Goal: Information Seeking & Learning: Compare options

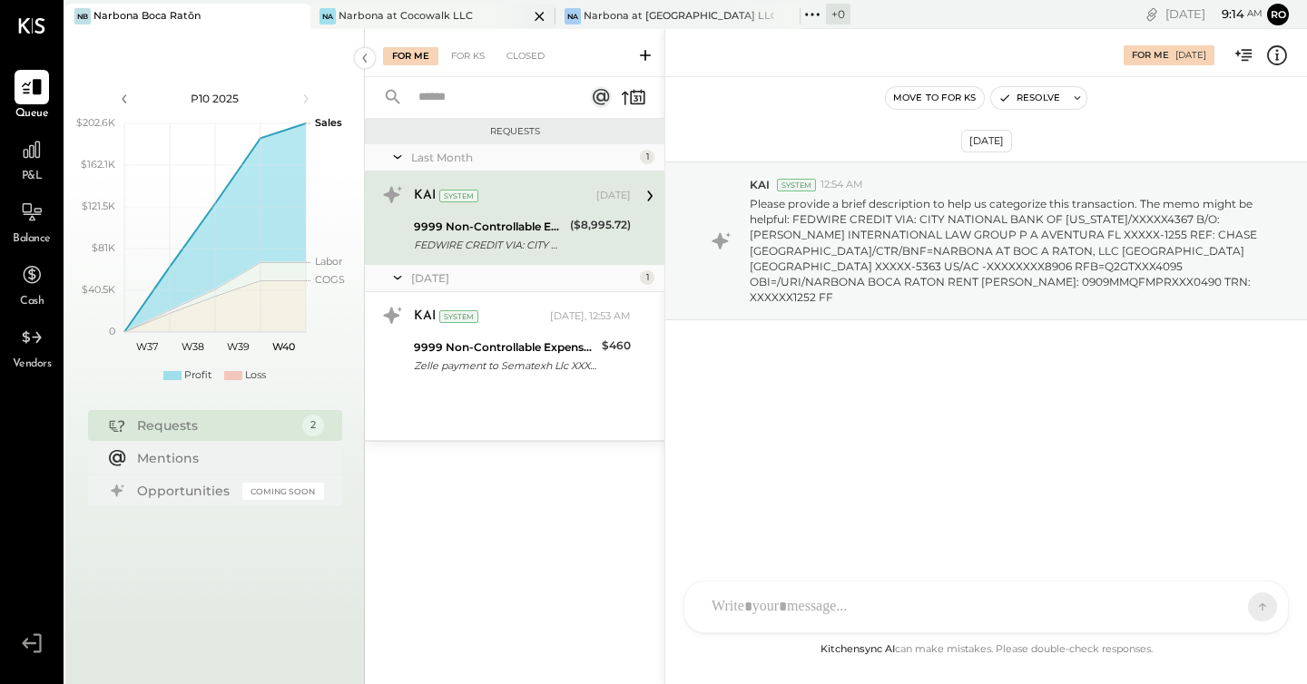
click at [414, 17] on div "Narbona at Cocowalk LLC" at bounding box center [405, 16] width 134 height 15
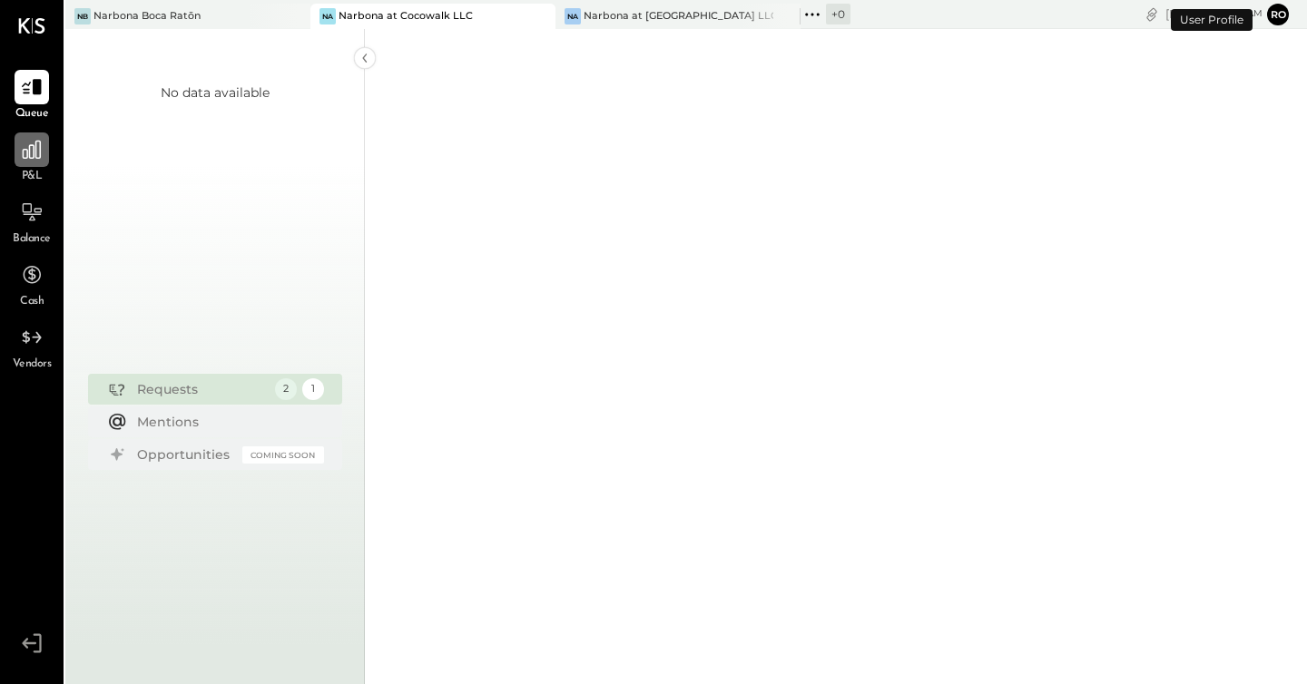
click at [29, 157] on icon at bounding box center [32, 150] width 24 height 24
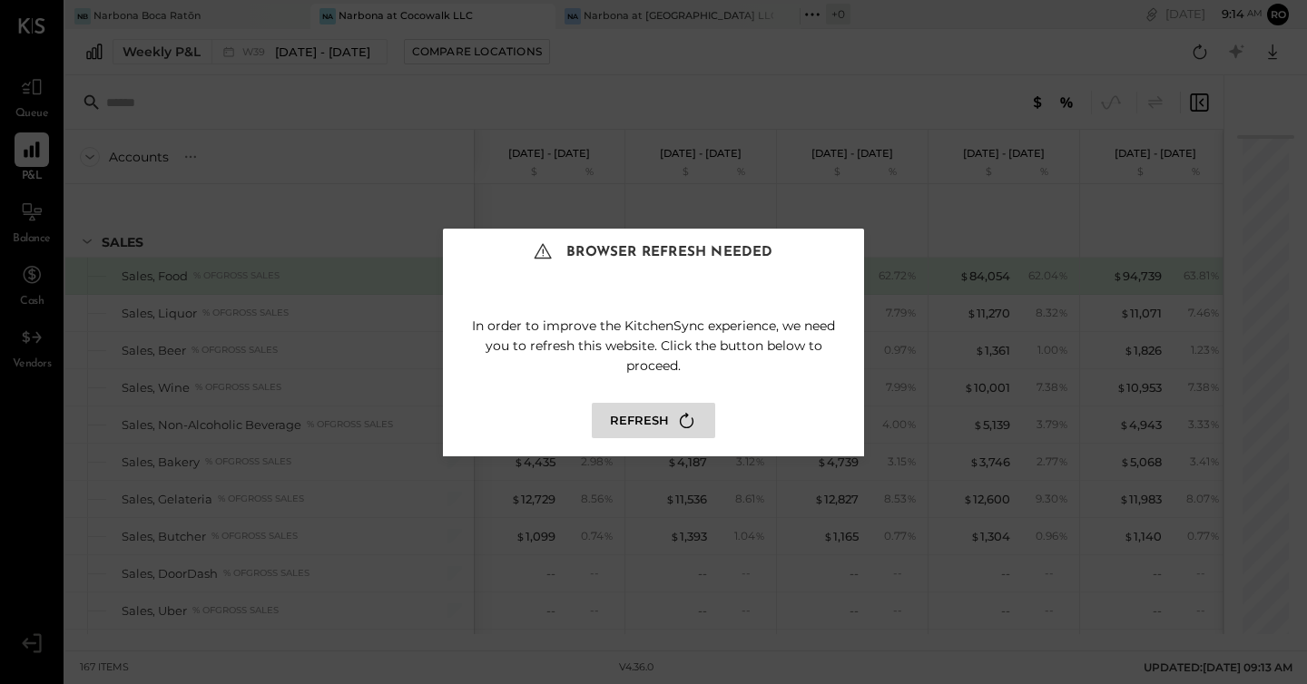
click at [674, 417] on icon at bounding box center [686, 420] width 25 height 25
click at [674, 418] on icon at bounding box center [686, 420] width 25 height 25
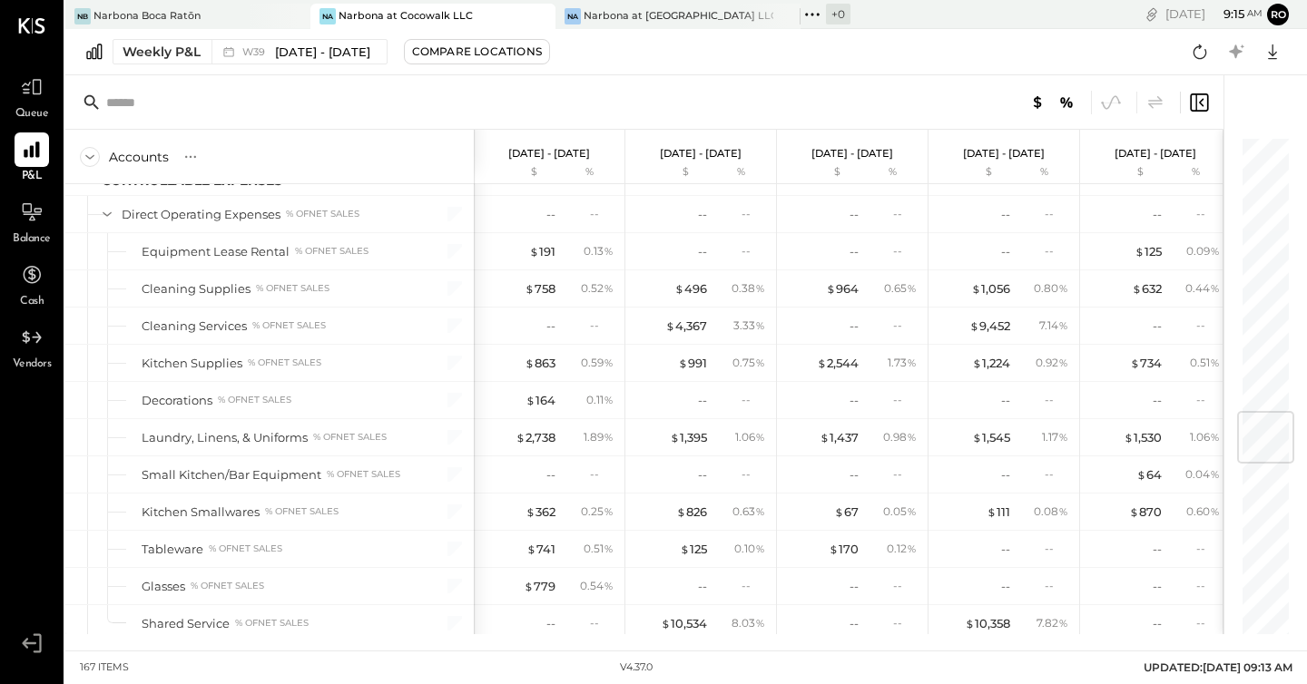
scroll to position [2031, 0]
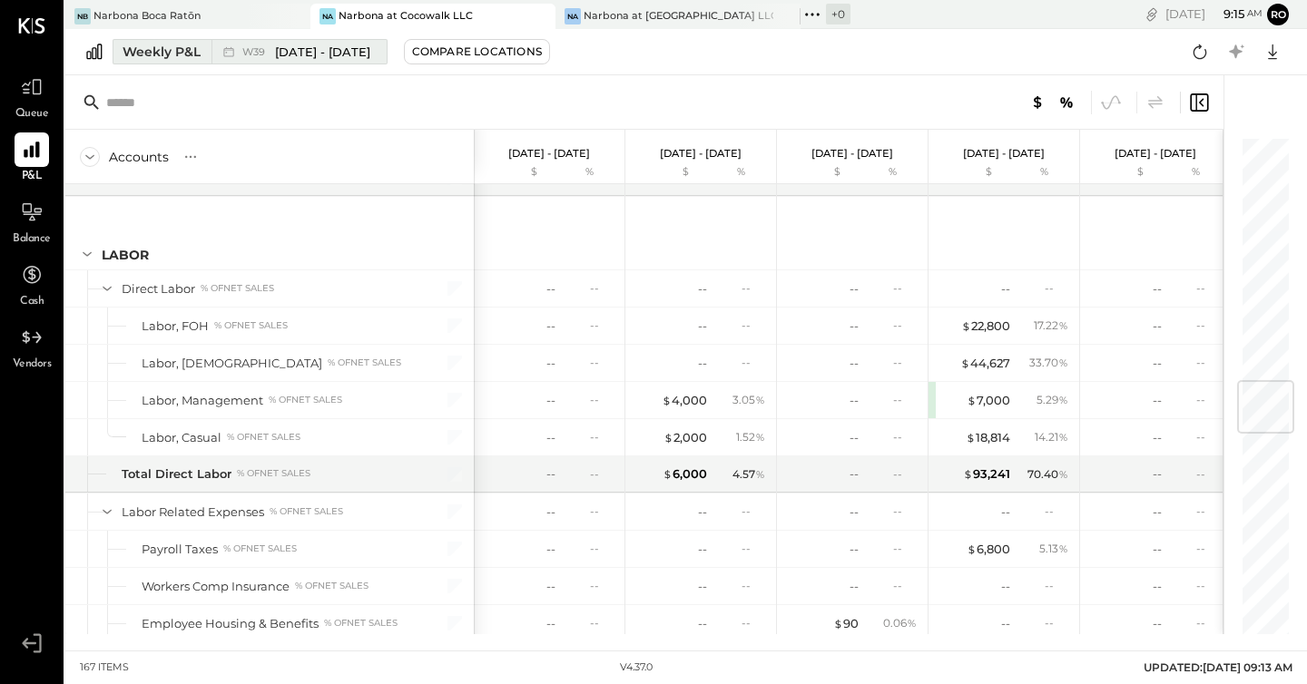
click at [156, 48] on div "Weekly P&L" at bounding box center [162, 52] width 78 height 18
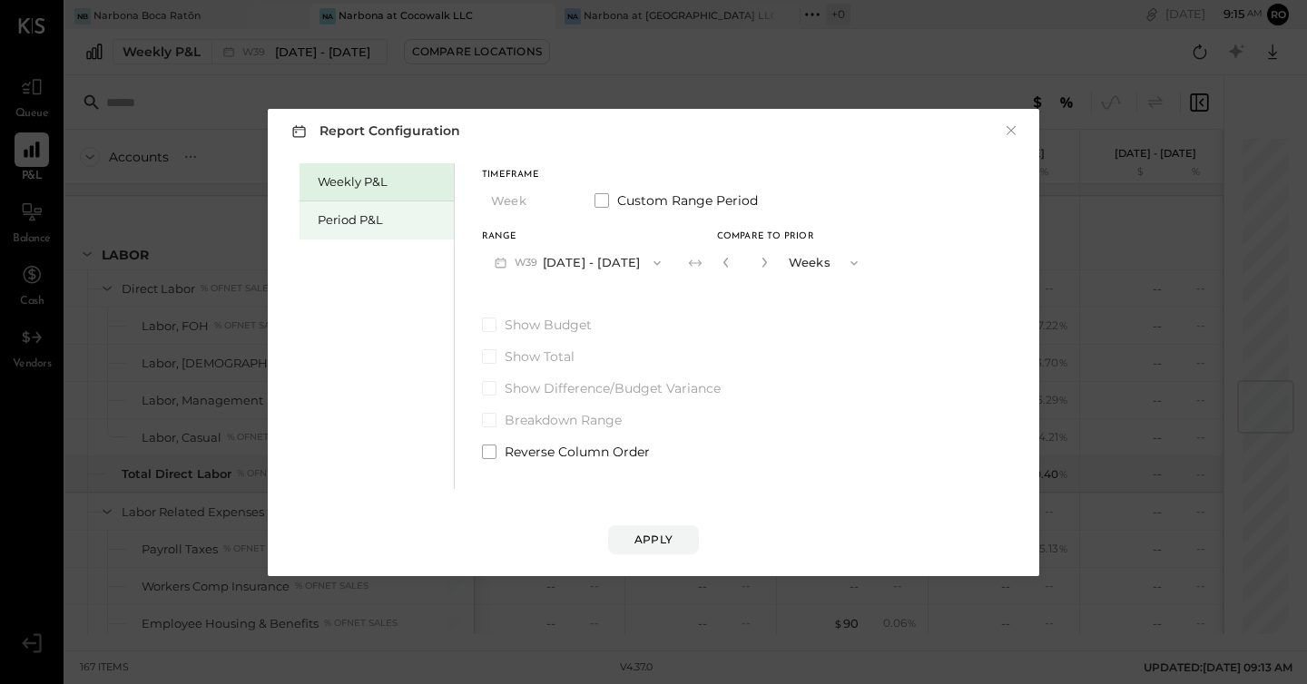
click at [342, 208] on div "Period P&L" at bounding box center [376, 220] width 154 height 38
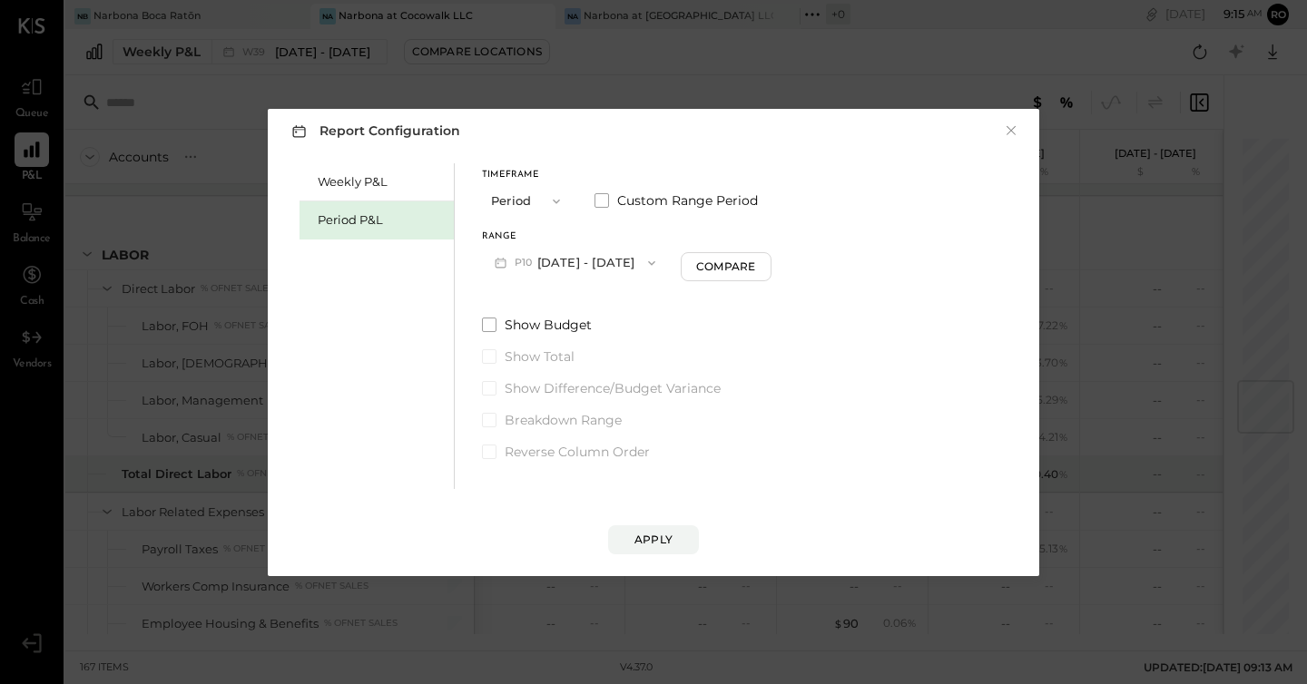
click at [659, 260] on icon "button" at bounding box center [651, 263] width 15 height 15
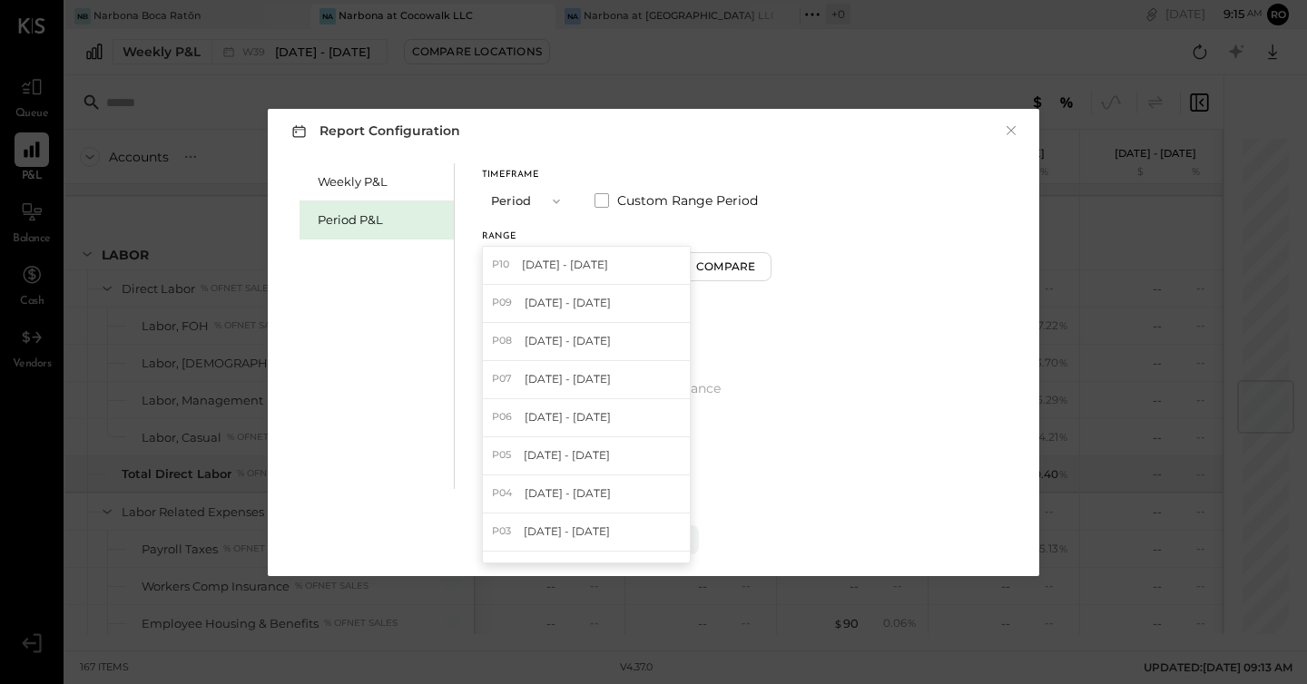
drag, startPoint x: 540, startPoint y: 299, endPoint x: 587, endPoint y: 298, distance: 47.2
click at [541, 299] on span "Aug 11 - Sep 7, 2025" at bounding box center [568, 302] width 86 height 15
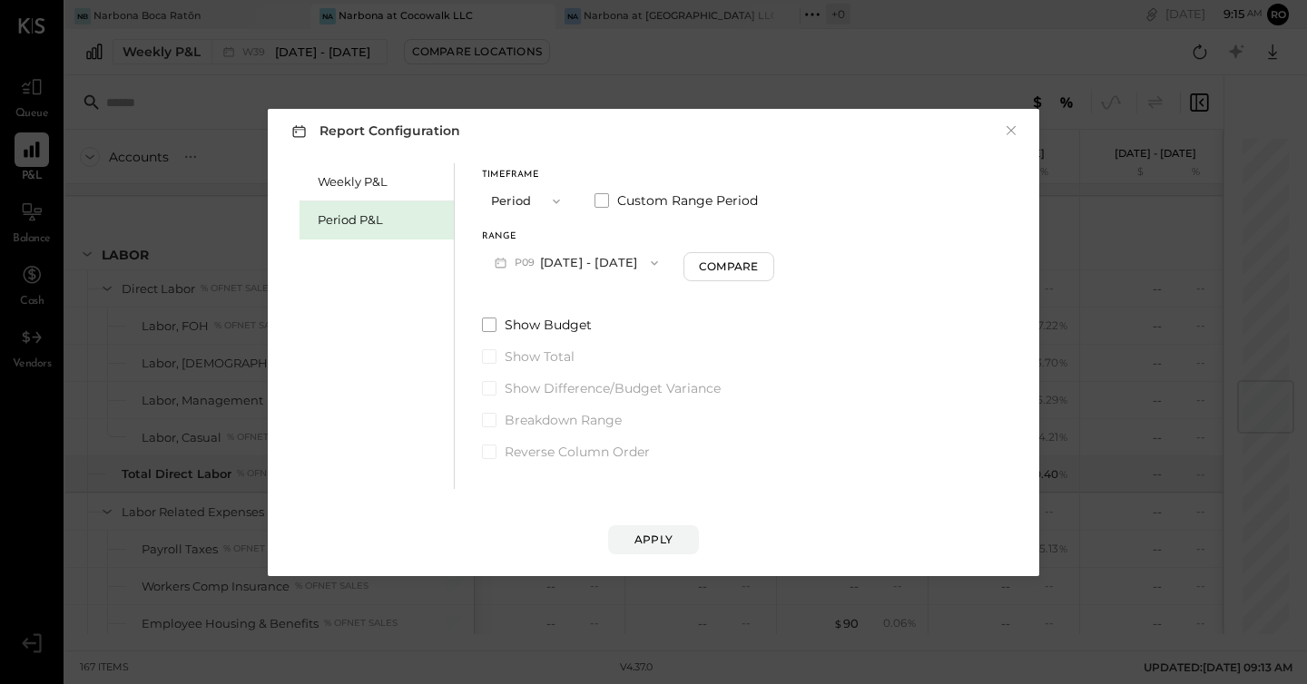
drag, startPoint x: 766, startPoint y: 268, endPoint x: 830, endPoint y: 309, distance: 76.3
click at [758, 268] on div "Compare" at bounding box center [728, 266] width 59 height 15
click at [767, 257] on icon "button" at bounding box center [761, 262] width 11 height 11
click at [767, 258] on icon "button" at bounding box center [761, 262] width 11 height 11
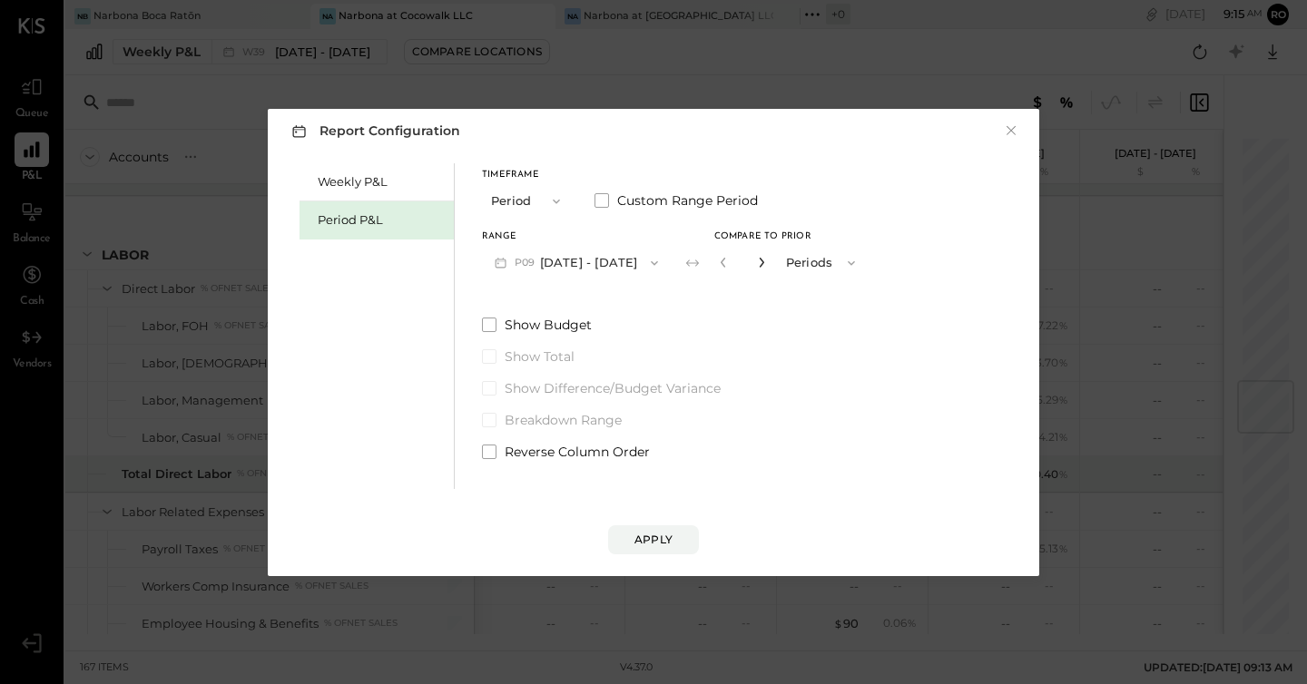
click at [767, 258] on icon "button" at bounding box center [761, 262] width 11 height 11
click at [763, 261] on icon "button" at bounding box center [761, 263] width 5 height 10
type input "*"
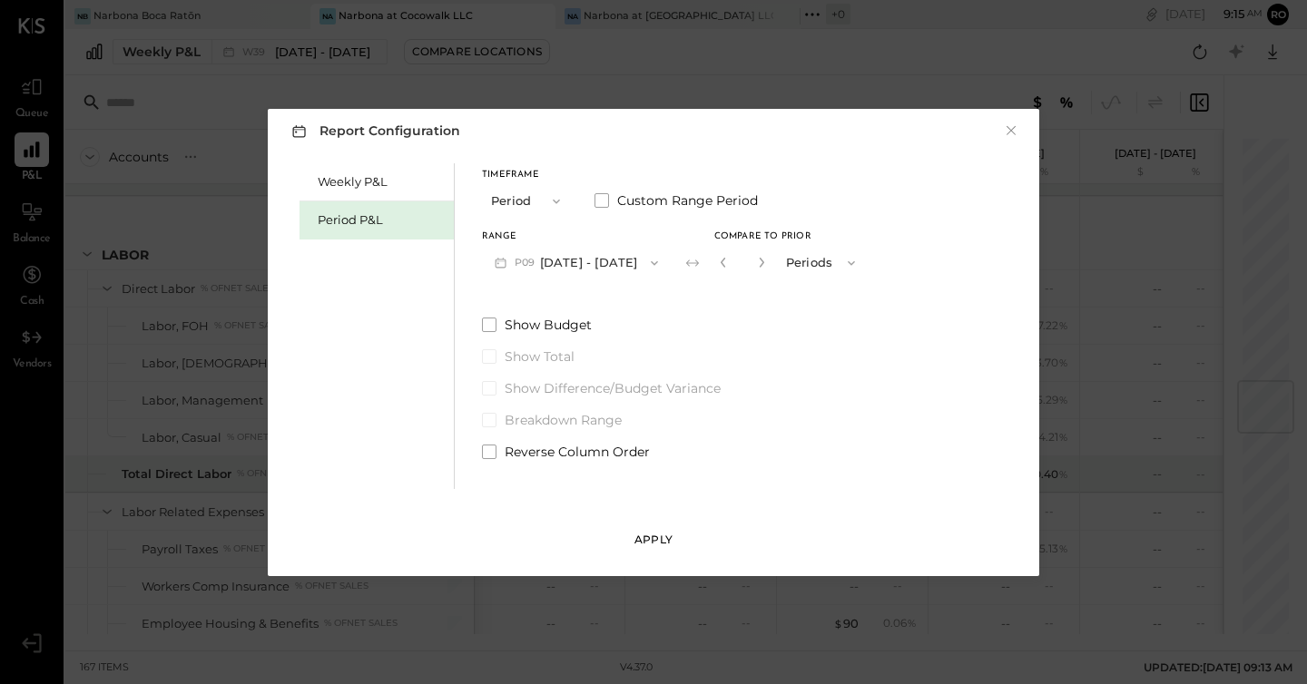
click at [664, 542] on div "Apply" at bounding box center [653, 539] width 38 height 15
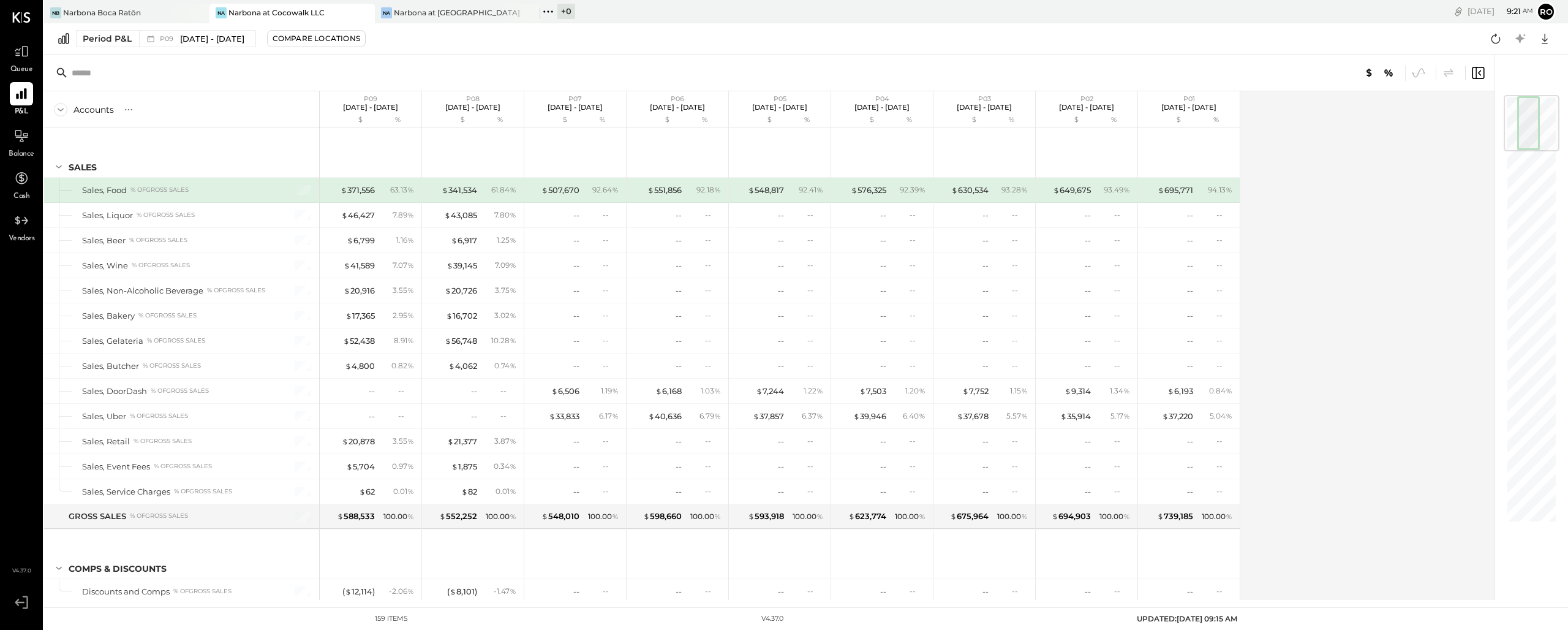
click at [25, 23] on div at bounding box center [21, 14] width 18 height 28
click at [24, 20] on icon at bounding box center [21, 17] width 18 height 10
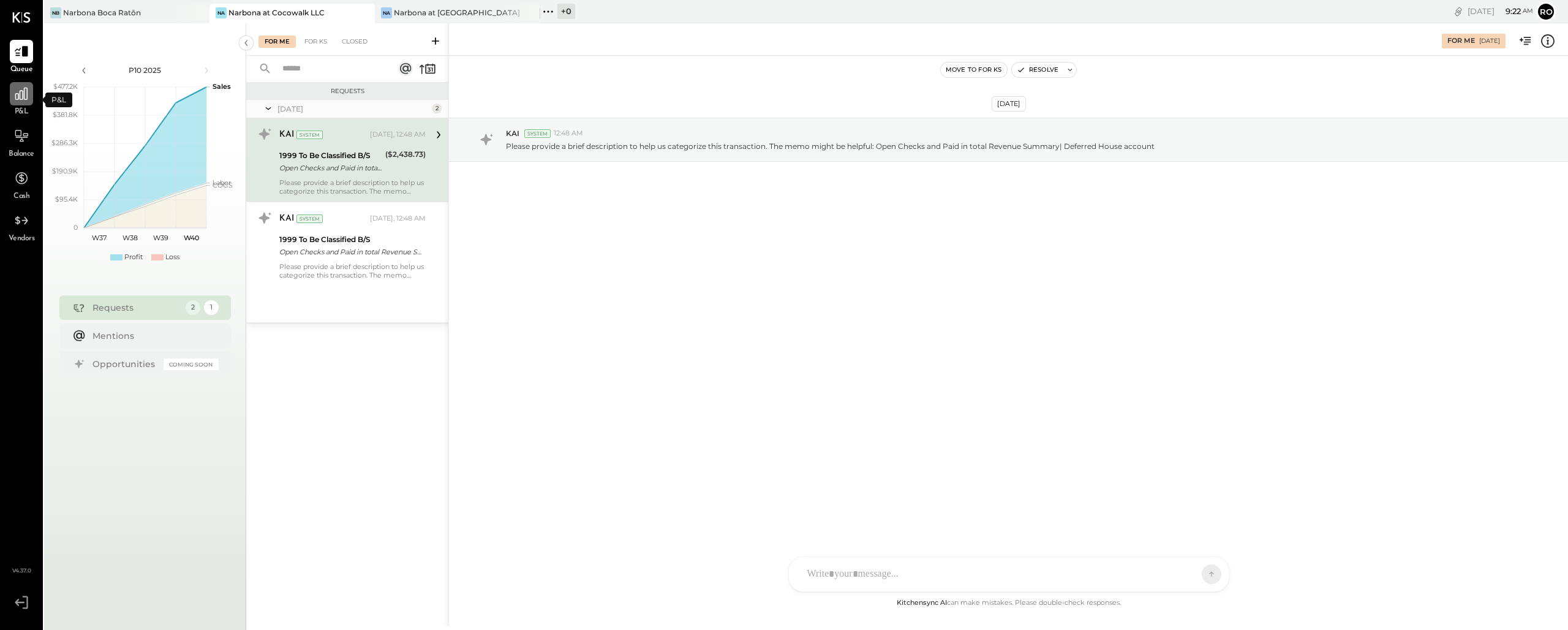
click at [23, 98] on icon at bounding box center [22, 94] width 16 height 16
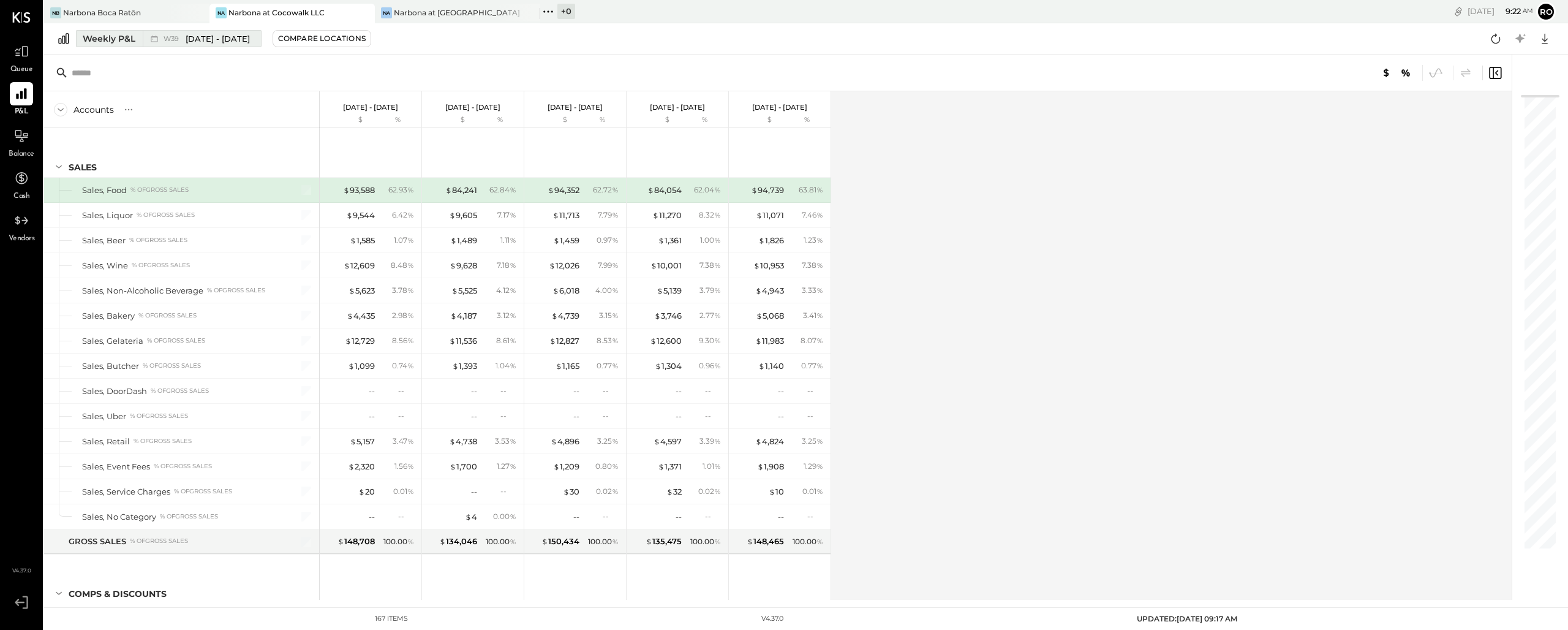
click at [109, 38] on div "Weekly P&L" at bounding box center [109, 38] width 53 height 12
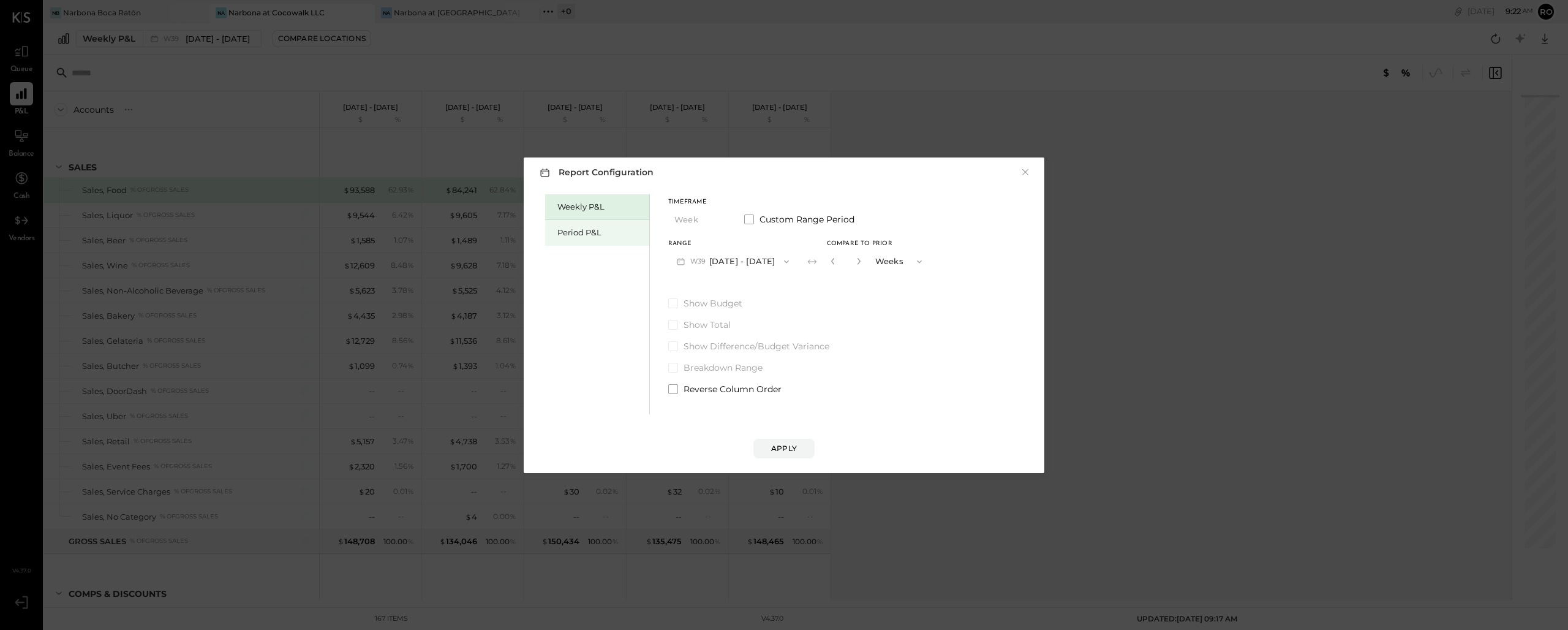
click at [583, 234] on div "Period P&L" at bounding box center [600, 232] width 86 height 11
click at [738, 261] on button "P10 Sep 8 - Oct 5, 2025" at bounding box center [731, 261] width 126 height 23
click at [697, 290] on span "Aug 11 - Sep 7, 2025" at bounding box center [726, 288] width 58 height 10
click at [850, 260] on div "Compare" at bounding box center [834, 263] width 40 height 10
click at [861, 263] on icon "button" at bounding box center [857, 261] width 7 height 7
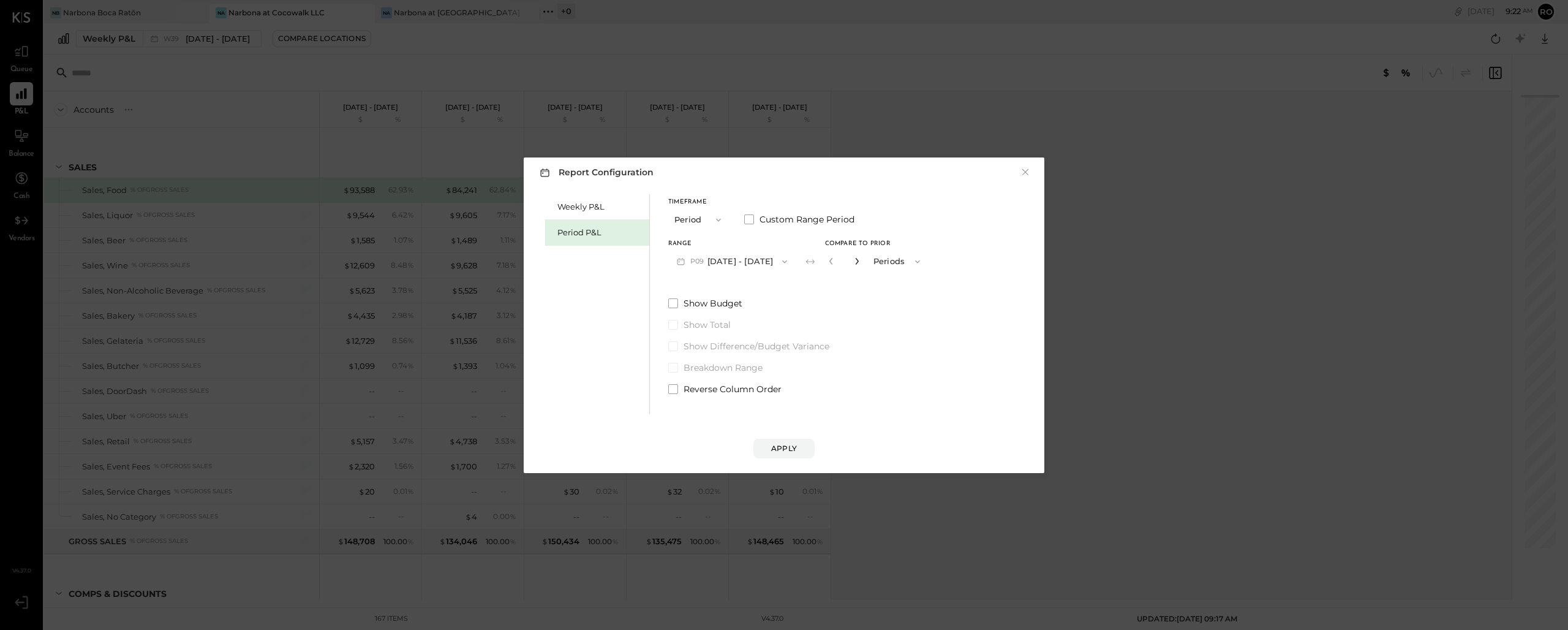
click at [861, 263] on icon "button" at bounding box center [857, 261] width 7 height 7
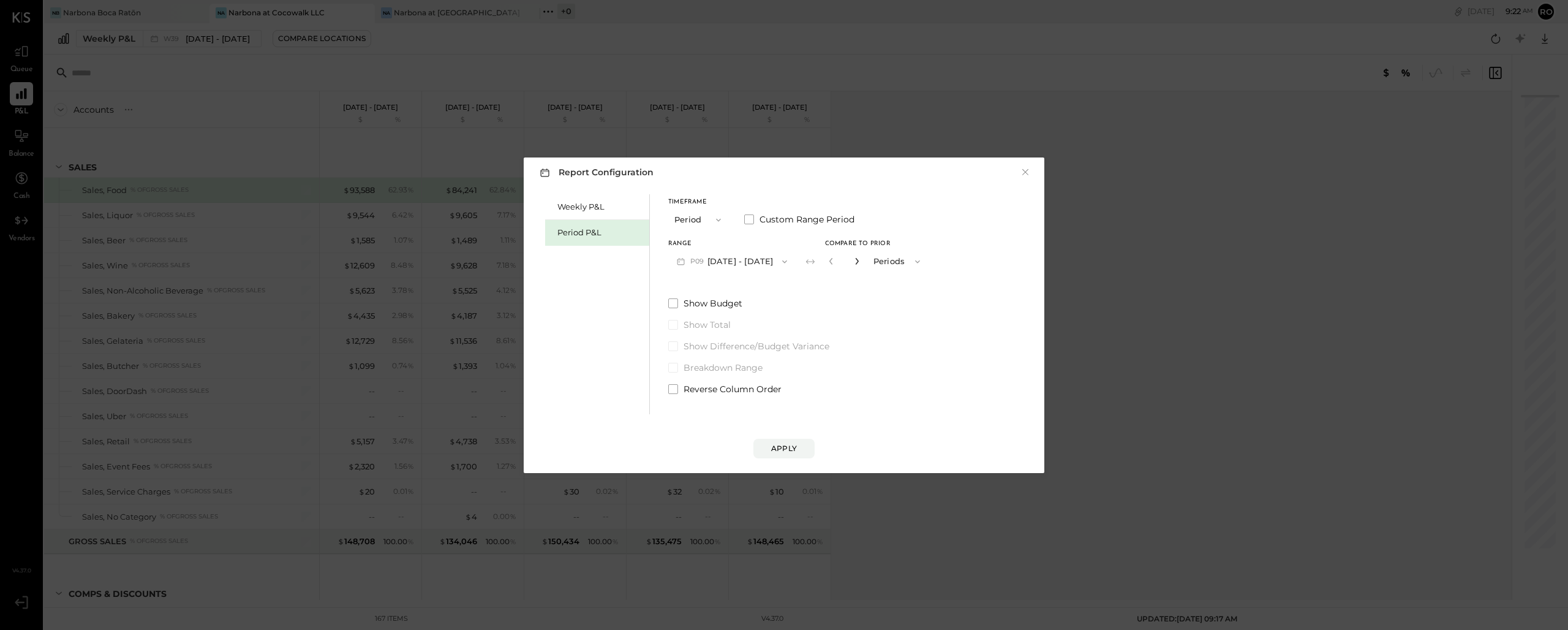
click at [861, 263] on icon "button" at bounding box center [857, 261] width 7 height 7
type input "*"
click at [792, 450] on div "Apply" at bounding box center [784, 448] width 26 height 10
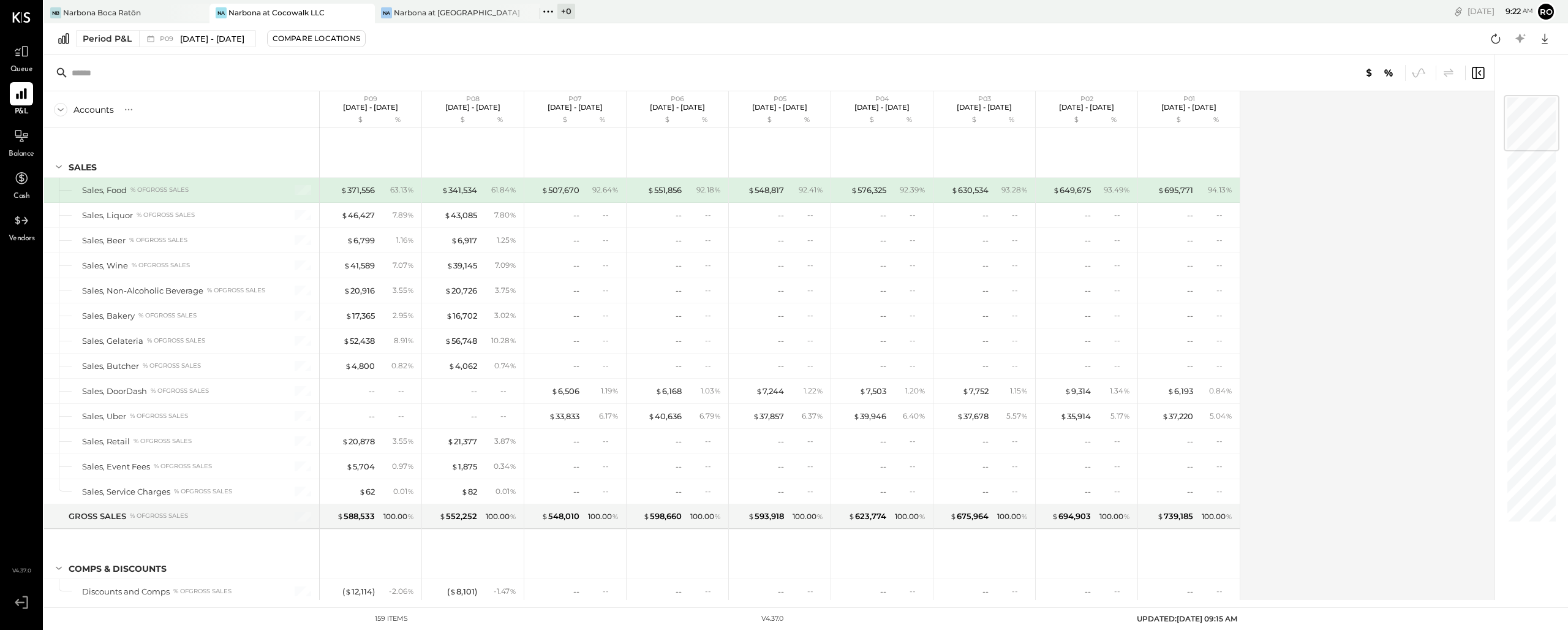
click at [882, 73] on icon at bounding box center [1369, 73] width 15 height 15
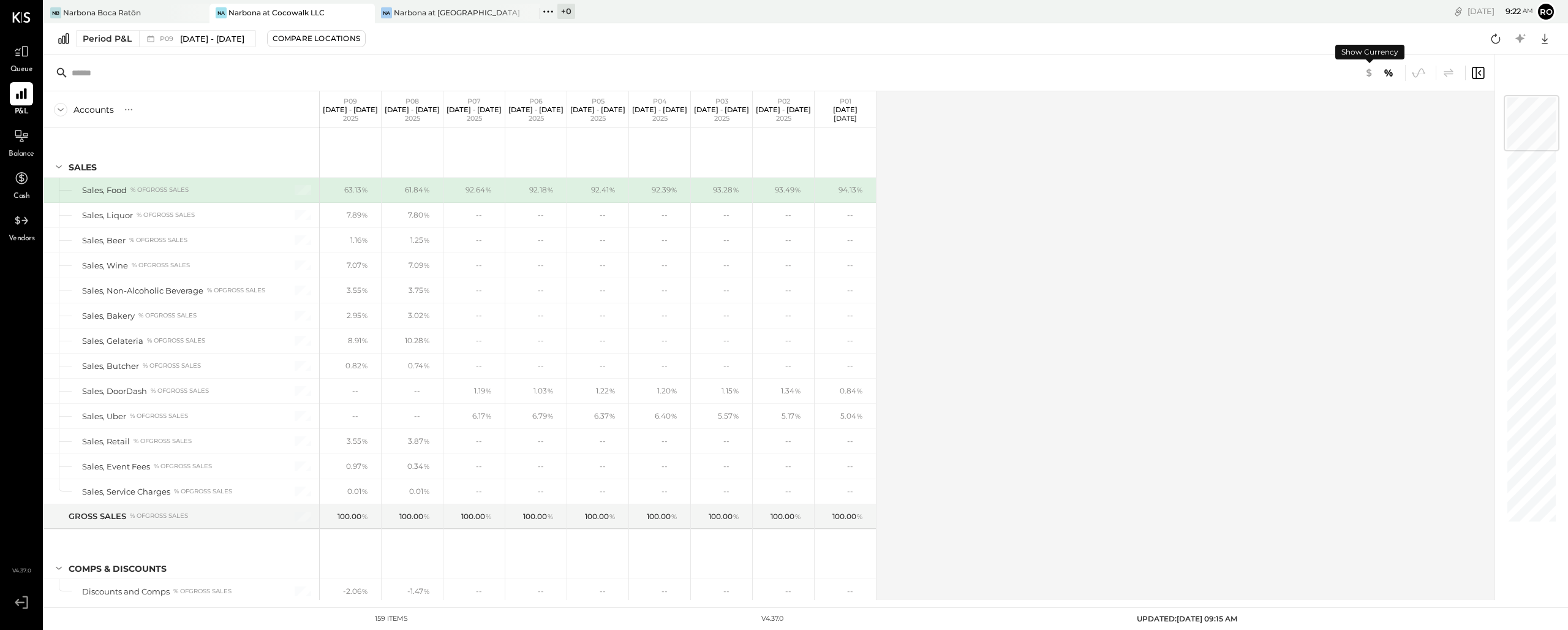
click at [882, 68] on icon at bounding box center [1369, 73] width 15 height 15
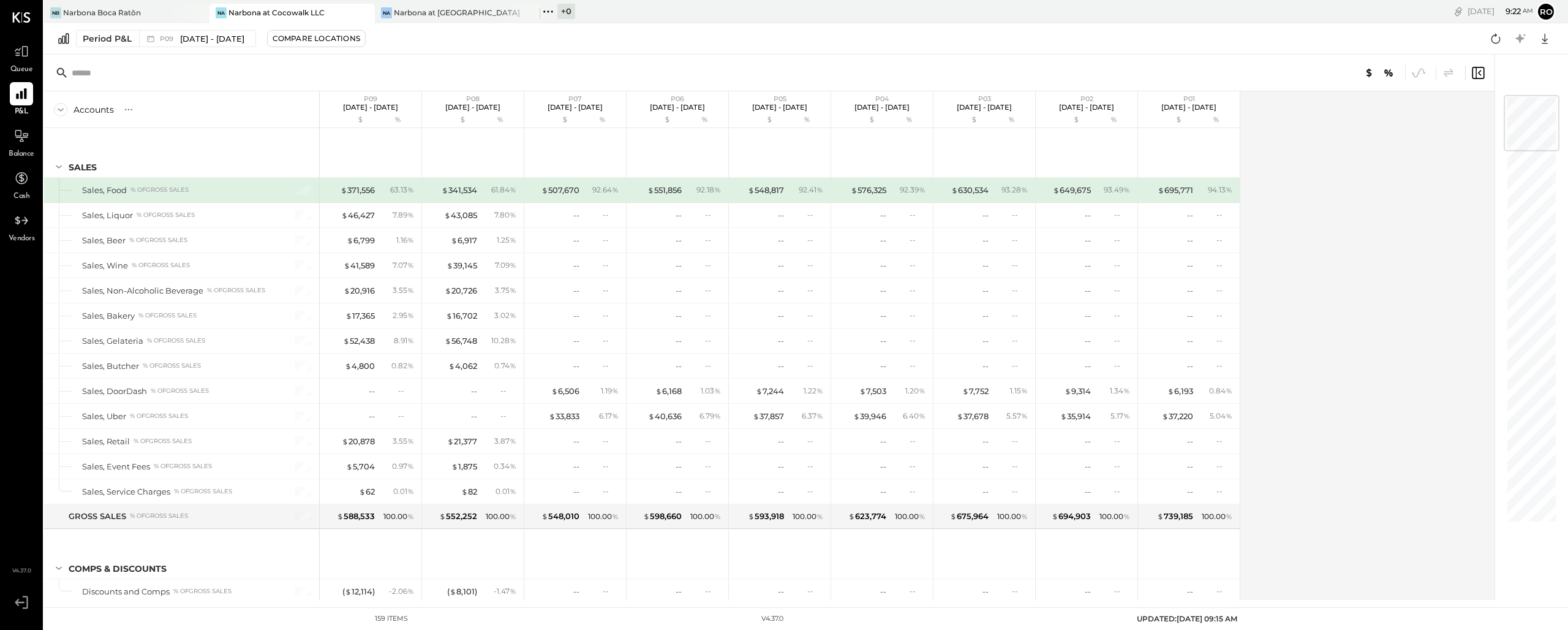
click at [882, 72] on icon at bounding box center [1388, 73] width 15 height 15
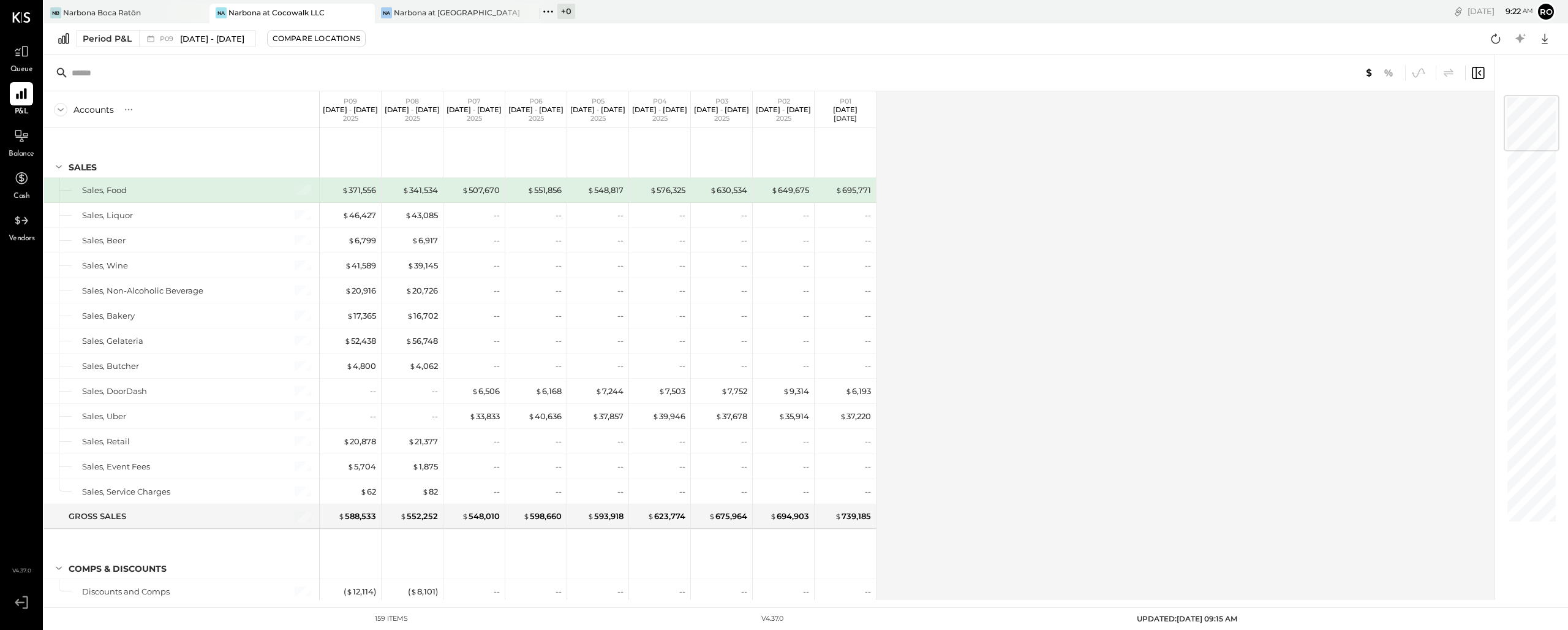
click at [882, 74] on icon at bounding box center [1388, 73] width 8 height 7
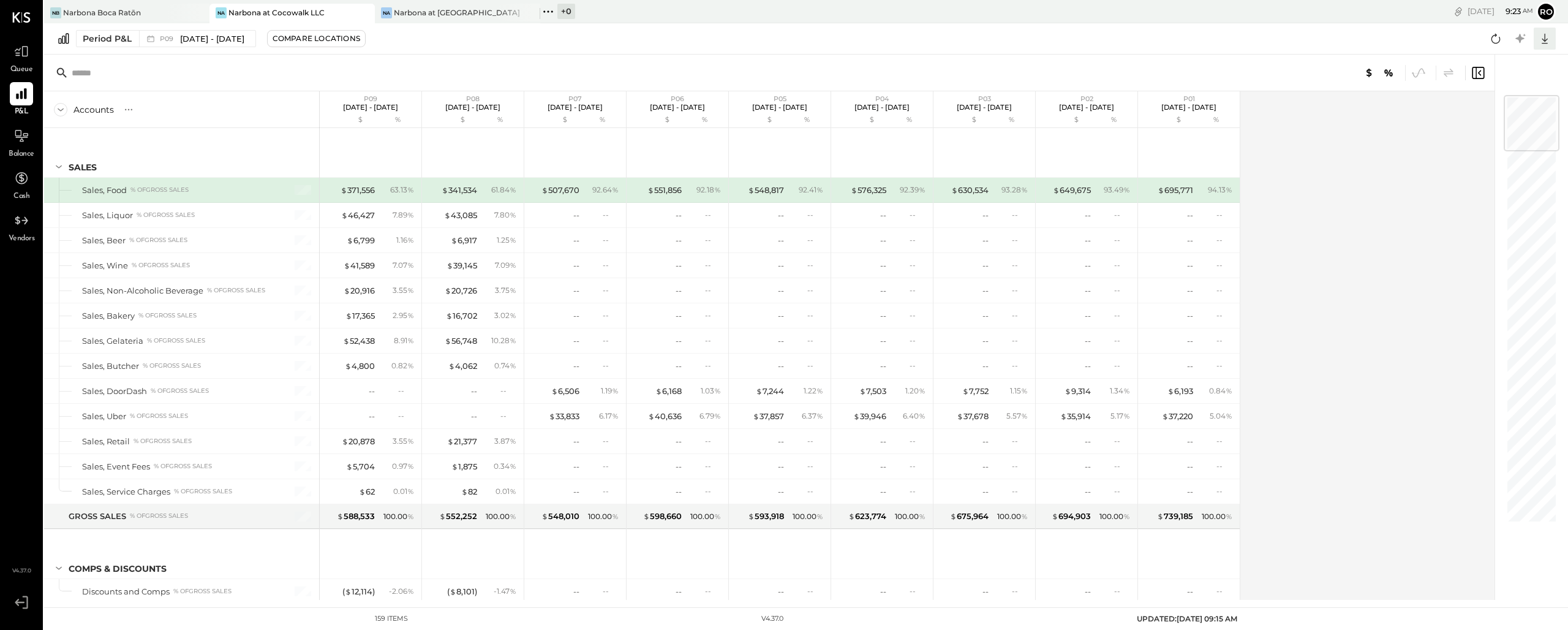
click at [882, 38] on div at bounding box center [1544, 38] width 22 height 22
click at [882, 111] on div "Excel" at bounding box center [1507, 110] width 98 height 26
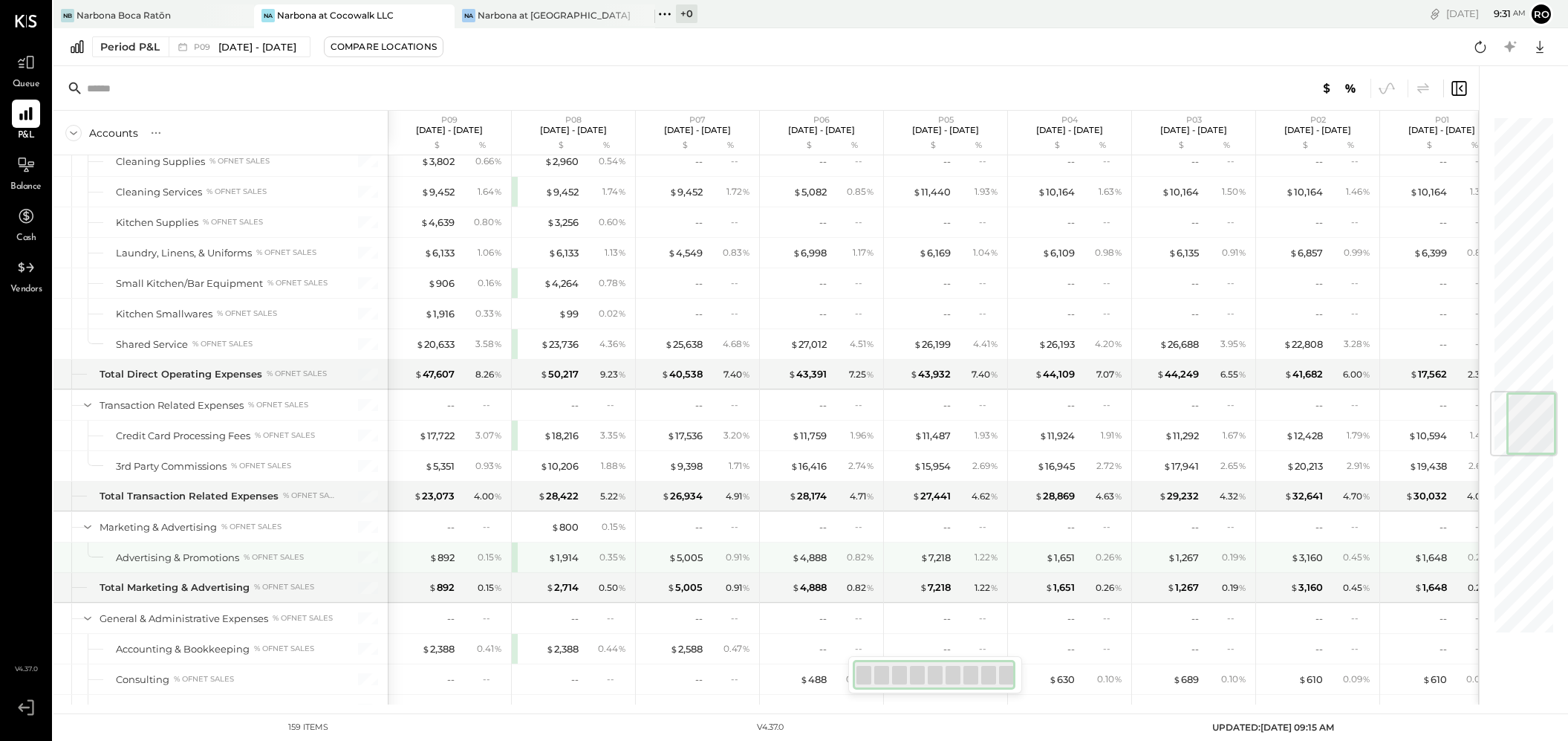
scroll to position [2443, 0]
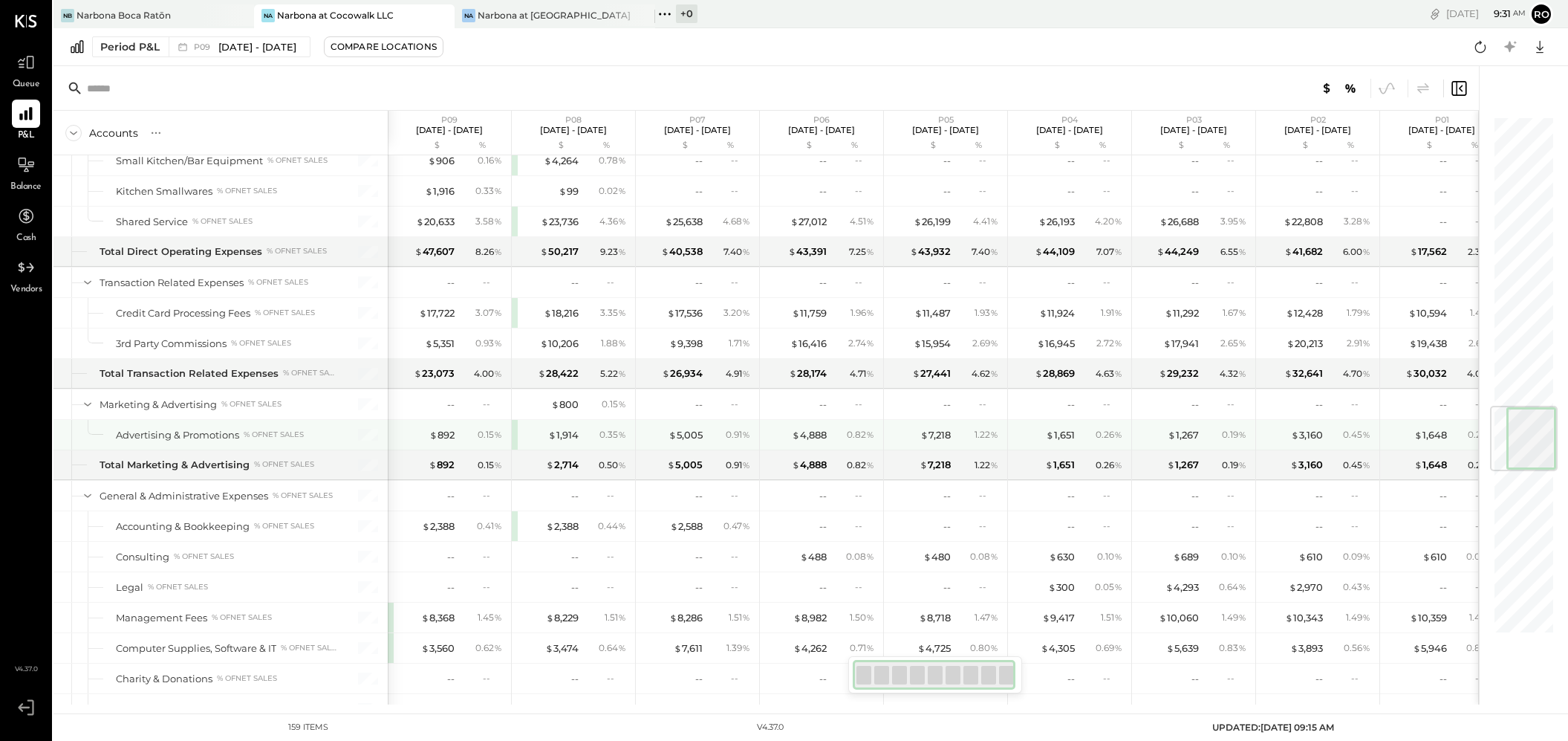
drag, startPoint x: 441, startPoint y: 434, endPoint x: 475, endPoint y: 455, distance: 40.0
click at [441, 434] on div "$ 892" at bounding box center [442, 435] width 25 height 14
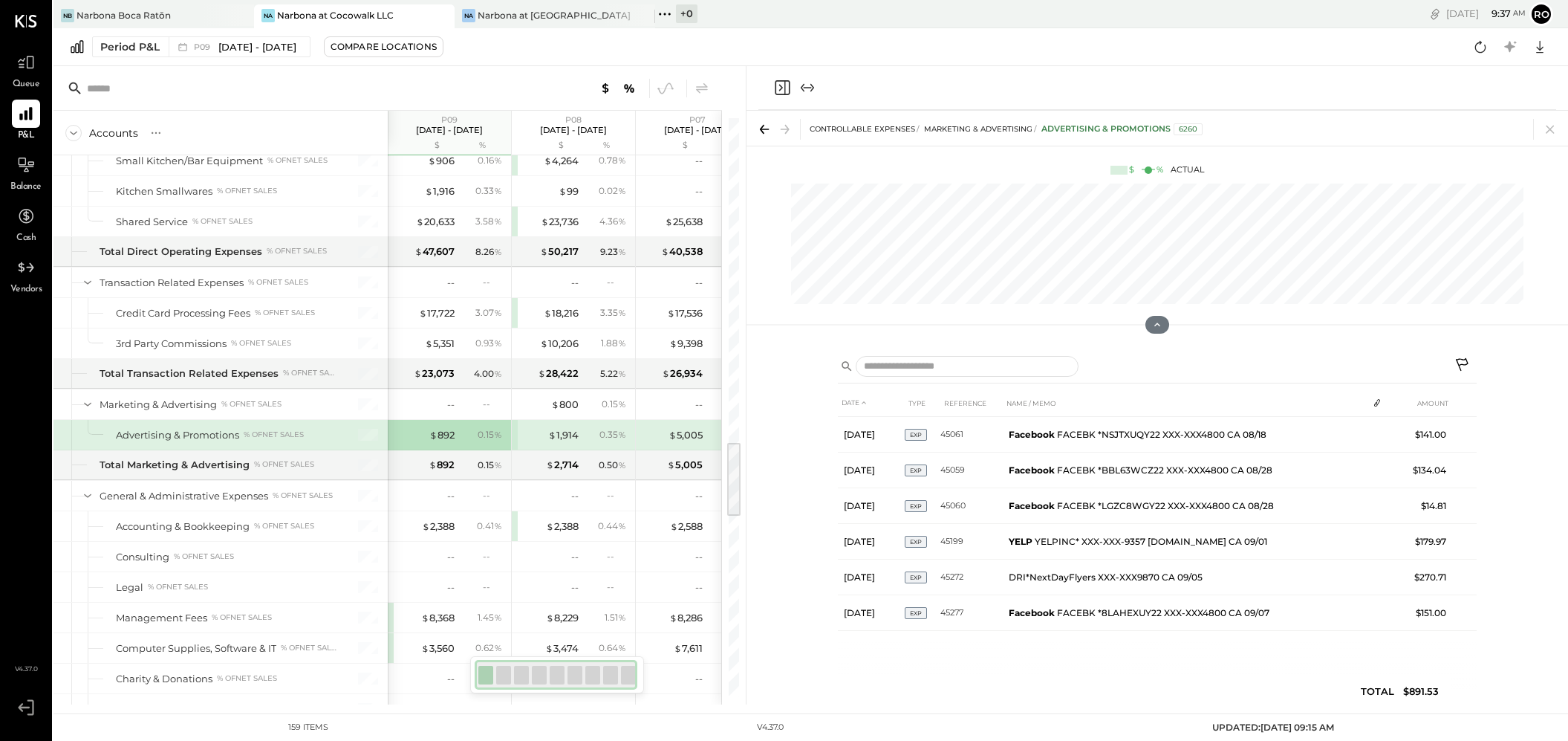
drag, startPoint x: 771, startPoint y: 84, endPoint x: 785, endPoint y: 84, distance: 14.0
click at [777, 84] on div at bounding box center [1157, 88] width 798 height 44
click at [785, 84] on icon "Close panel" at bounding box center [782, 88] width 15 height 15
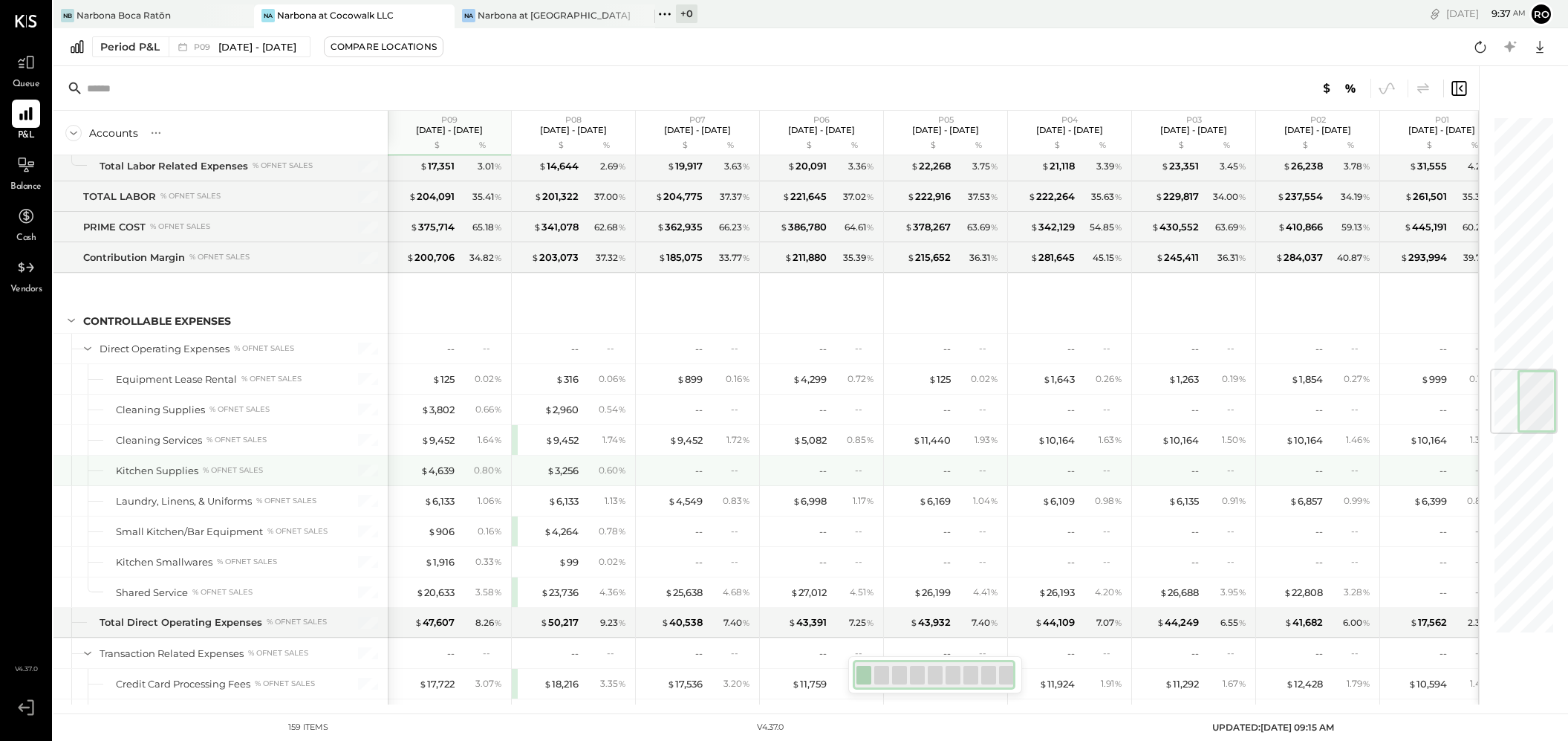
scroll to position [2192, 0]
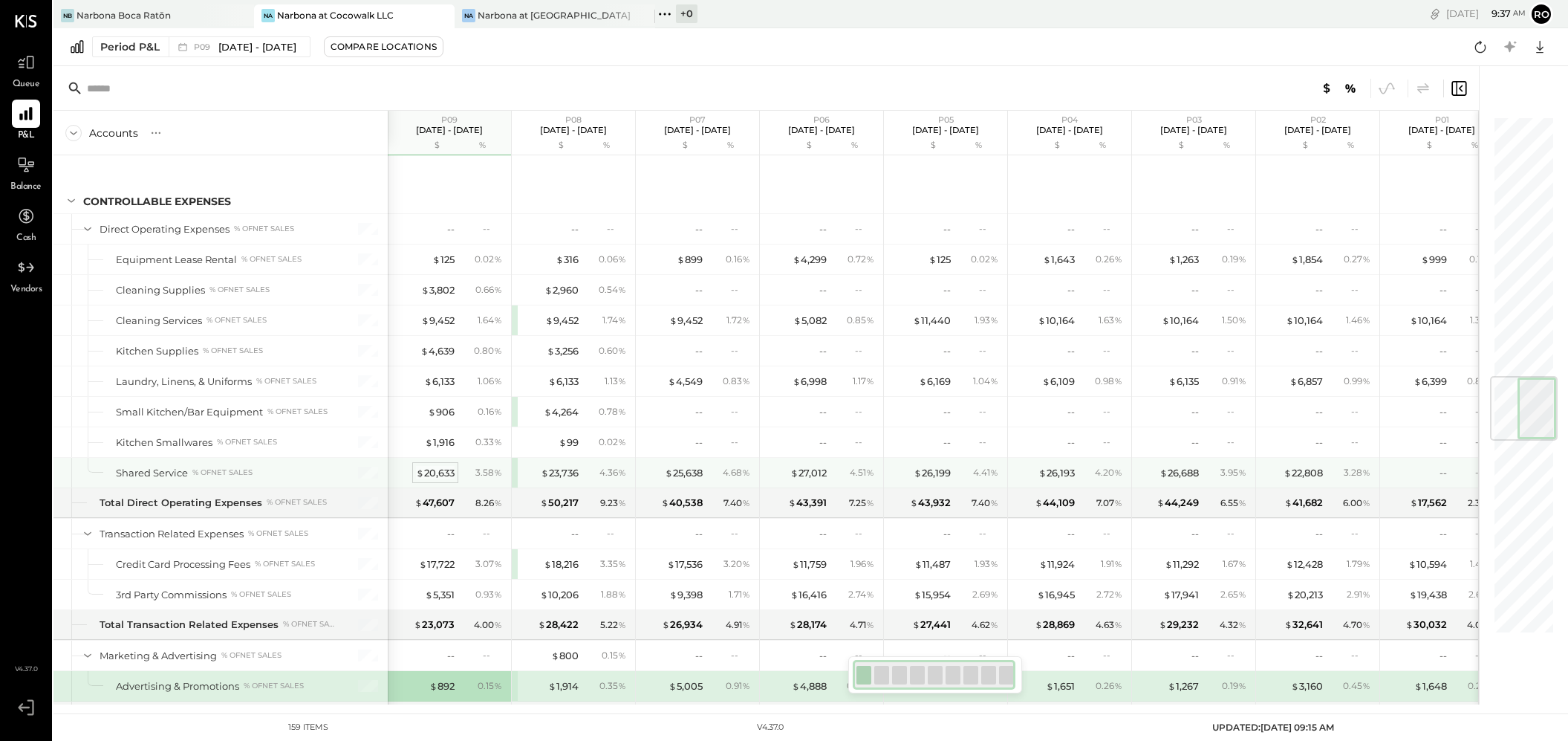
click at [439, 472] on div "$ 20,633" at bounding box center [435, 472] width 38 height 14
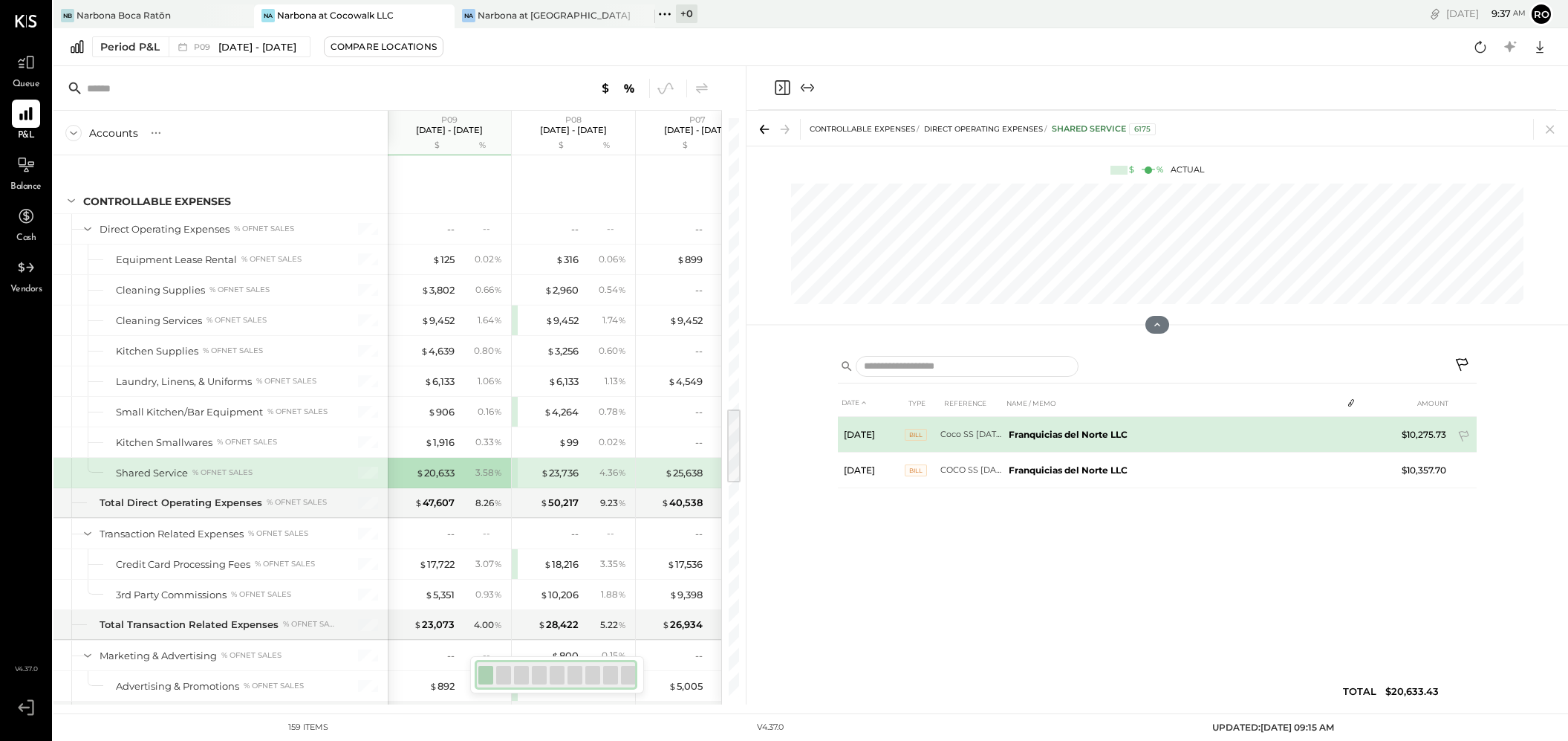
click at [1059, 436] on b "Franquicias del Norte LLC" at bounding box center [1067, 435] width 119 height 11
click at [1069, 436] on div "1" at bounding box center [1351, 433] width 20 height 12
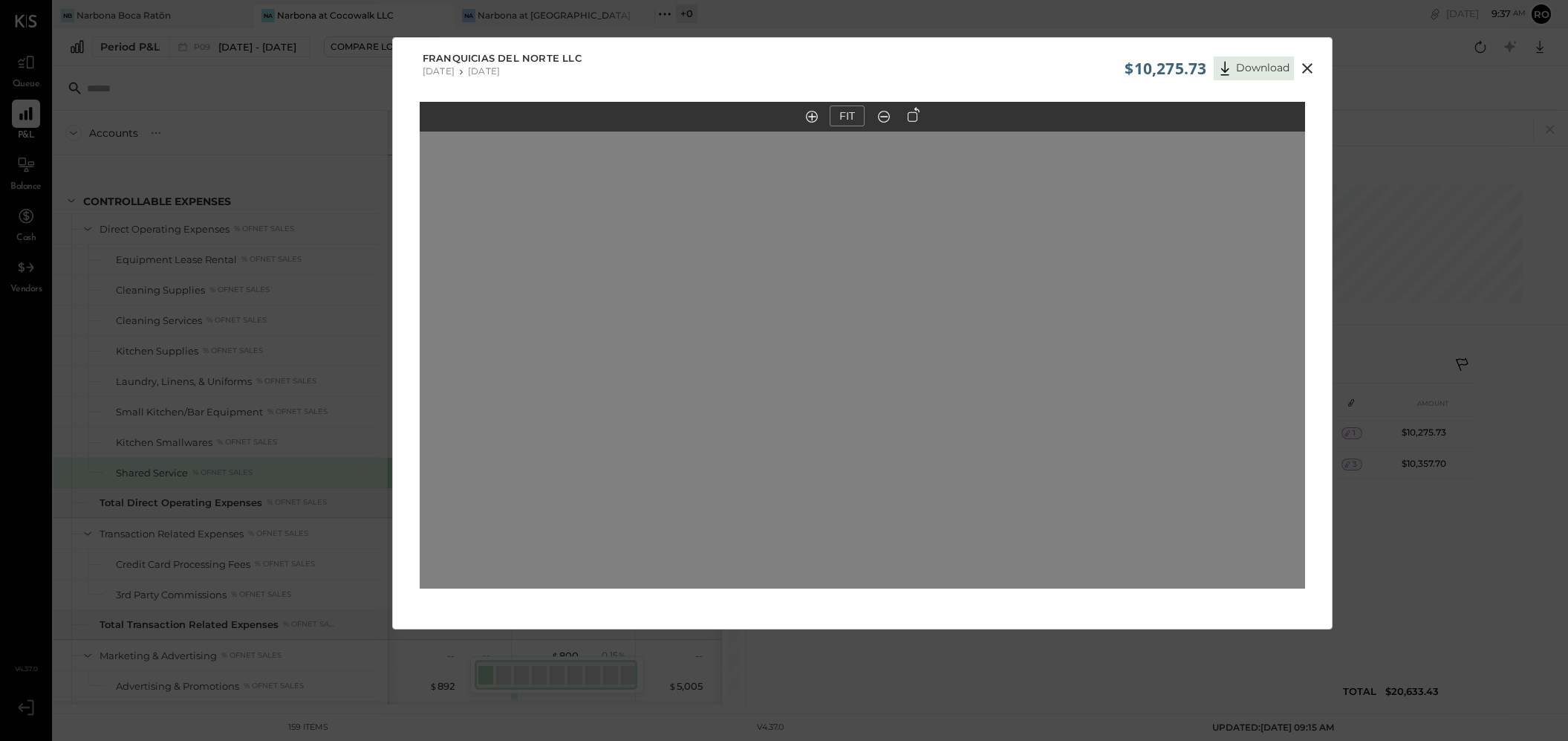
click at [1069, 376] on div at bounding box center [863, 360] width 886 height 457
drag, startPoint x: 1310, startPoint y: 304, endPoint x: 1301, endPoint y: 309, distance: 10.3
click at [1069, 304] on div at bounding box center [1318, 360] width 27 height 152
click at [434, 324] on div at bounding box center [863, 360] width 886 height 457
click at [1043, 61] on div "Franquicias del Norte LLC 07/21/2025 07/27/2025" at bounding box center [863, 64] width 939 height 52
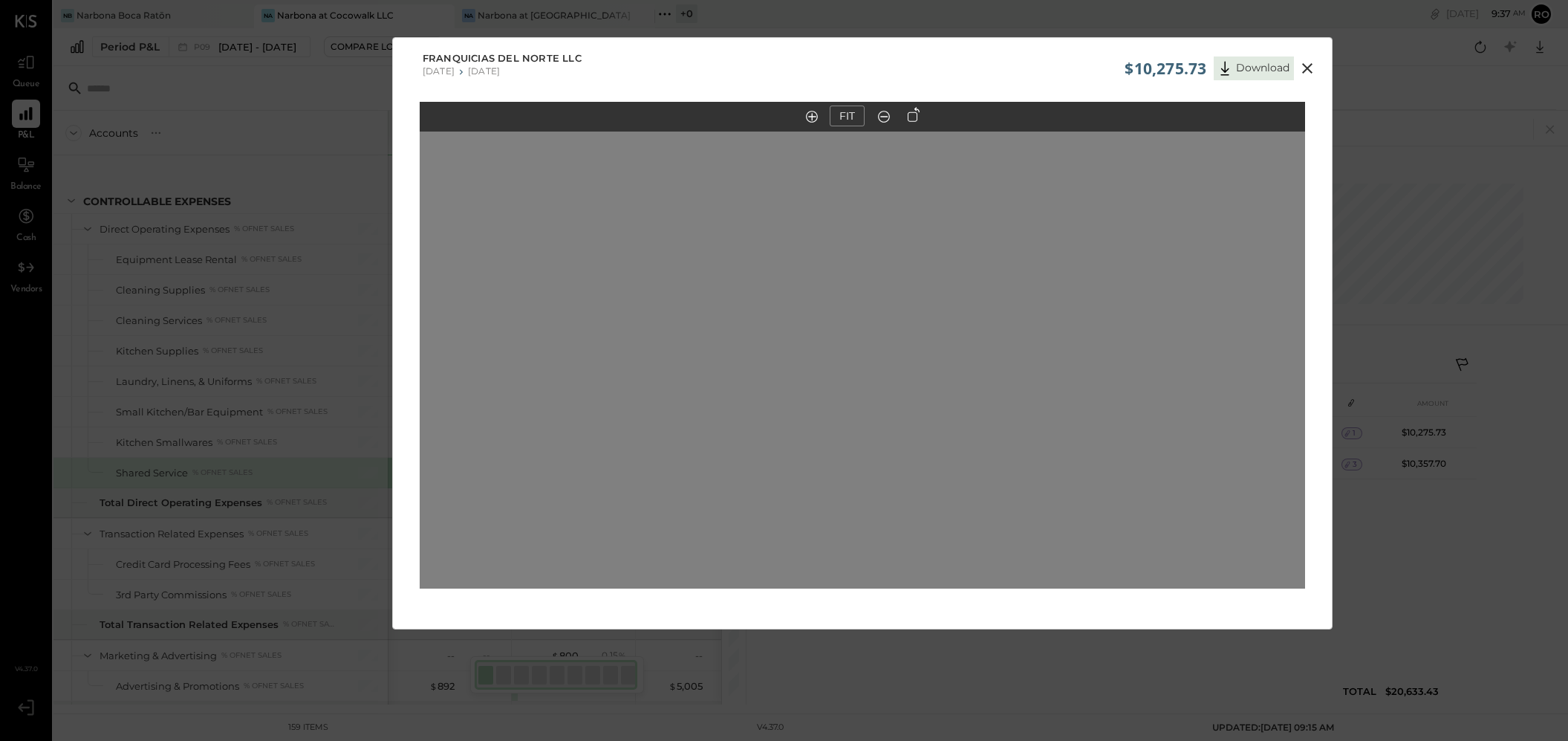
click at [1069, 68] on icon at bounding box center [1307, 68] width 11 height 11
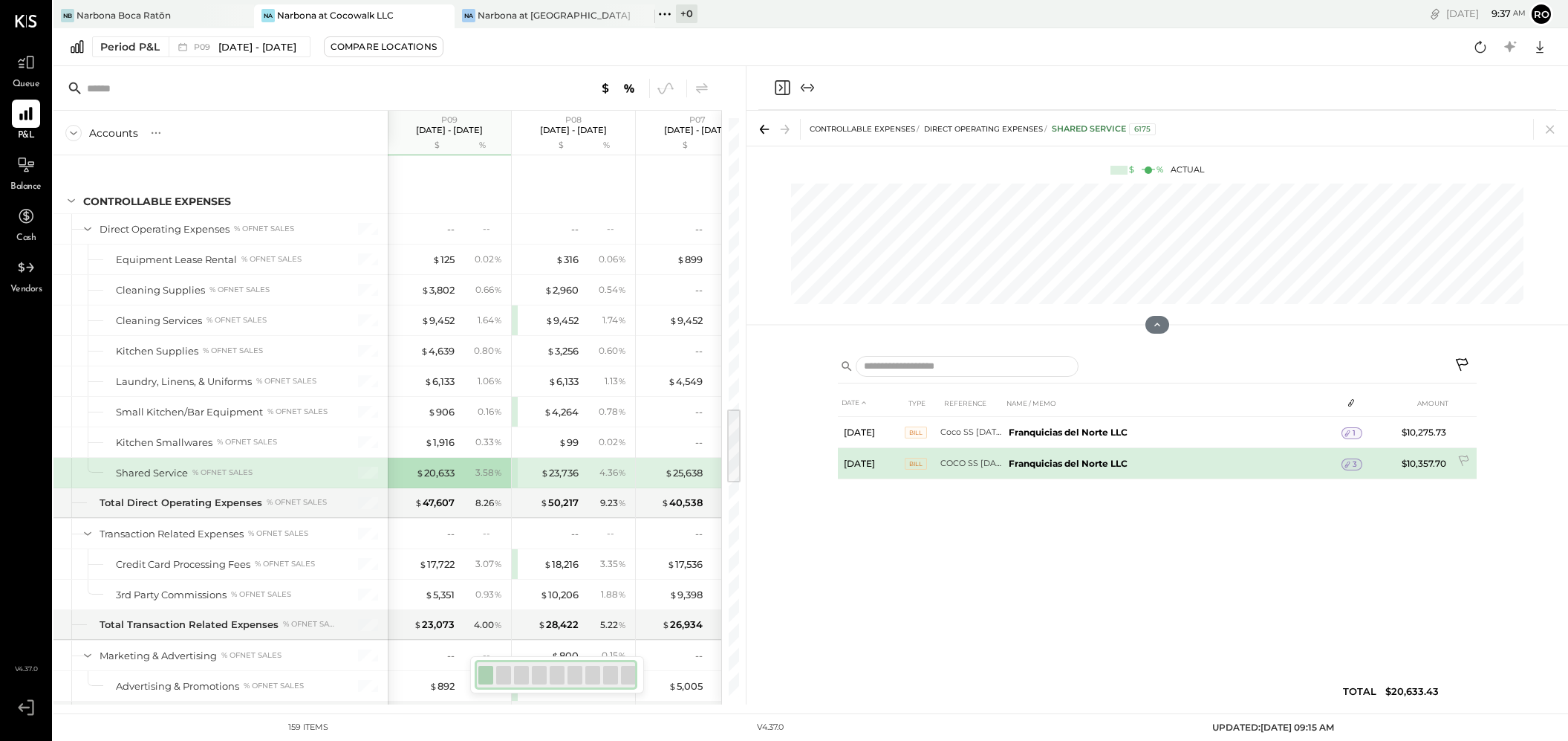
click at [1069, 461] on icon at bounding box center [1347, 464] width 11 height 11
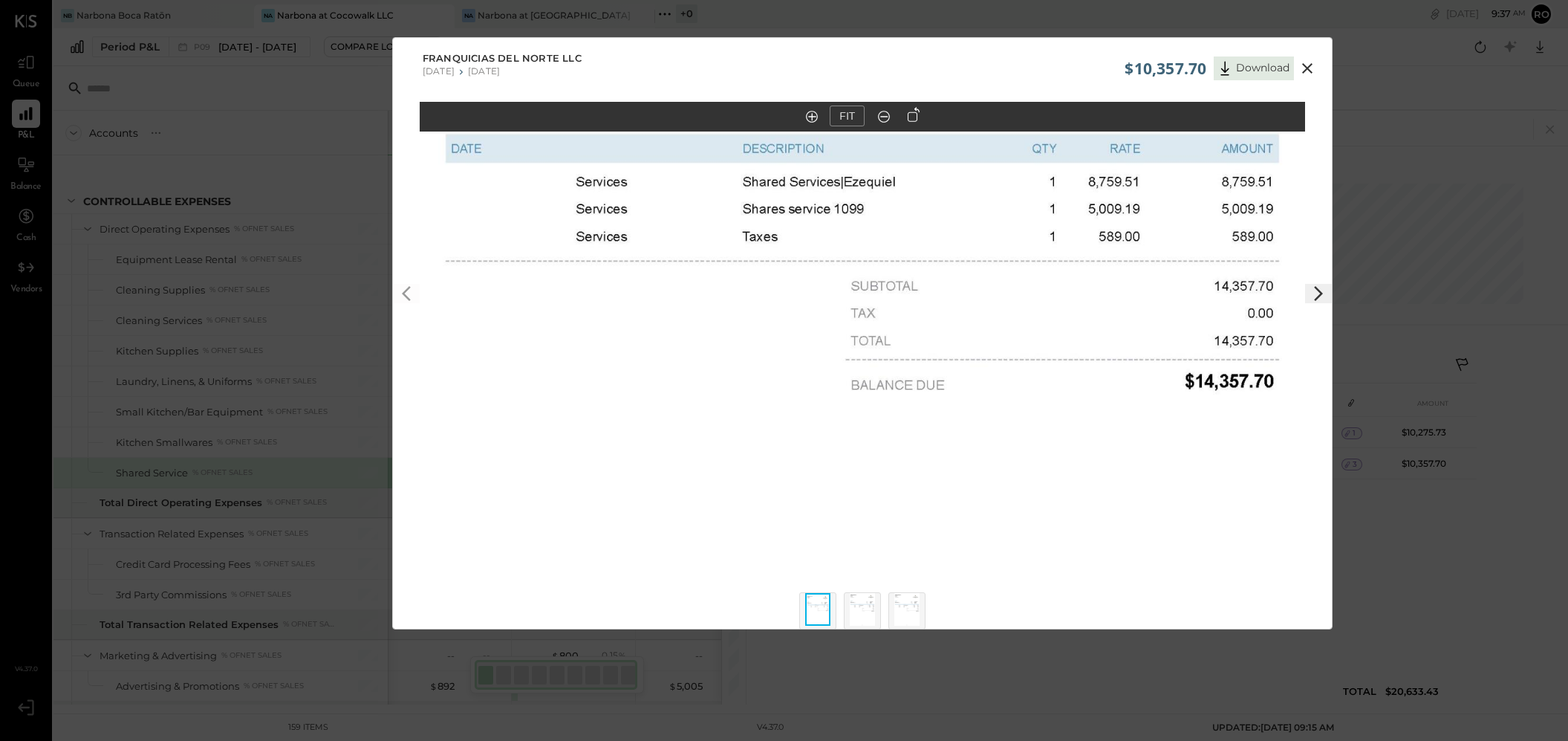
click at [1069, 296] on icon at bounding box center [1318, 294] width 18 height 18
click at [1069, 295] on icon at bounding box center [1318, 294] width 18 height 18
click at [826, 559] on img at bounding box center [818, 609] width 25 height 33
click at [869, 559] on img at bounding box center [862, 609] width 25 height 33
click at [413, 293] on icon at bounding box center [407, 294] width 18 height 18
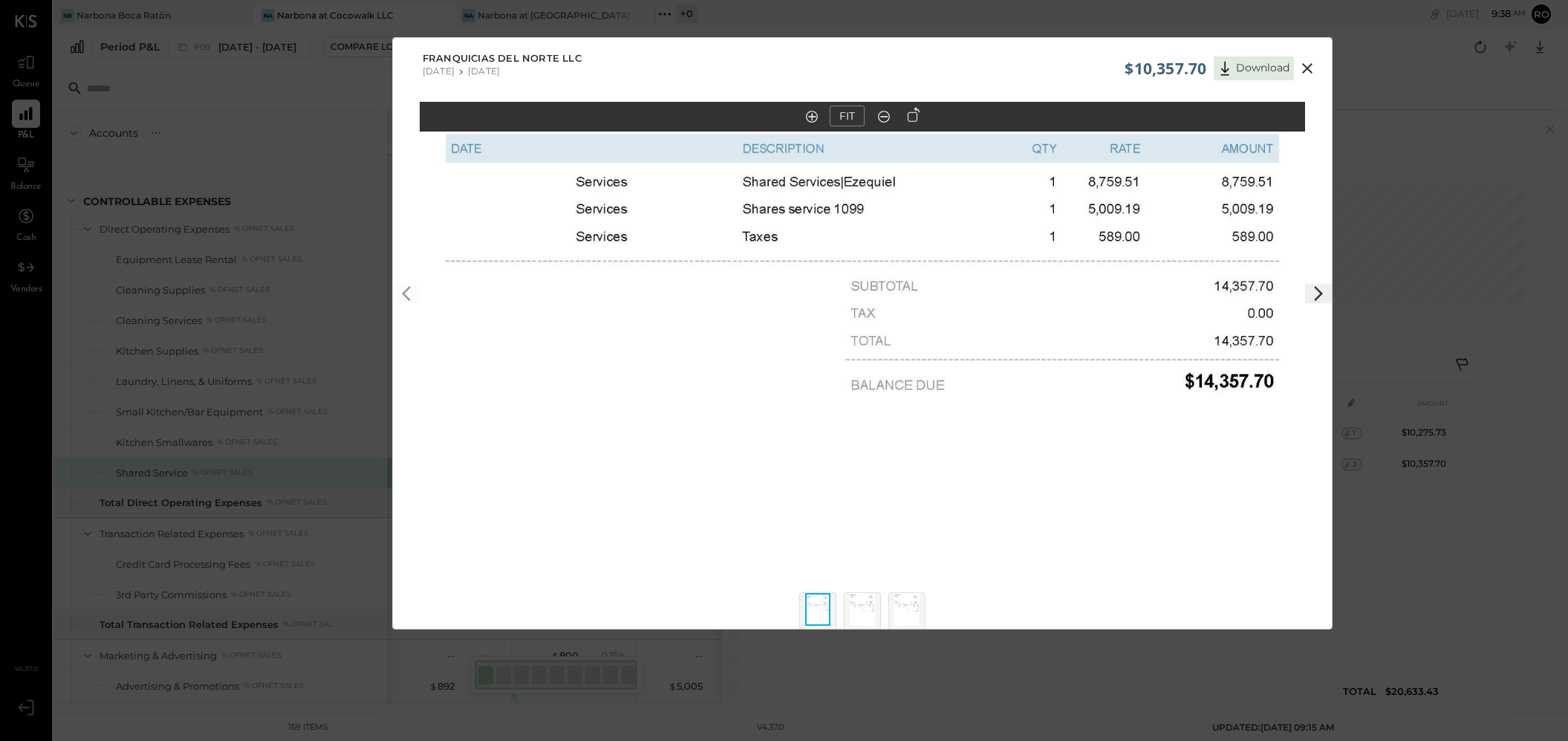
drag, startPoint x: 858, startPoint y: 615, endPoint x: 903, endPoint y: 627, distance: 46.6
click at [861, 559] on img at bounding box center [862, 609] width 25 height 33
drag, startPoint x: 903, startPoint y: 617, endPoint x: 924, endPoint y: 630, distance: 24.7
click at [903, 559] on img at bounding box center [907, 609] width 25 height 33
click at [1069, 69] on icon at bounding box center [1307, 69] width 18 height 18
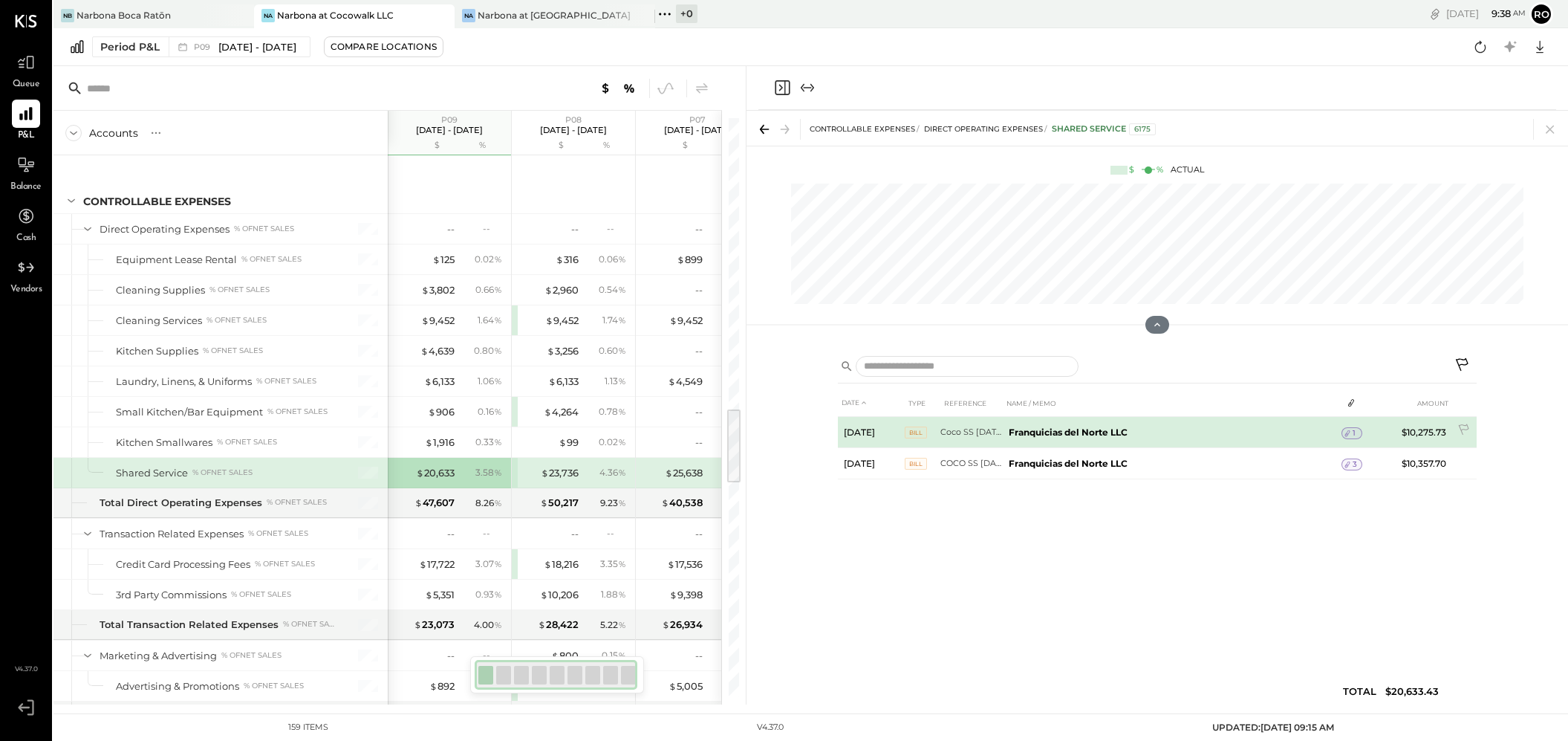
click at [1069, 435] on div "1" at bounding box center [1351, 433] width 20 height 12
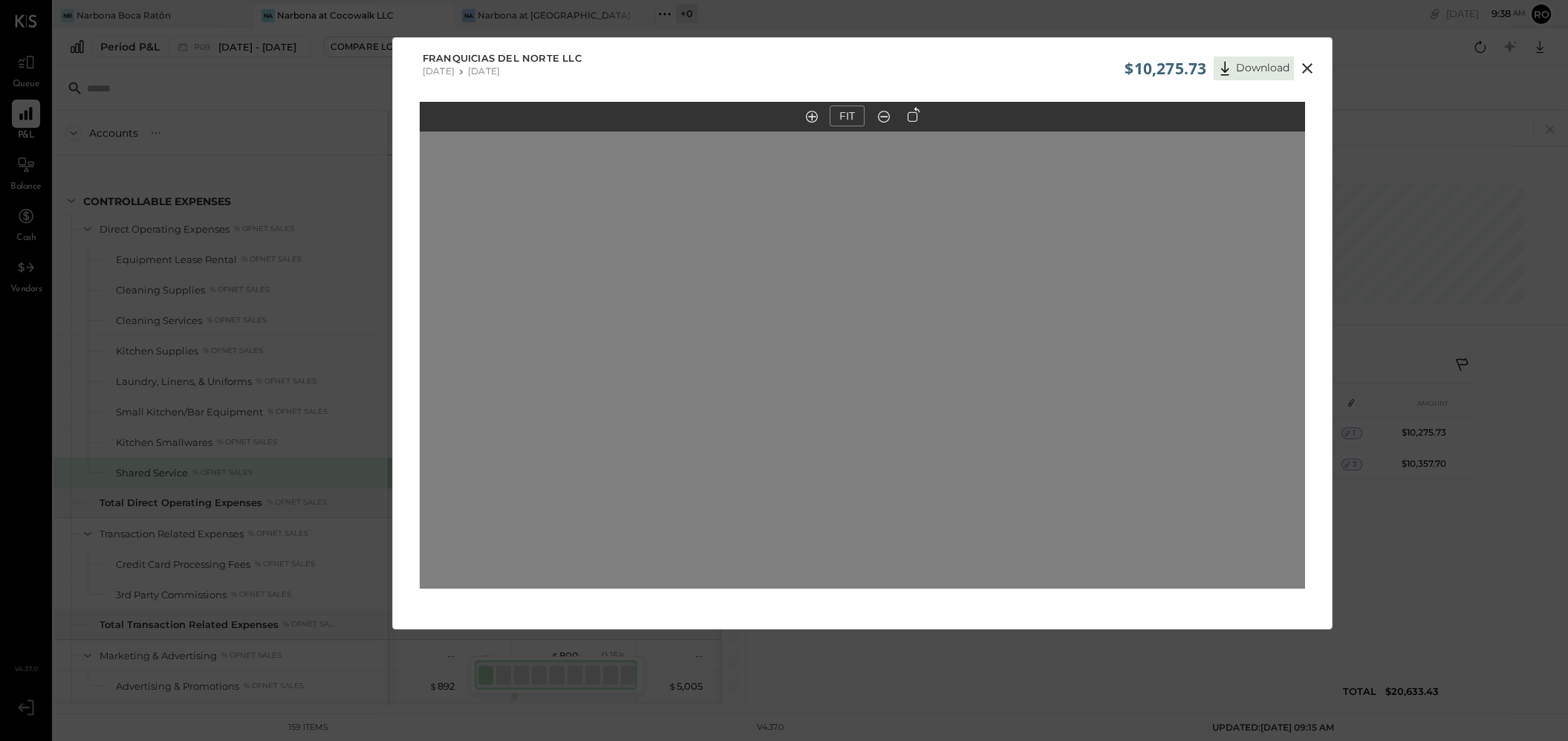
click at [1069, 69] on icon at bounding box center [1307, 69] width 18 height 18
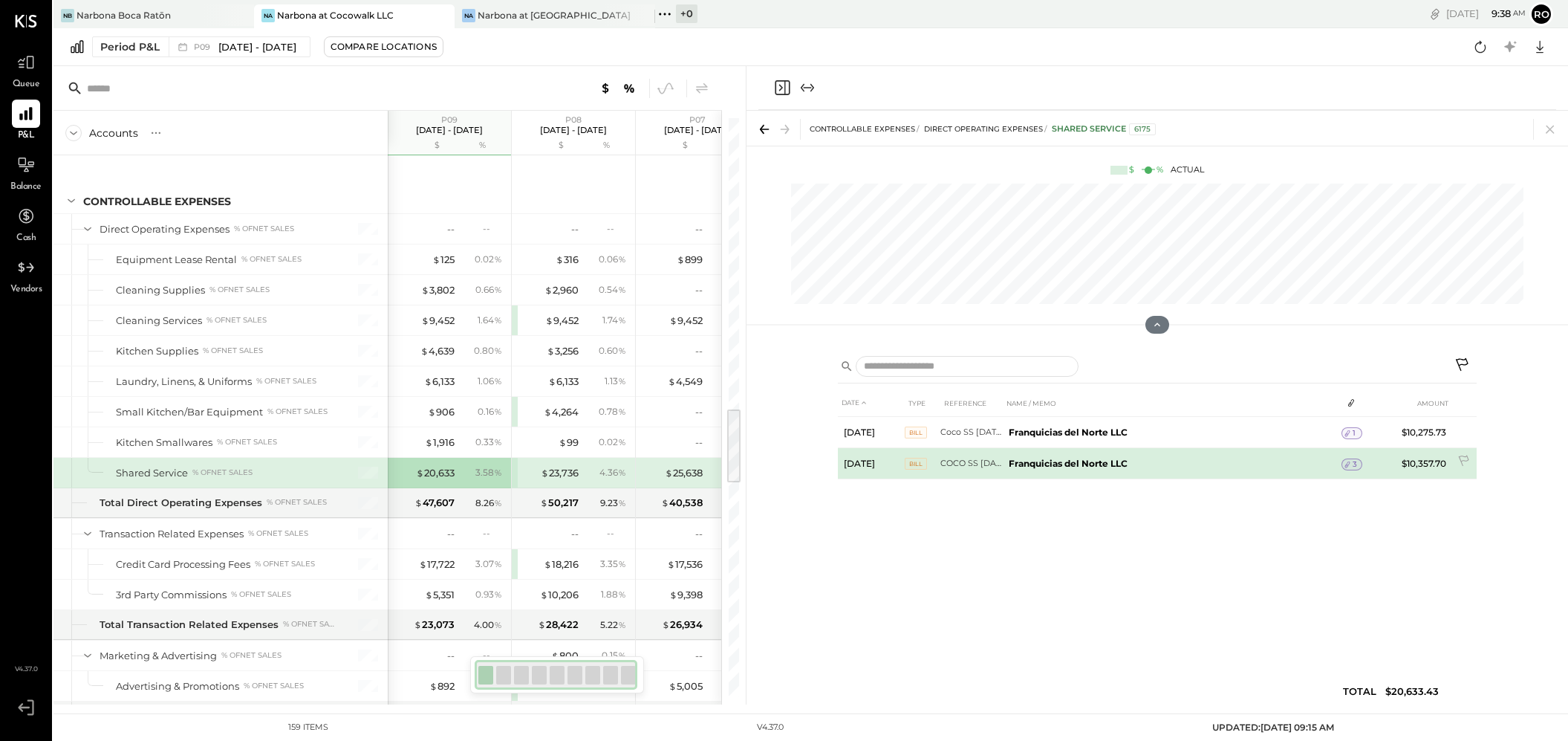
click at [1069, 464] on span "3" at bounding box center [1354, 464] width 4 height 11
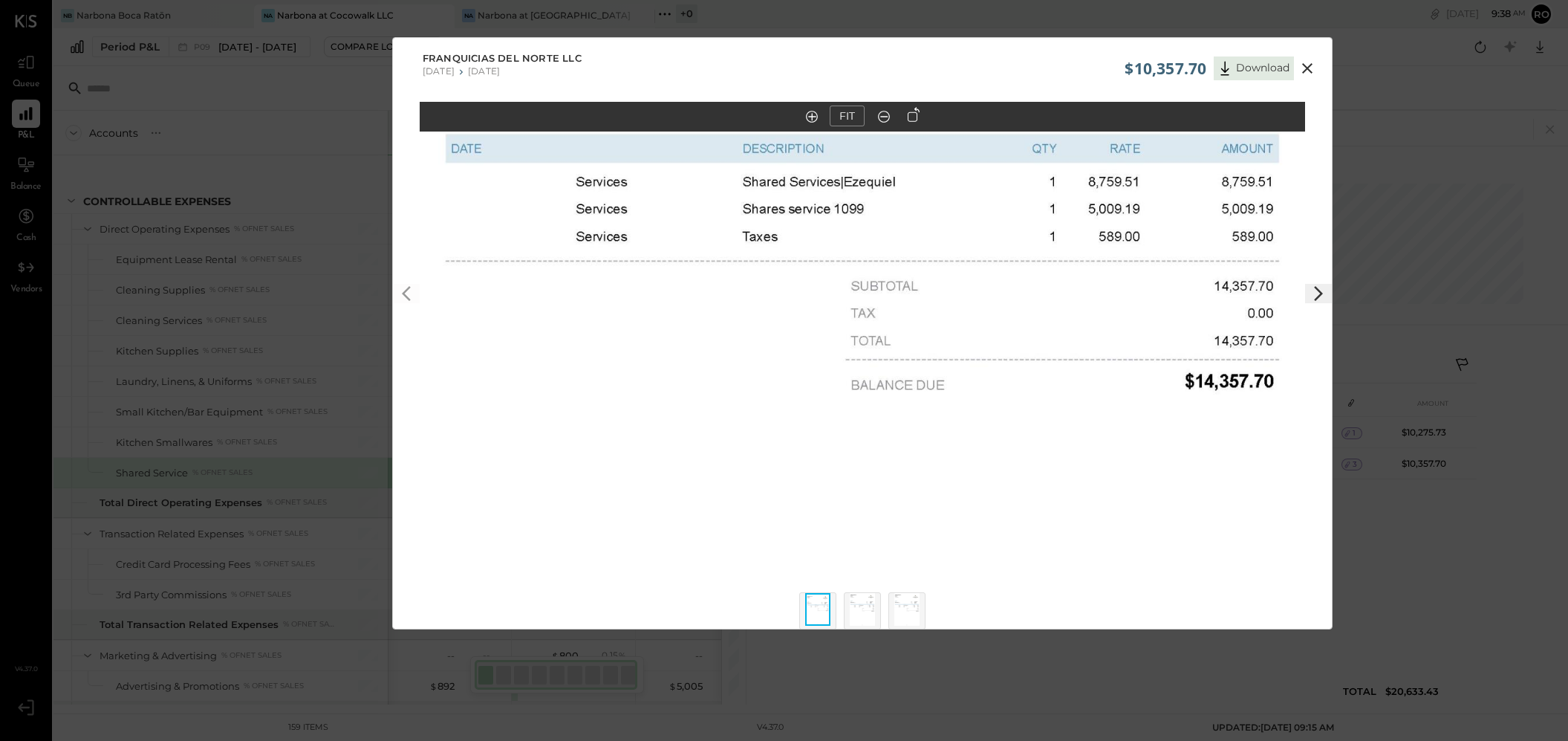
click at [1069, 61] on icon at bounding box center [1307, 69] width 18 height 18
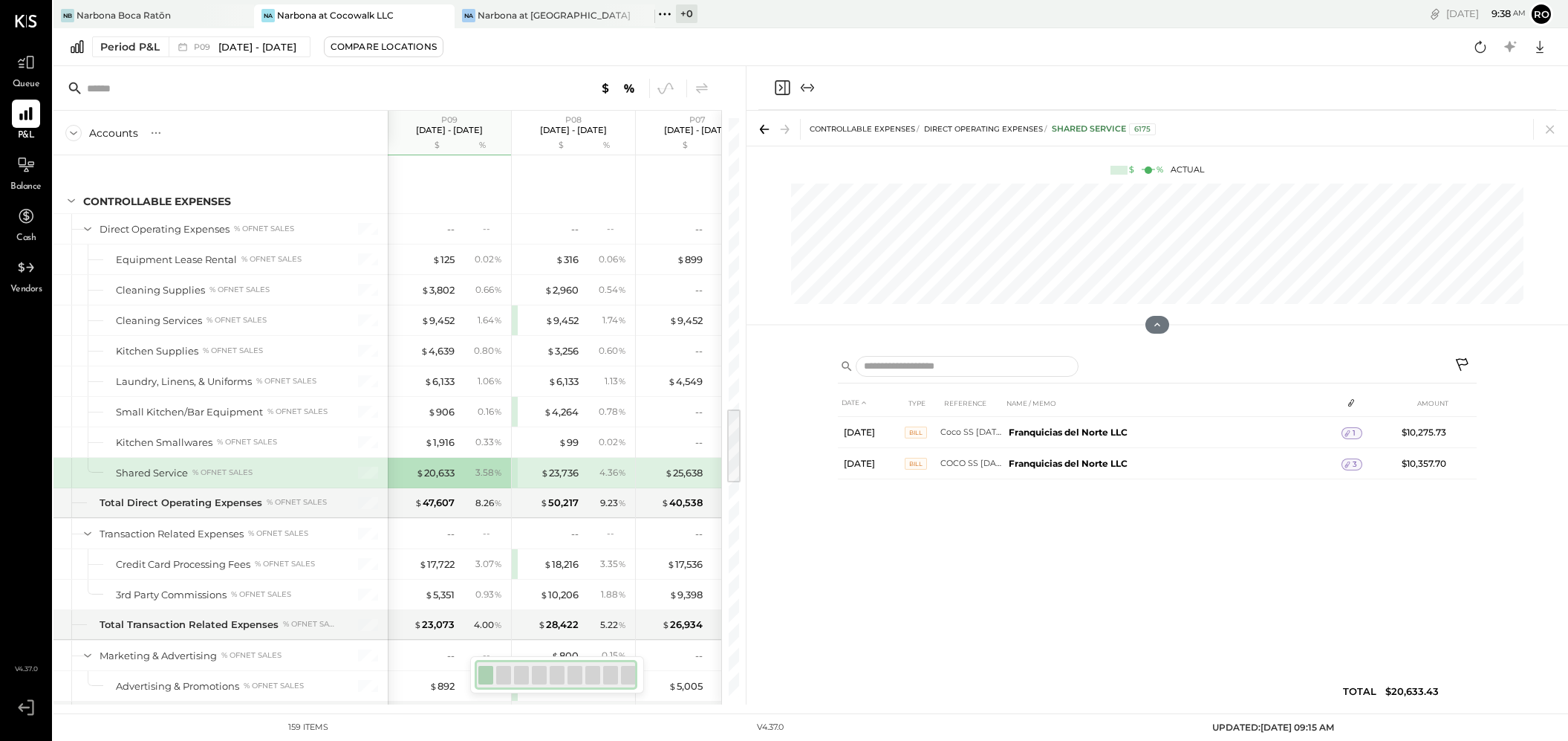
click at [779, 89] on icon "Close panel" at bounding box center [782, 88] width 18 height 18
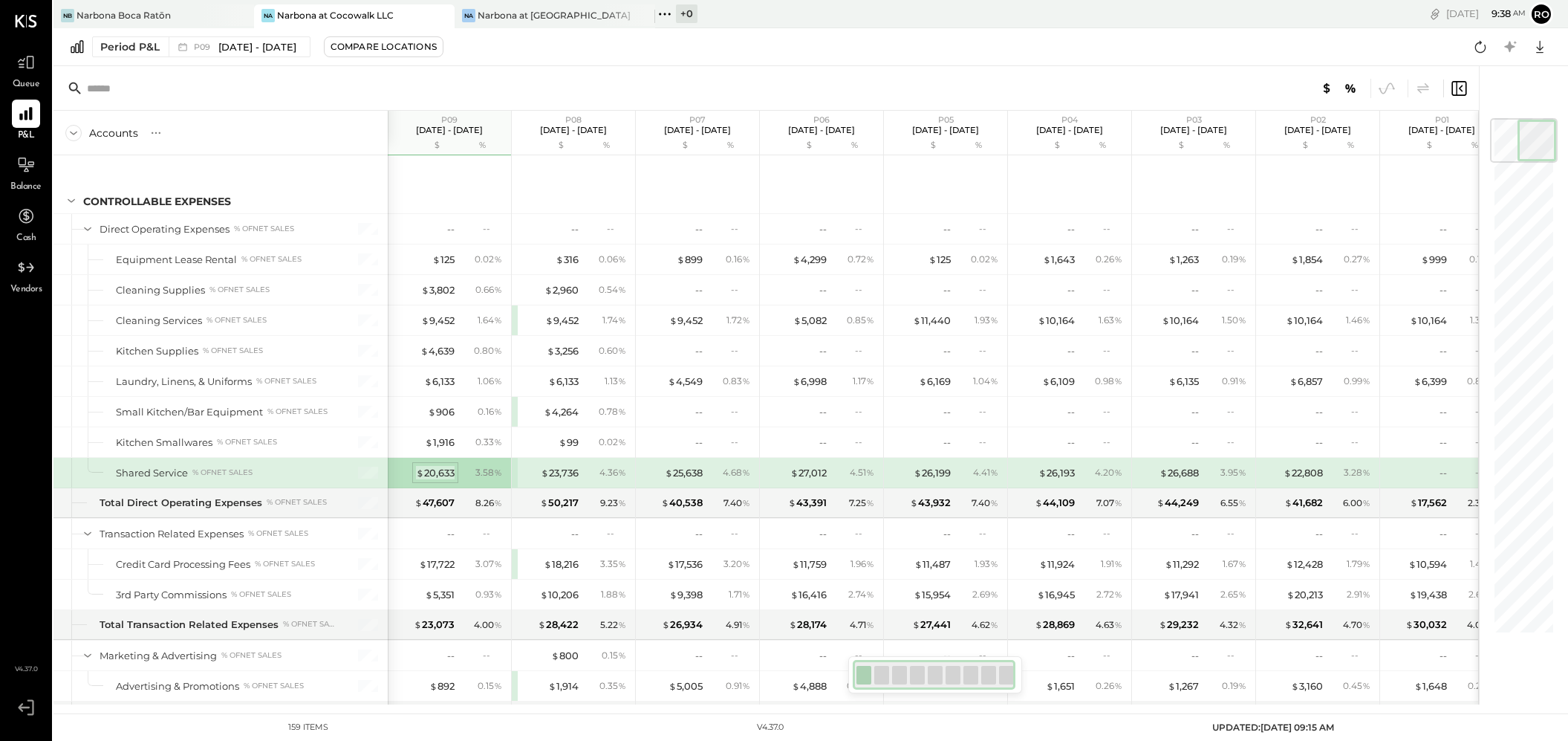
click at [441, 472] on div "$ 20,633" at bounding box center [435, 472] width 38 height 14
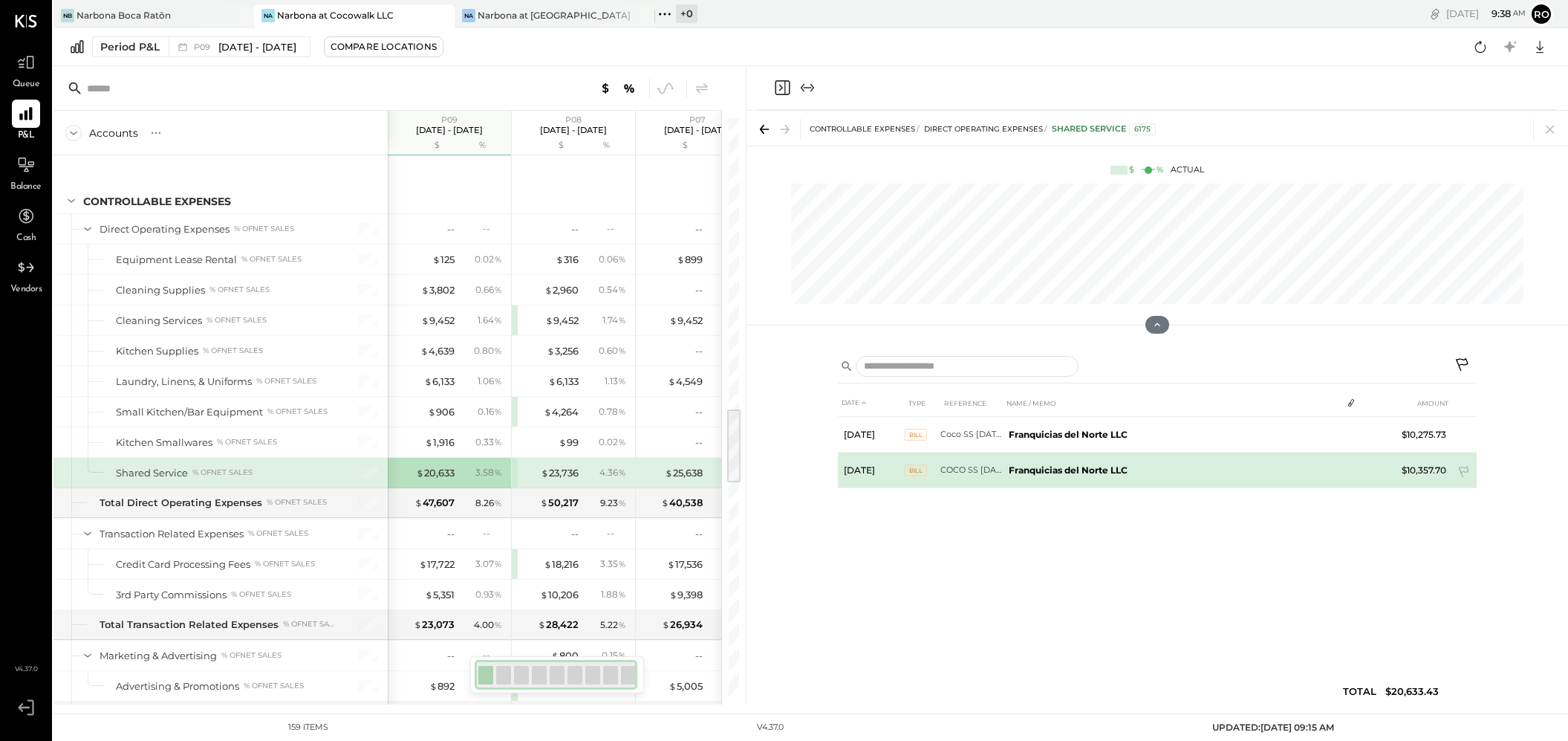
click at [1064, 479] on td "Franquicias del Norte LLC" at bounding box center [1172, 471] width 339 height 36
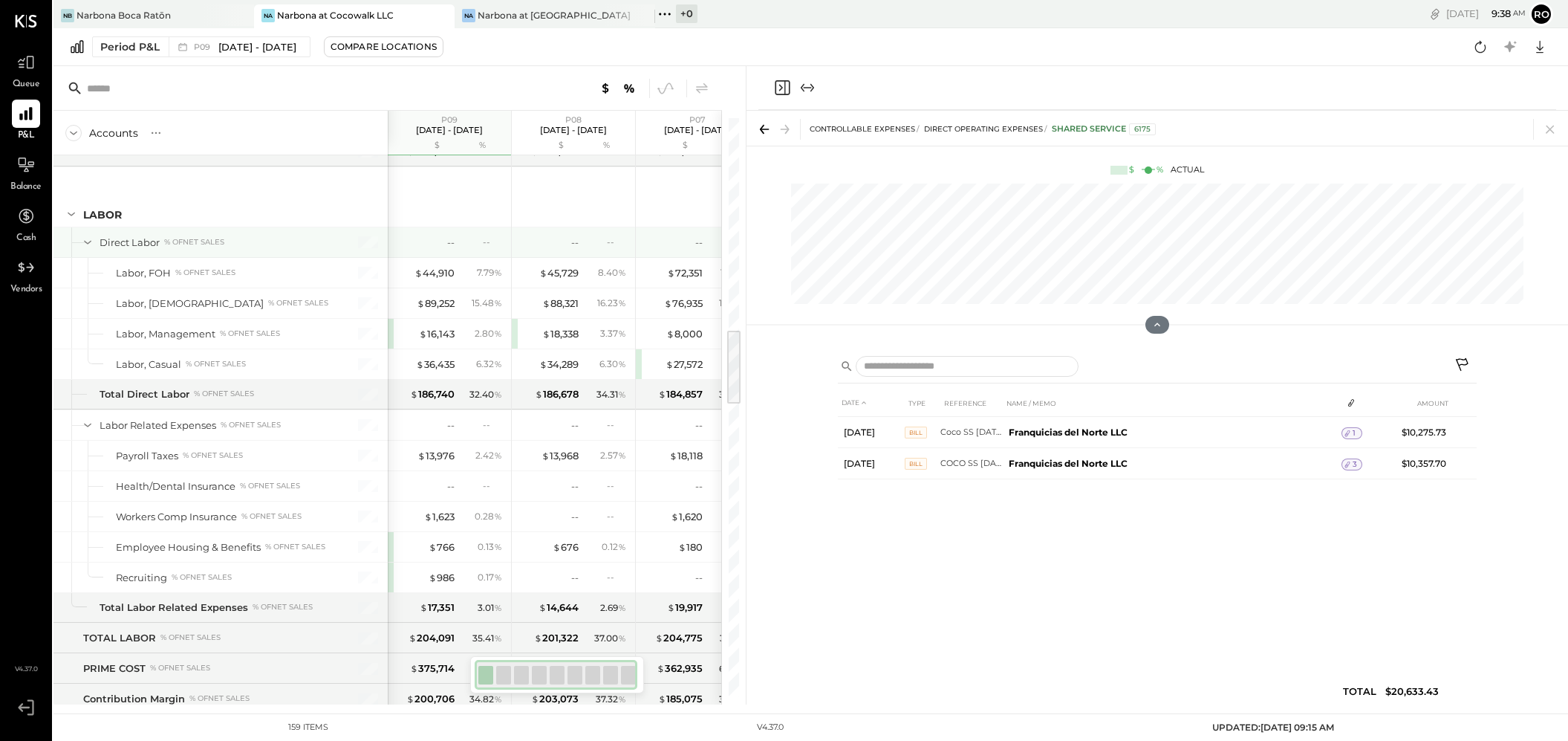
scroll to position [1448, 0]
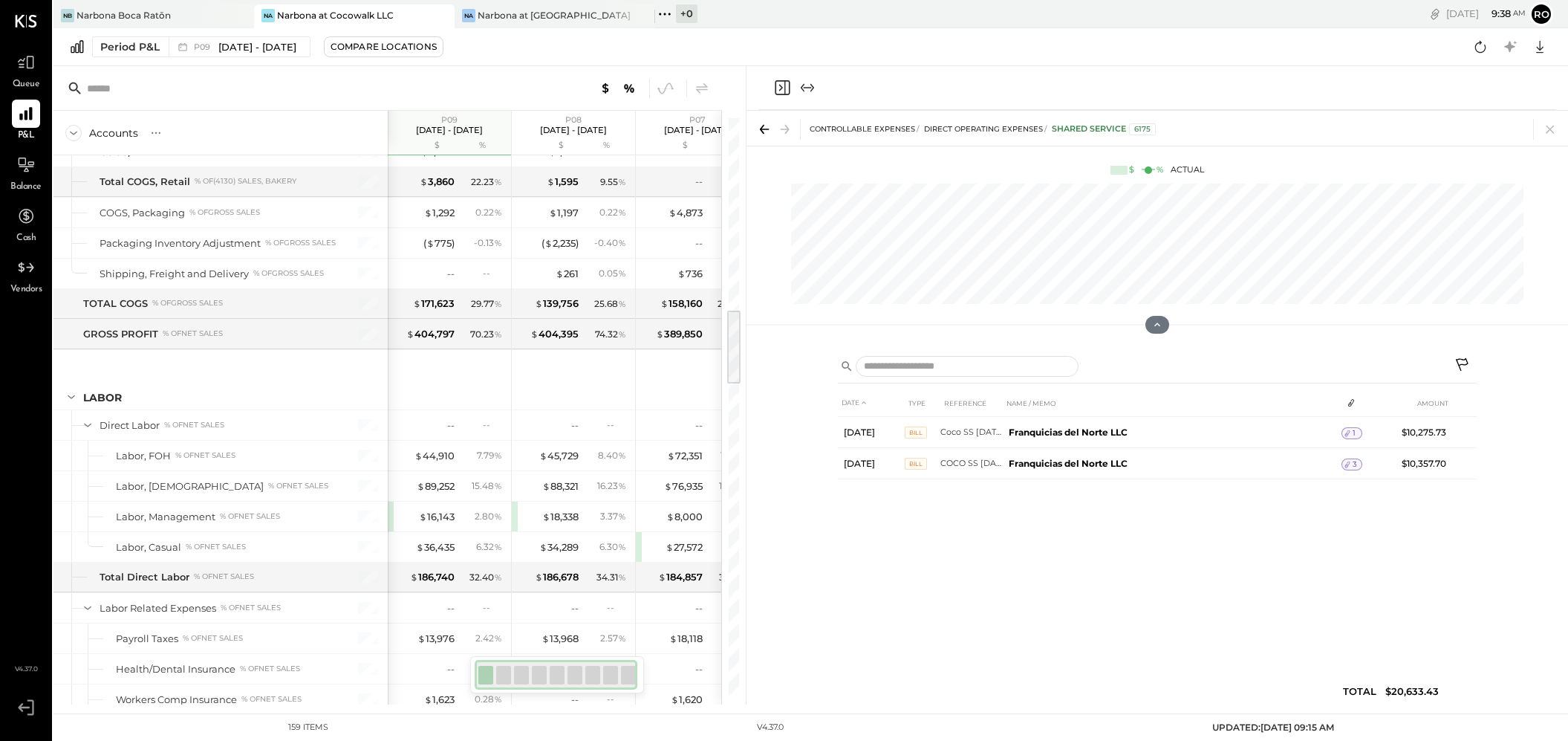
click at [784, 87] on icon "Close panel" at bounding box center [782, 88] width 18 height 18
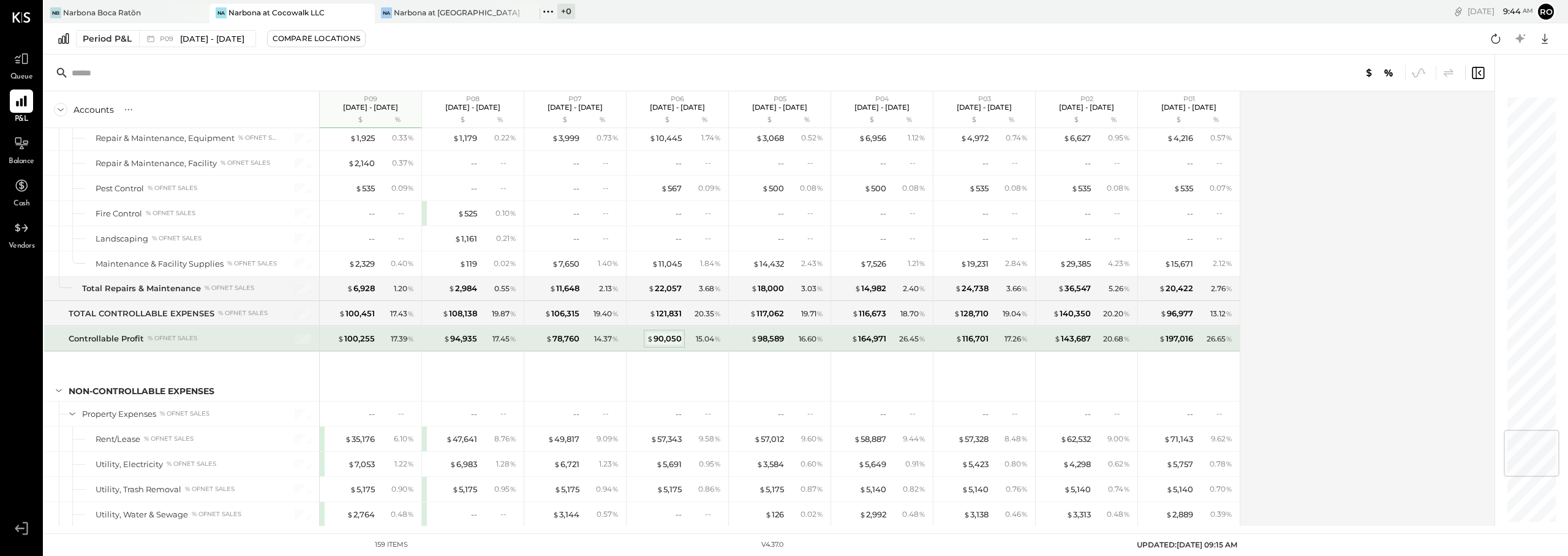
scroll to position [2801, 0]
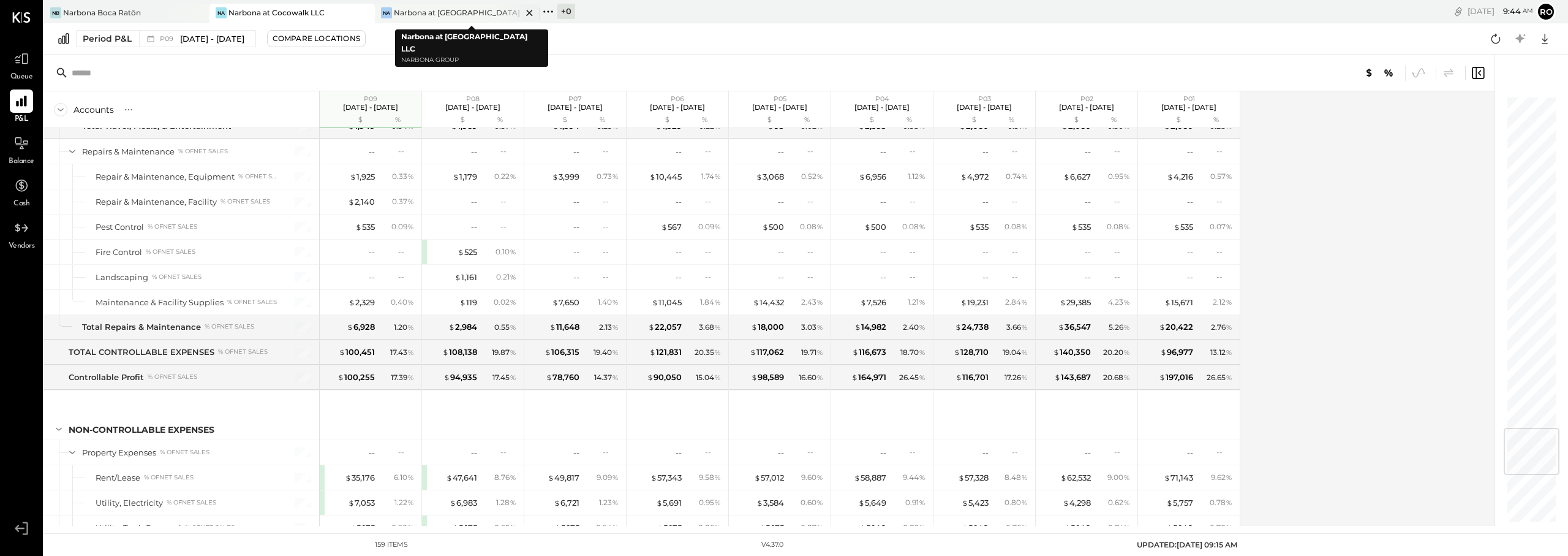
click at [470, 14] on div "Narbona at [GEOGRAPHIC_DATA] LLC" at bounding box center [458, 12] width 128 height 10
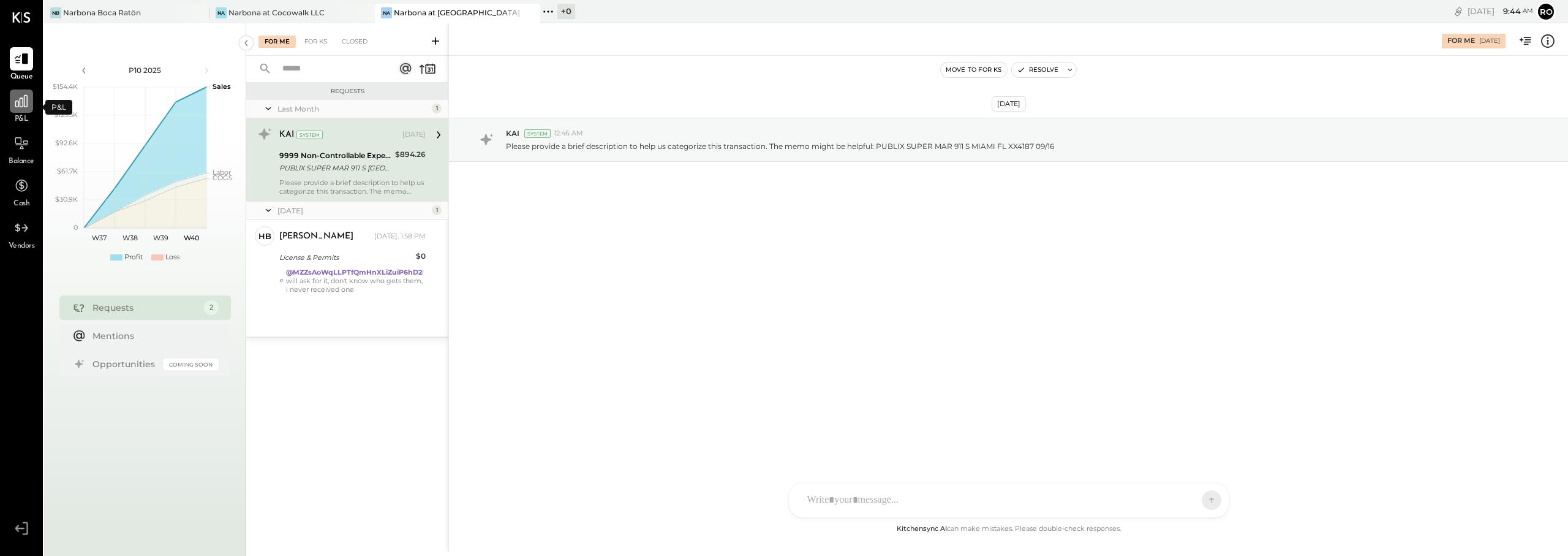
click at [29, 107] on icon at bounding box center [22, 101] width 16 height 16
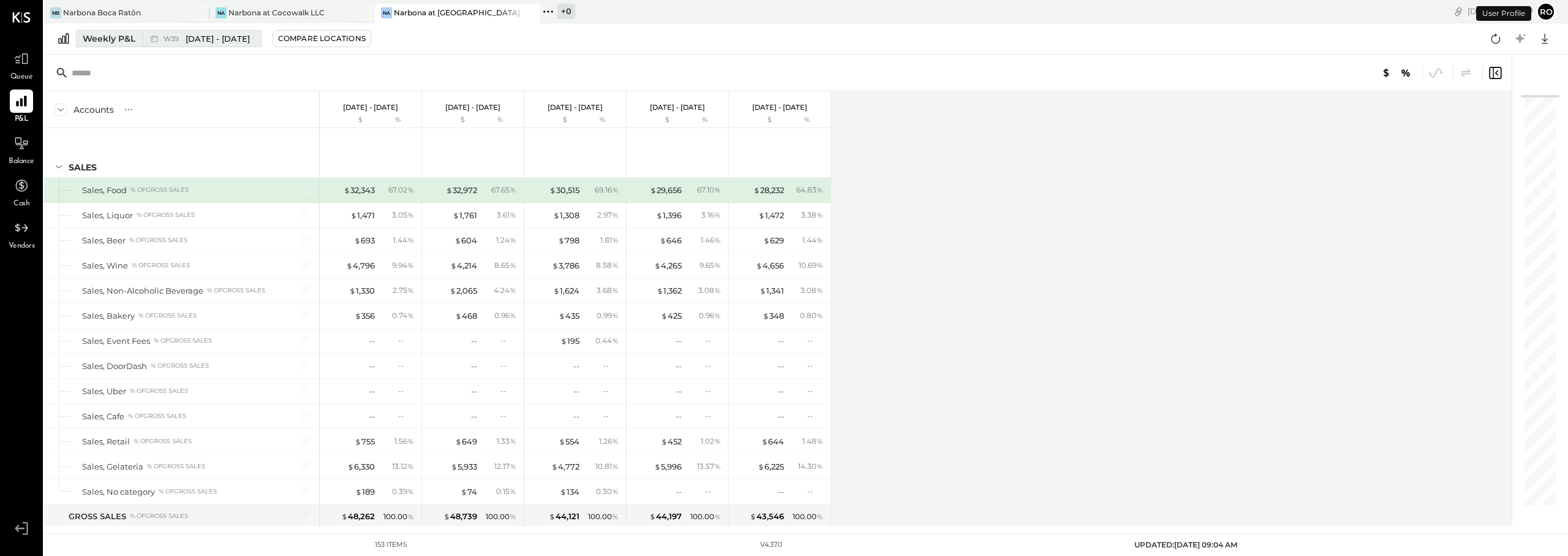
click at [116, 42] on div "Weekly P&L" at bounding box center [109, 39] width 53 height 12
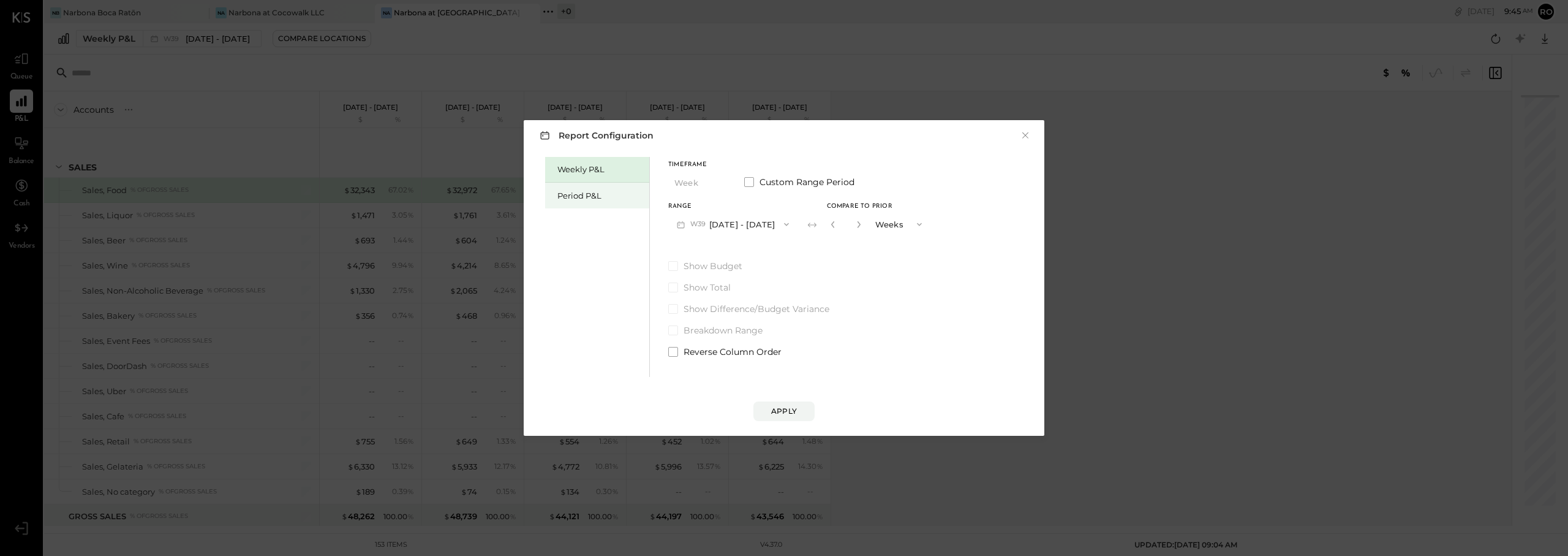
drag, startPoint x: 575, startPoint y: 195, endPoint x: 586, endPoint y: 195, distance: 11.0
click at [586, 195] on div "Period P&L" at bounding box center [600, 195] width 86 height 11
click at [757, 224] on button "P10 Sep 8 - Oct 5, 2025" at bounding box center [731, 224] width 126 height 23
click at [709, 249] on span "Aug 11 - Sep 7, 2025" at bounding box center [726, 251] width 58 height 10
drag, startPoint x: 847, startPoint y: 226, endPoint x: 911, endPoint y: 241, distance: 65.7
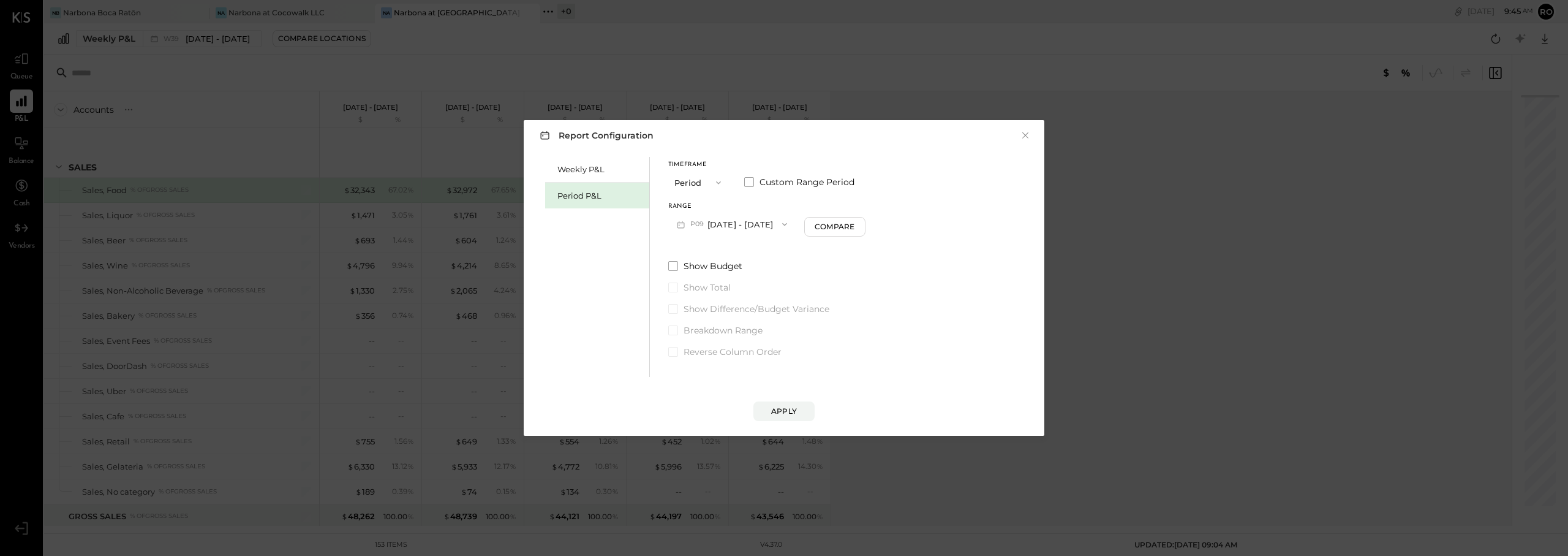
click at [848, 226] on div "Compare" at bounding box center [834, 226] width 40 height 10
click at [877, 222] on div "*" at bounding box center [857, 224] width 65 height 23
click at [861, 223] on icon "button" at bounding box center [857, 224] width 7 height 7
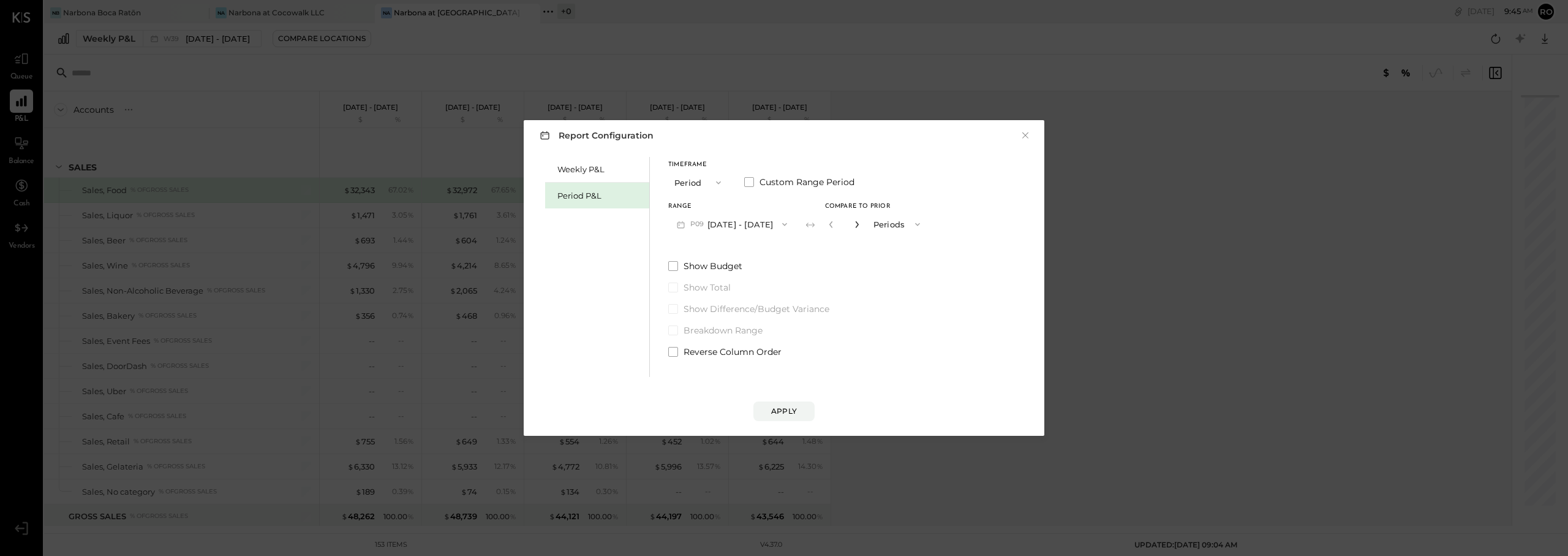
click at [861, 223] on icon "button" at bounding box center [857, 224] width 7 height 7
type input "*"
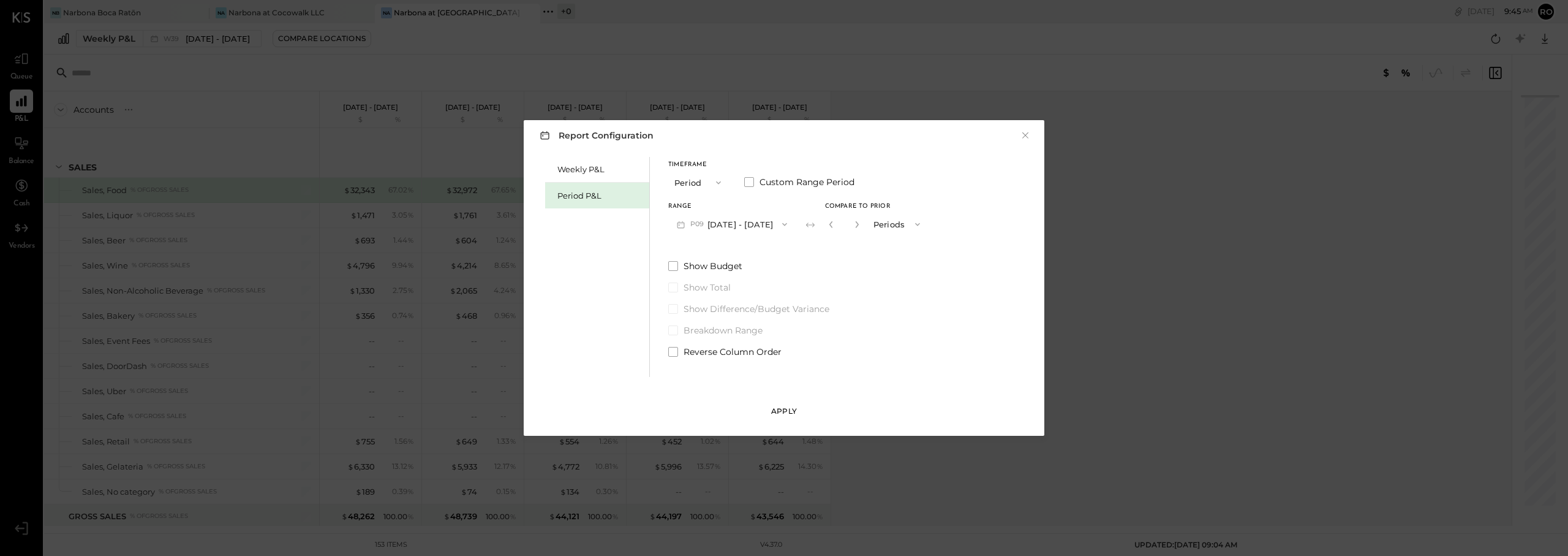
drag, startPoint x: 785, startPoint y: 414, endPoint x: 795, endPoint y: 415, distance: 10.0
click at [795, 415] on div "Apply" at bounding box center [784, 411] width 26 height 10
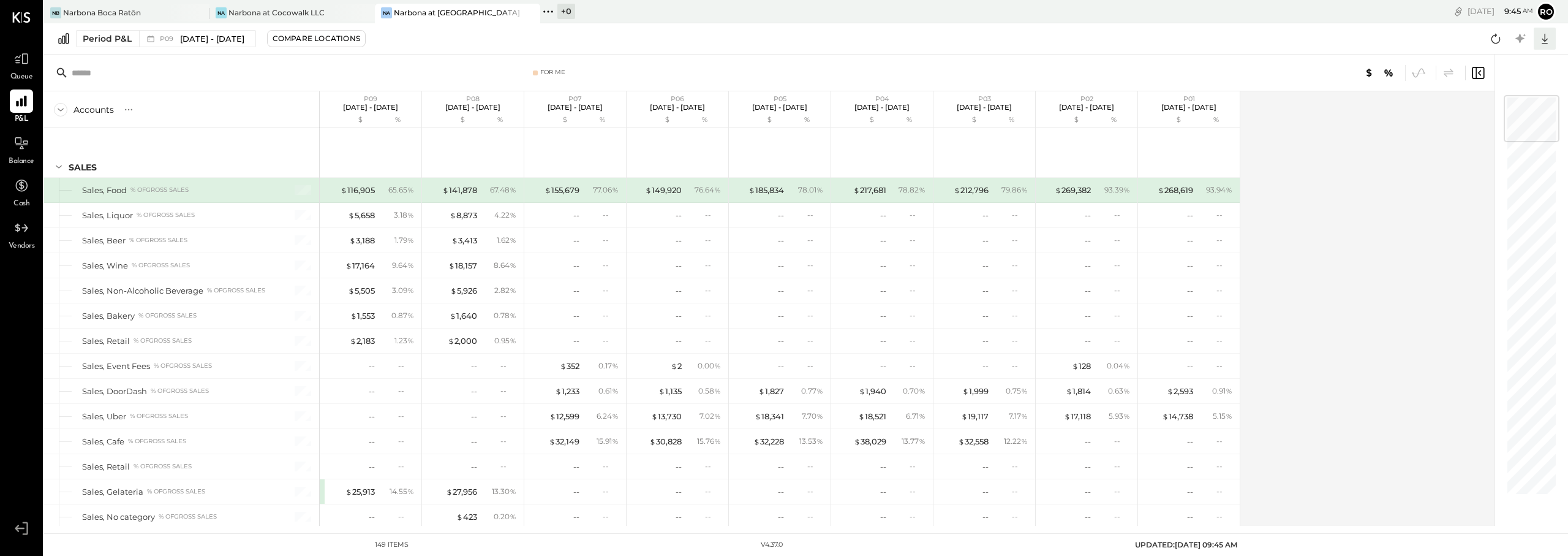
click at [882, 39] on icon at bounding box center [1545, 39] width 16 height 16
click at [882, 111] on div "Excel" at bounding box center [1507, 110] width 98 height 26
drag, startPoint x: 286, startPoint y: 1, endPoint x: 288, endPoint y: 11, distance: 10.2
click at [286, 2] on div "NB Narbona Boca Ratōn Na Narbona at Cocowalk LLC Na Narbona at Key Biscayne LLC…" at bounding box center [508, 11] width 929 height 23
click at [288, 10] on div "Narbona at Cocowalk LLC" at bounding box center [276, 12] width 96 height 10
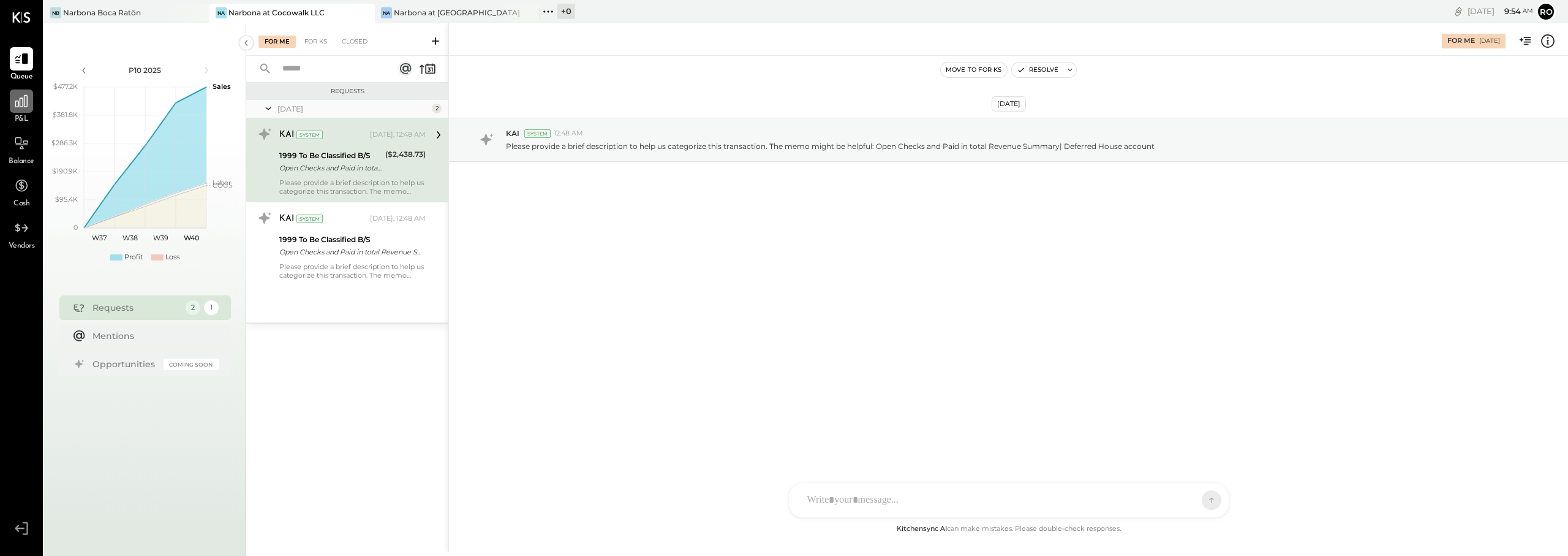
click at [25, 105] on icon at bounding box center [22, 101] width 16 height 16
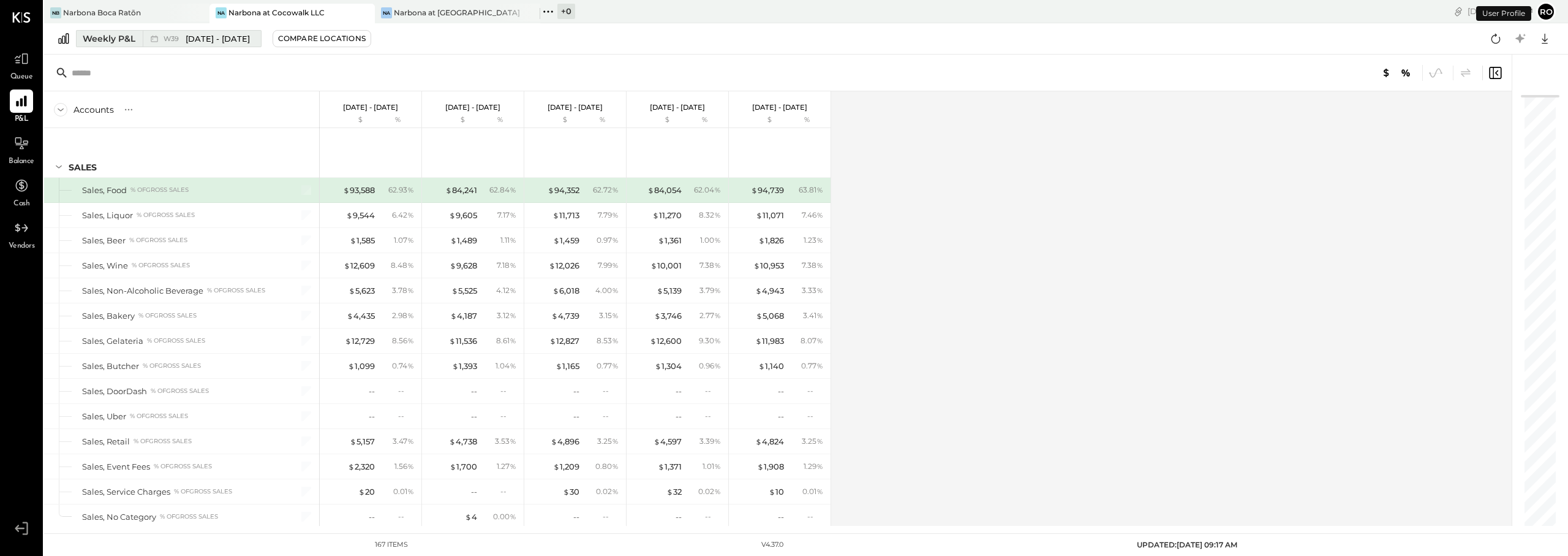
click at [110, 36] on div "Weekly P&L" at bounding box center [109, 39] width 53 height 12
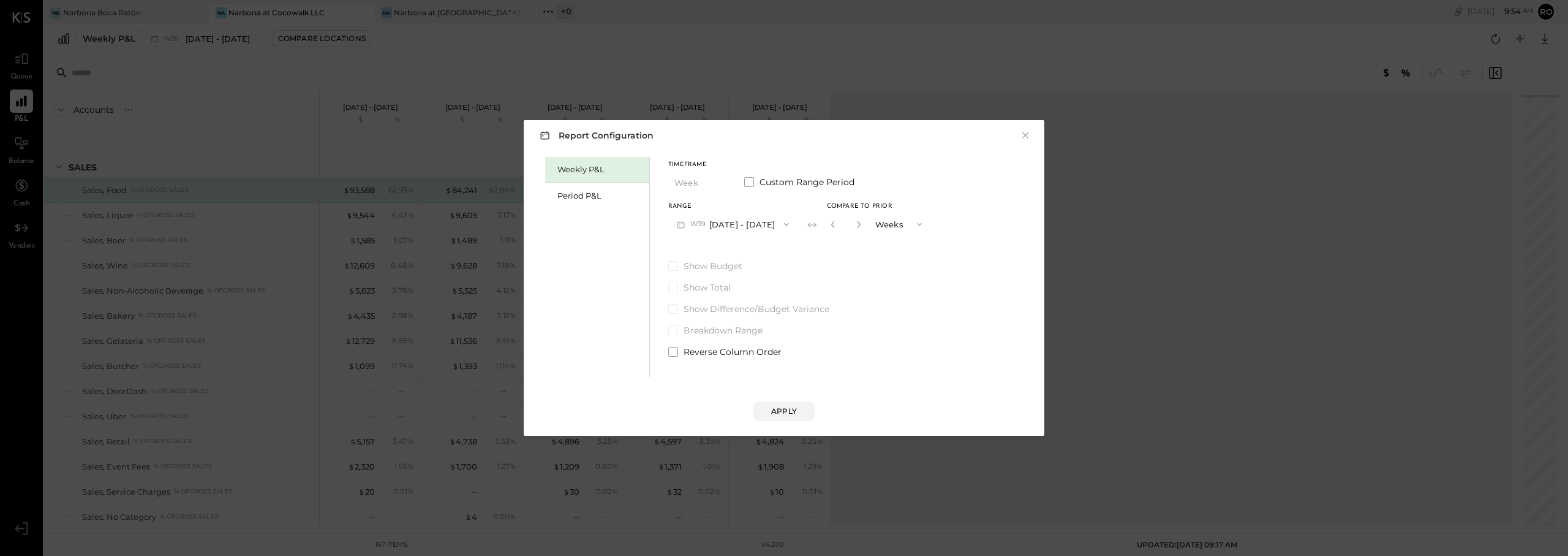
click at [769, 230] on button "W39 Sep 22 - 28, 2025" at bounding box center [732, 224] width 129 height 23
click at [580, 201] on div "Period P&L" at bounding box center [597, 195] width 104 height 26
click at [754, 228] on button "P10 Sep 8 - Oct 5, 2025" at bounding box center [731, 224] width 126 height 23
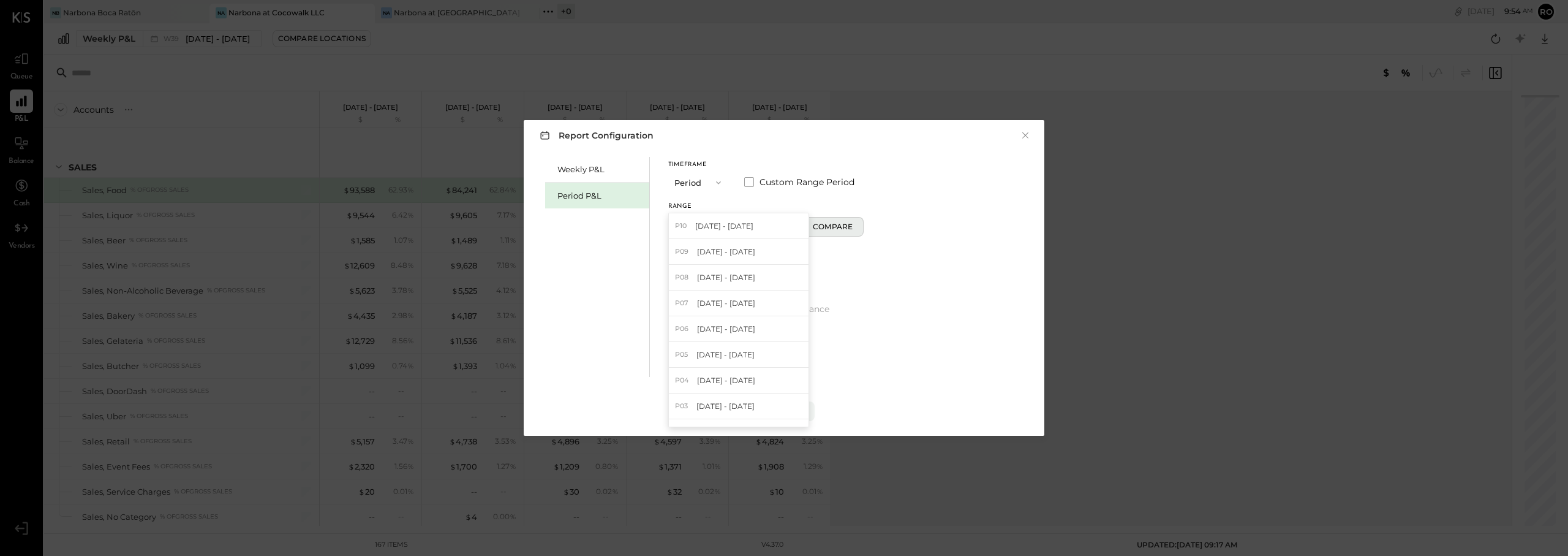
drag, startPoint x: 718, startPoint y: 251, endPoint x: 837, endPoint y: 230, distance: 120.8
click at [730, 248] on span "Aug 11 - Sep 7, 2025" at bounding box center [726, 251] width 58 height 10
click at [854, 229] on div "Compare" at bounding box center [834, 226] width 40 height 10
click at [858, 223] on icon "button" at bounding box center [857, 225] width 3 height 7
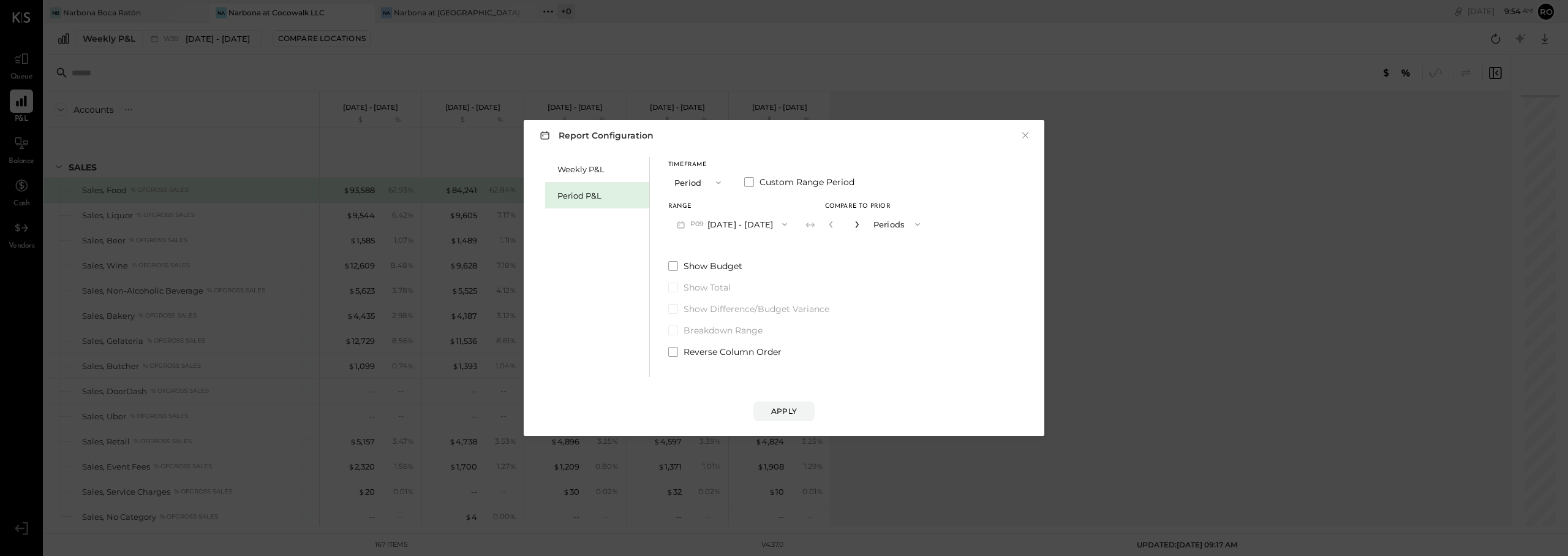
click at [858, 223] on icon "button" at bounding box center [857, 225] width 3 height 7
drag, startPoint x: 873, startPoint y: 222, endPoint x: 875, endPoint y: 232, distance: 10.2
click at [861, 222] on icon "button" at bounding box center [857, 224] width 7 height 7
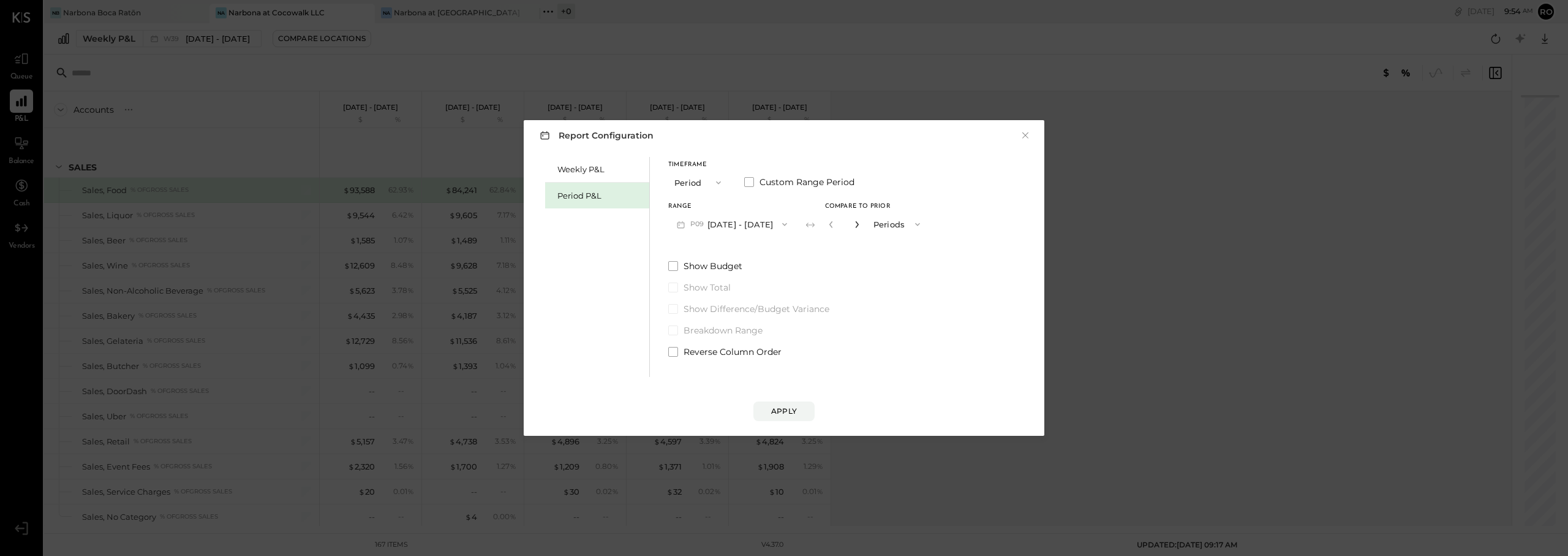
click at [861, 224] on icon "button" at bounding box center [857, 224] width 7 height 7
type input "*"
click at [783, 412] on div "Apply" at bounding box center [784, 411] width 26 height 10
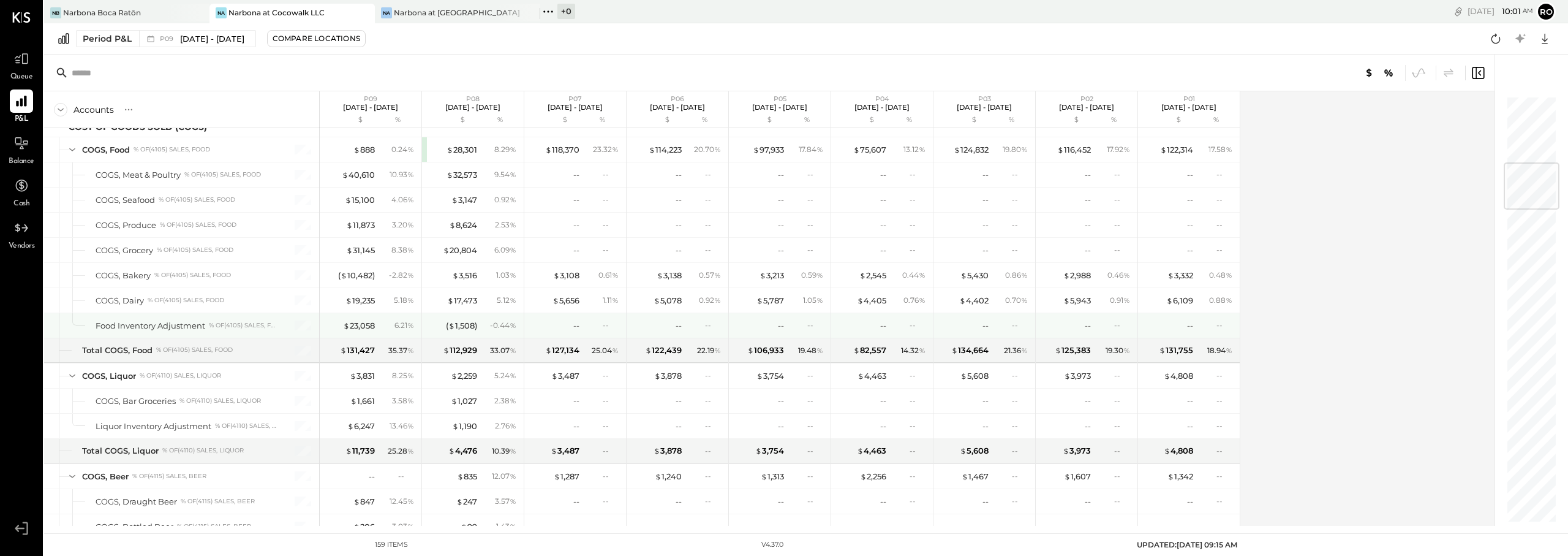
scroll to position [567, 0]
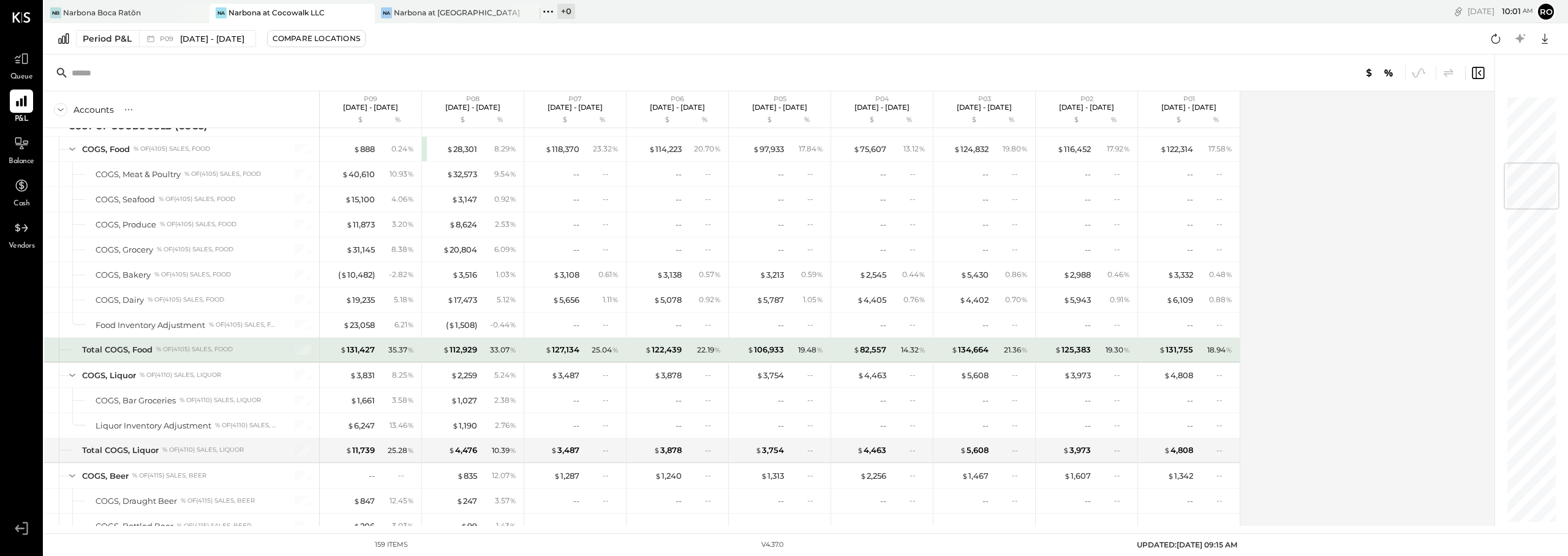
click at [400, 351] on div "35.37 %" at bounding box center [401, 350] width 26 height 11
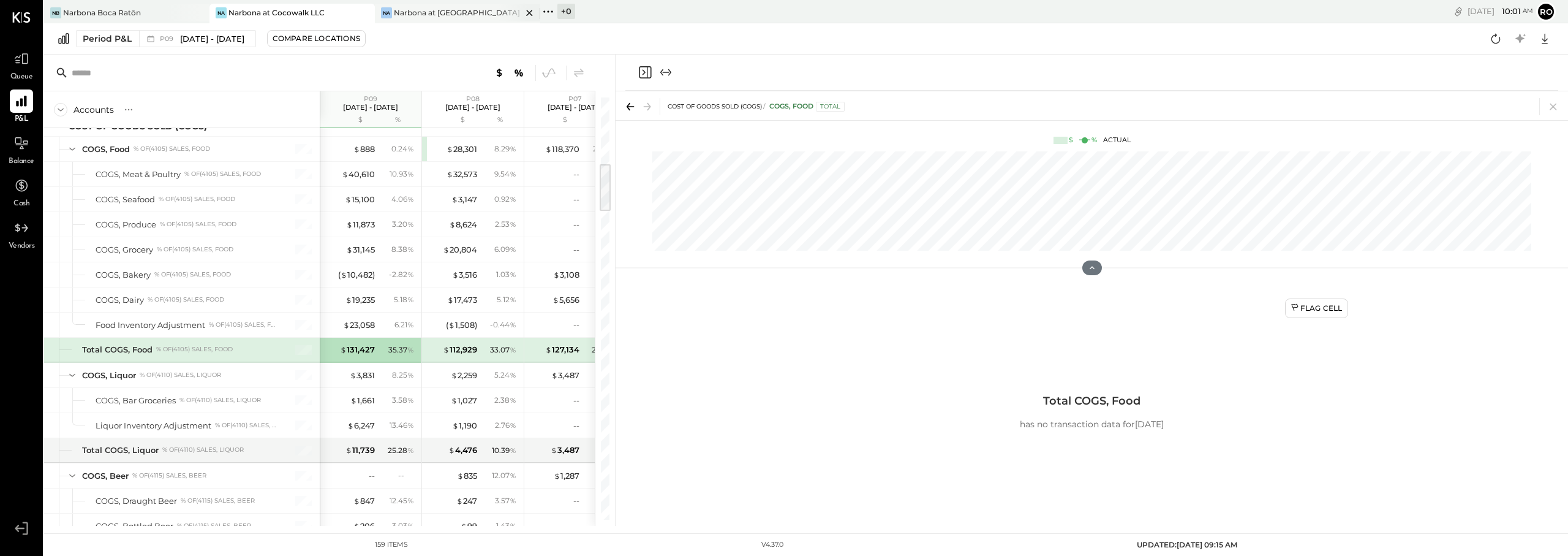
click at [427, 14] on div "Narbona at [GEOGRAPHIC_DATA] LLC" at bounding box center [458, 12] width 128 height 10
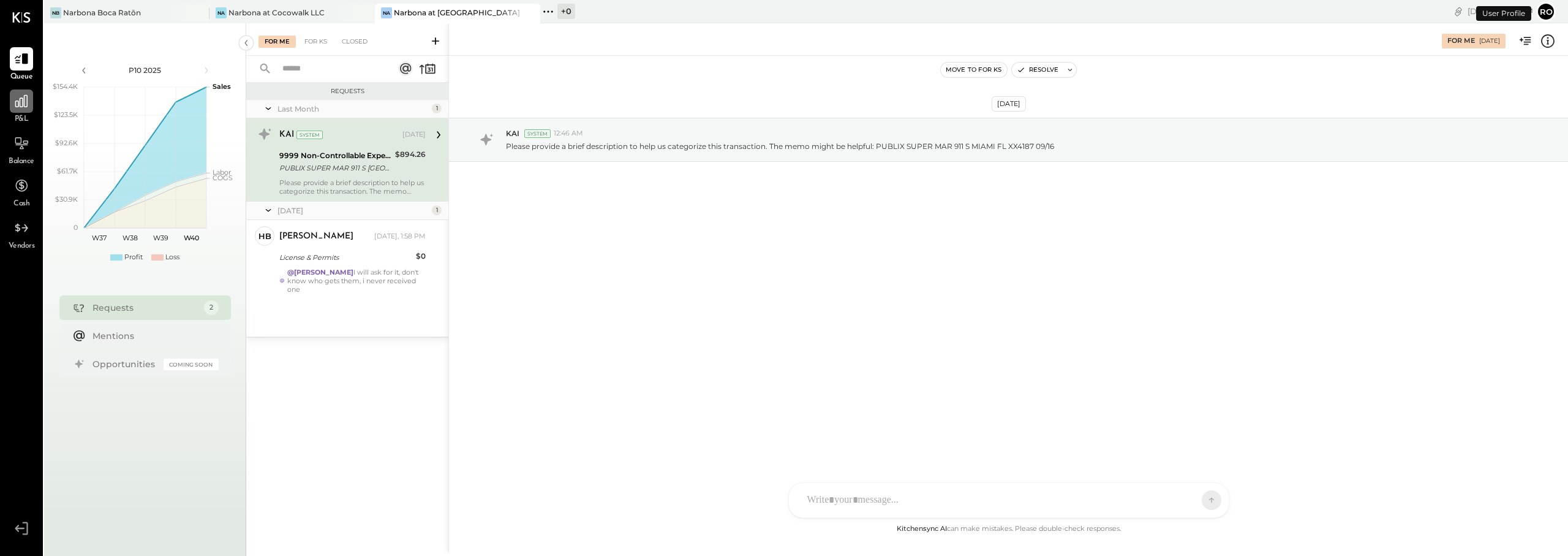
click at [20, 97] on icon at bounding box center [22, 101] width 16 height 16
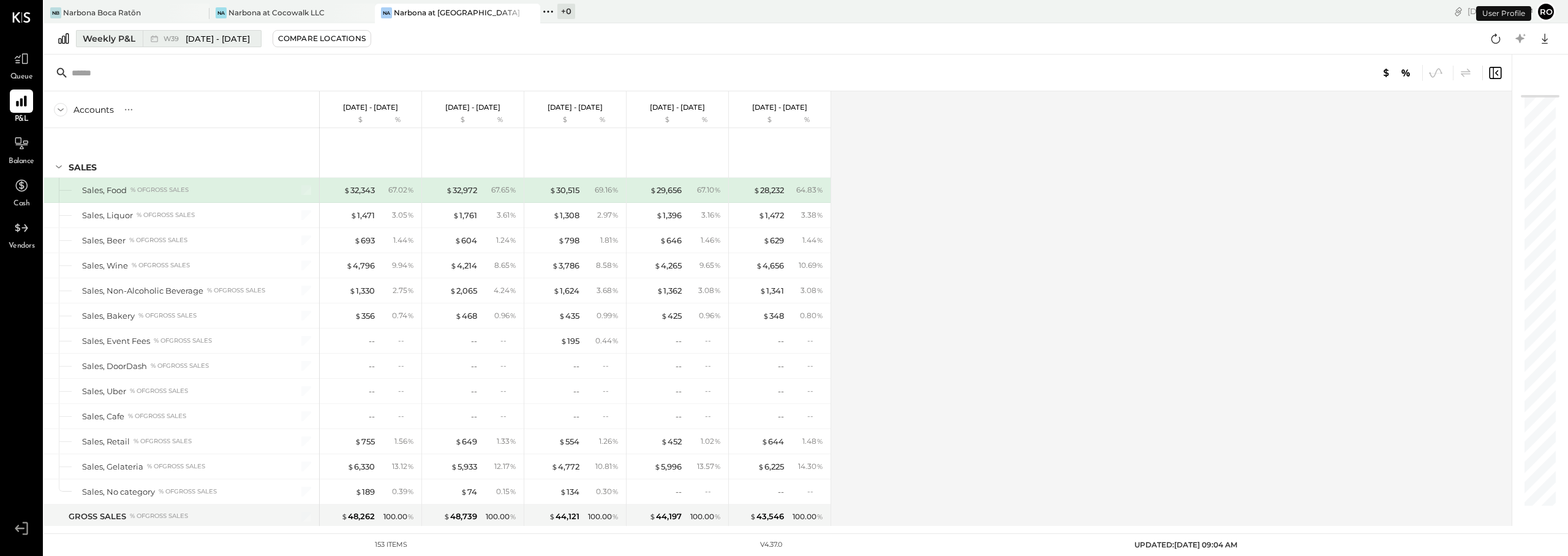
click at [116, 39] on div "Weekly P&L" at bounding box center [109, 39] width 53 height 12
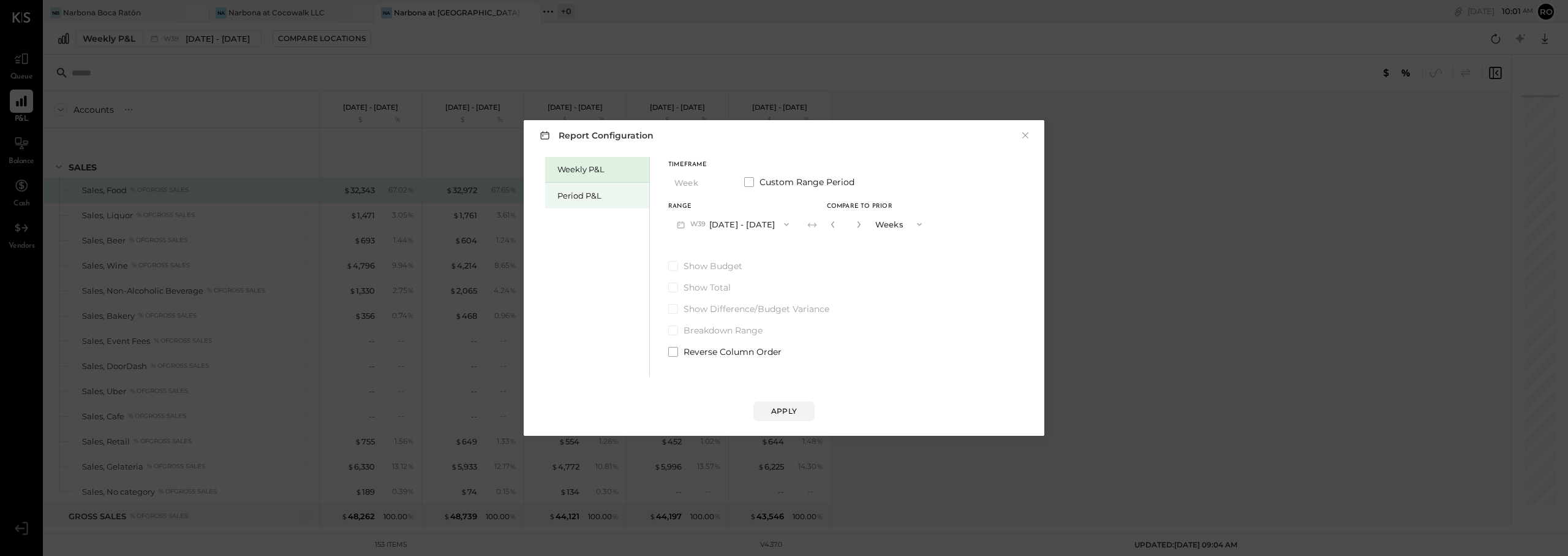
drag, startPoint x: 591, startPoint y: 192, endPoint x: 603, endPoint y: 195, distance: 12.4
click at [592, 193] on div "Period P&L" at bounding box center [600, 195] width 86 height 11
click at [788, 222] on icon "button" at bounding box center [783, 224] width 10 height 10
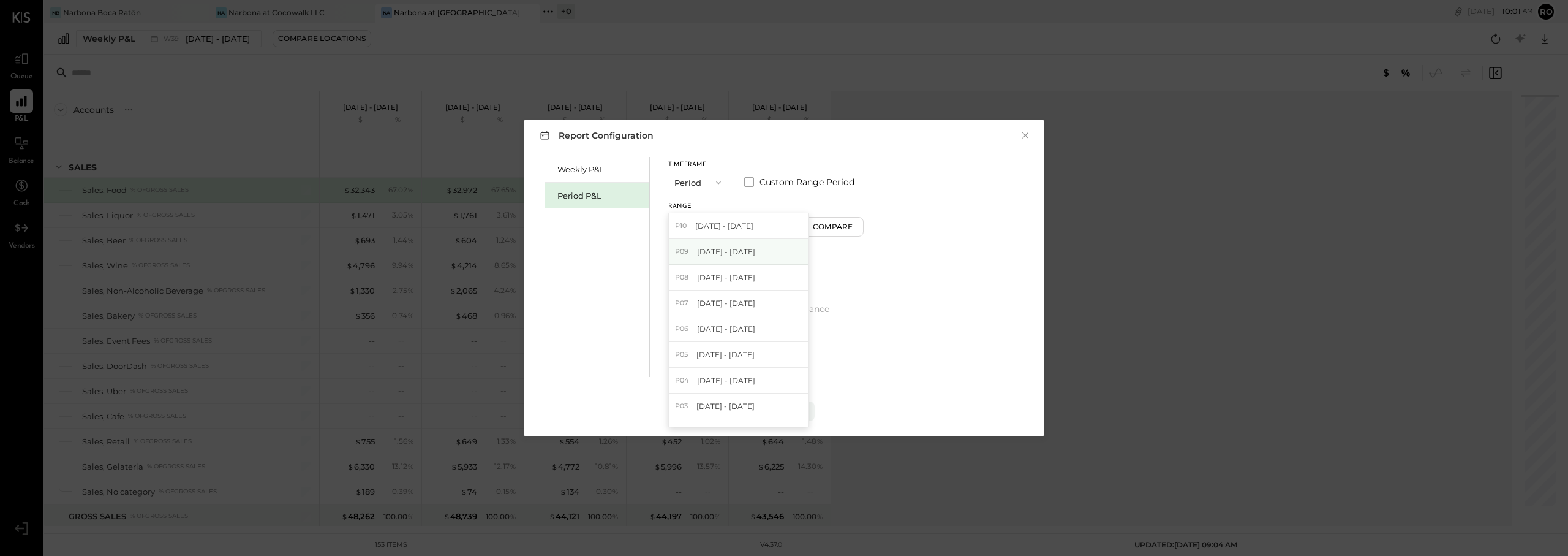
click at [720, 255] on span "Aug 11 - Sep 7, 2025" at bounding box center [726, 251] width 58 height 10
click at [846, 225] on div "Compare" at bounding box center [834, 226] width 40 height 10
click at [861, 223] on icon "button" at bounding box center [857, 224] width 7 height 7
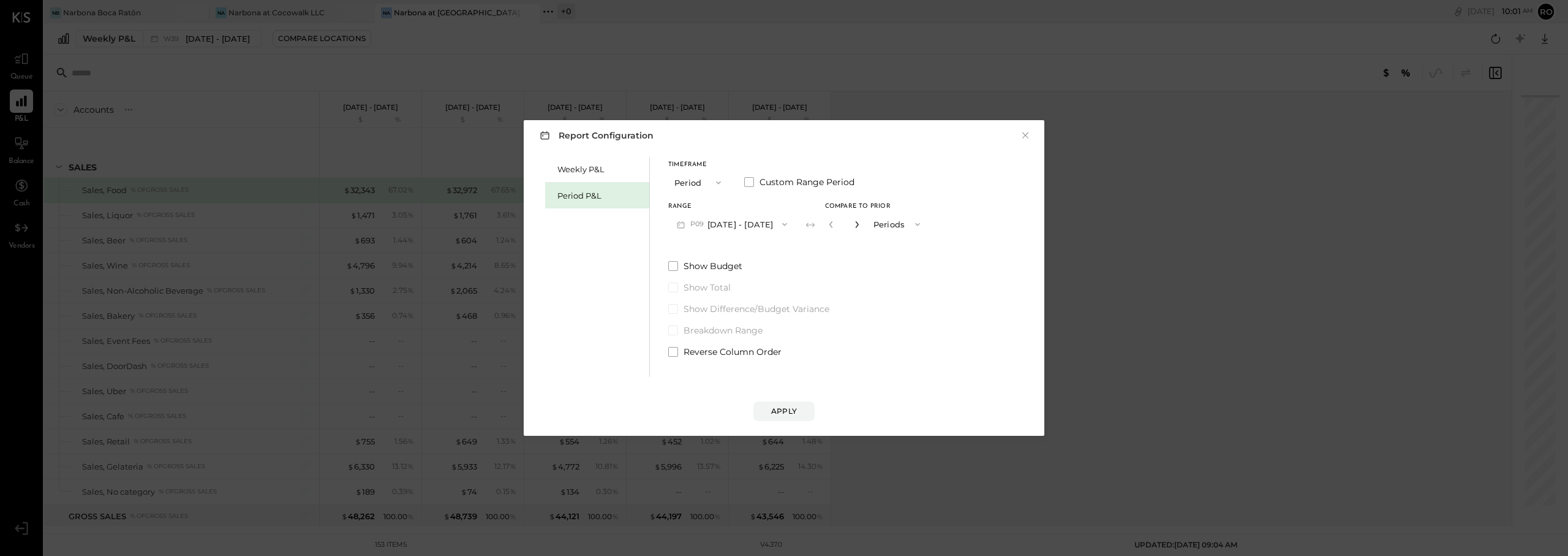
click at [861, 223] on icon "button" at bounding box center [857, 224] width 7 height 7
type input "*"
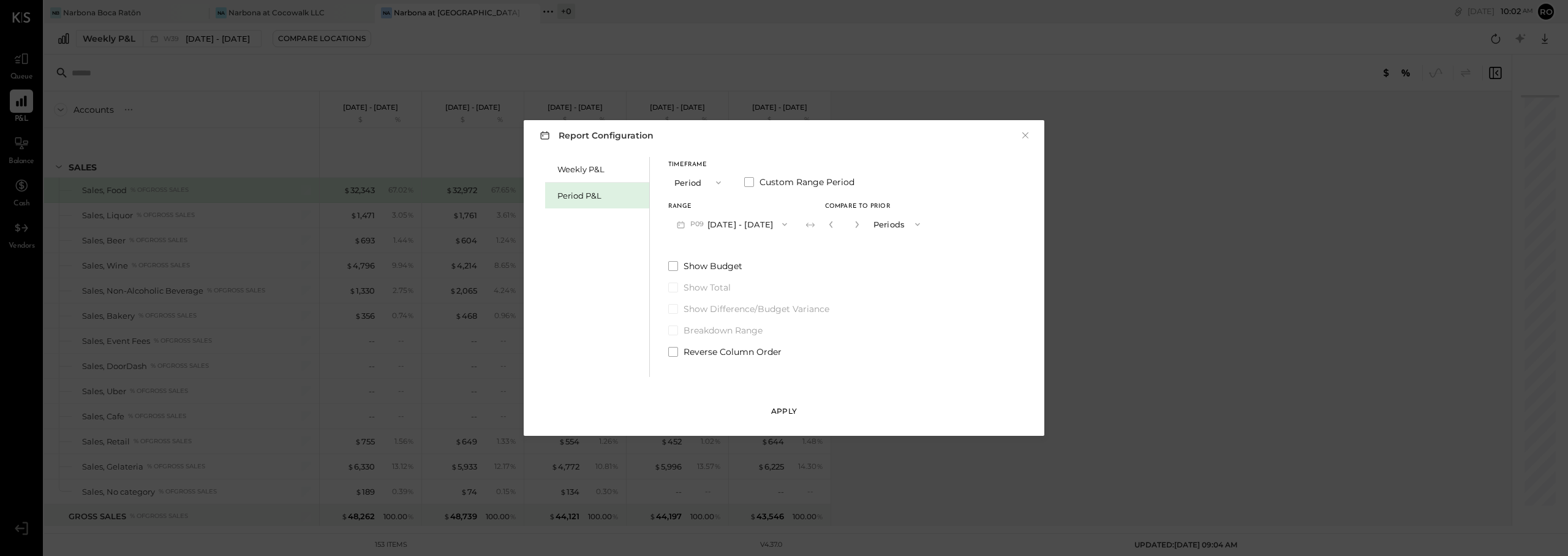
click at [787, 413] on div "Apply" at bounding box center [784, 411] width 26 height 10
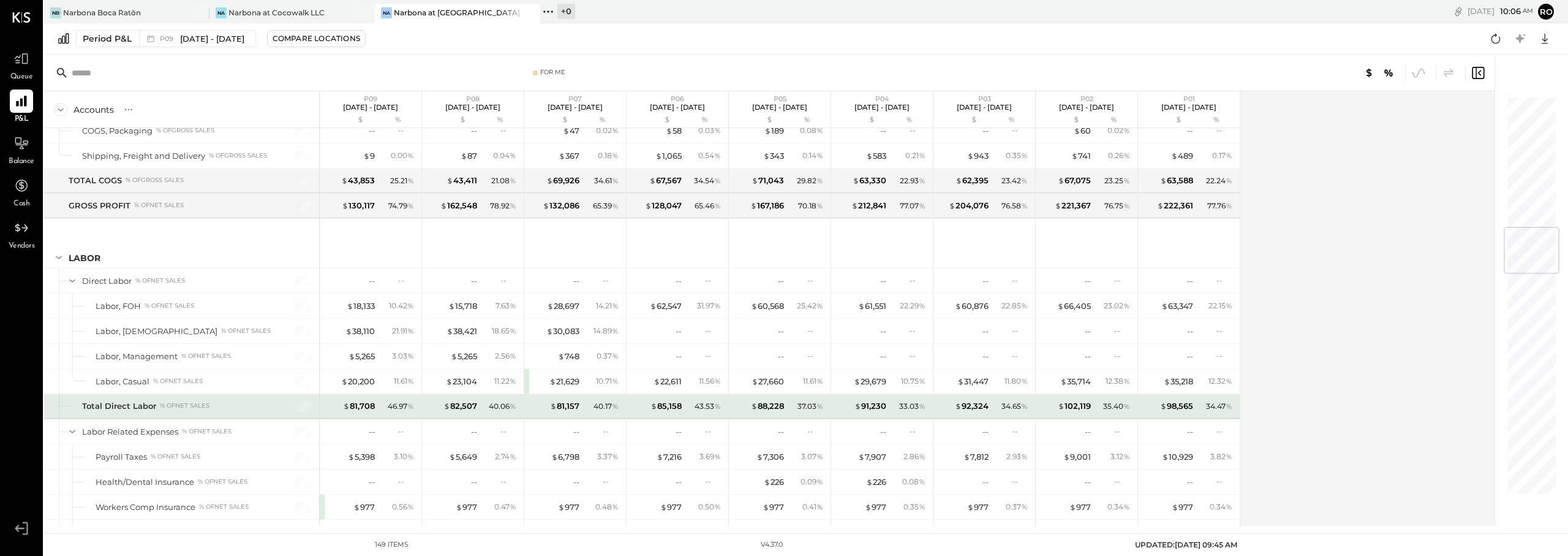
scroll to position [1113, 0]
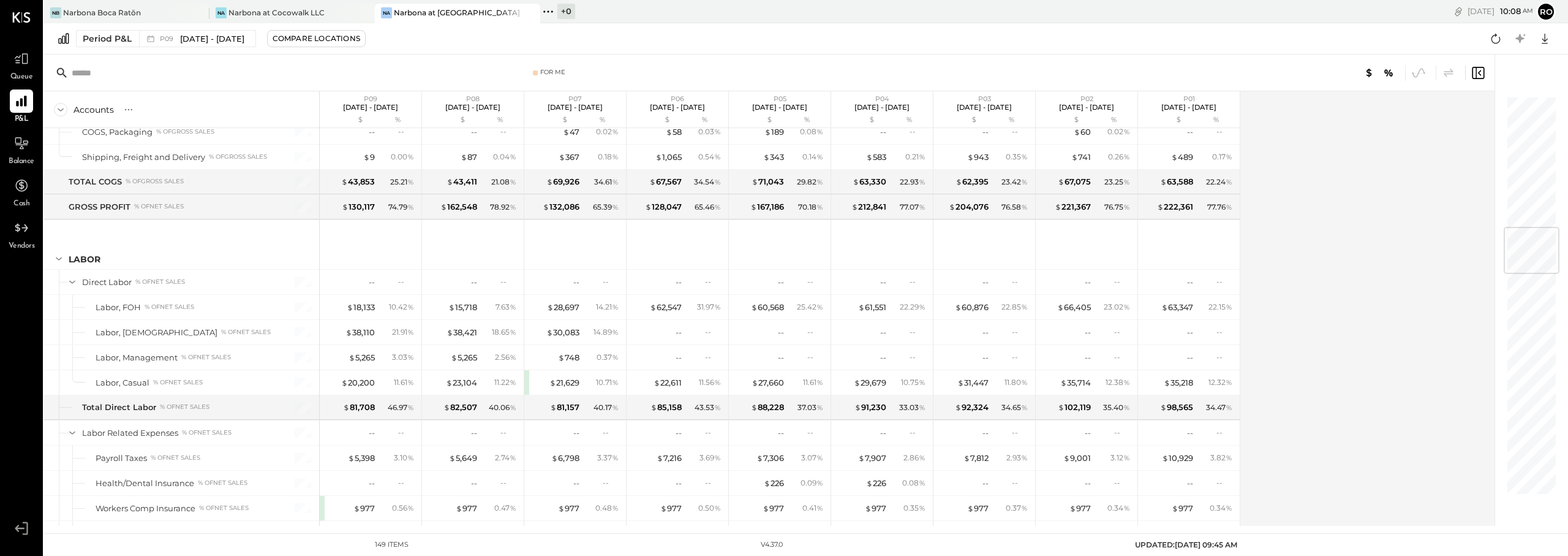
click at [882, 411] on div "Accounts S % GL P09 Aug 11 - Sep 7, 2025 $ % P08 Jul 14 - Aug 10, 2025 $ % P07 …" at bounding box center [770, 308] width 1453 height 434
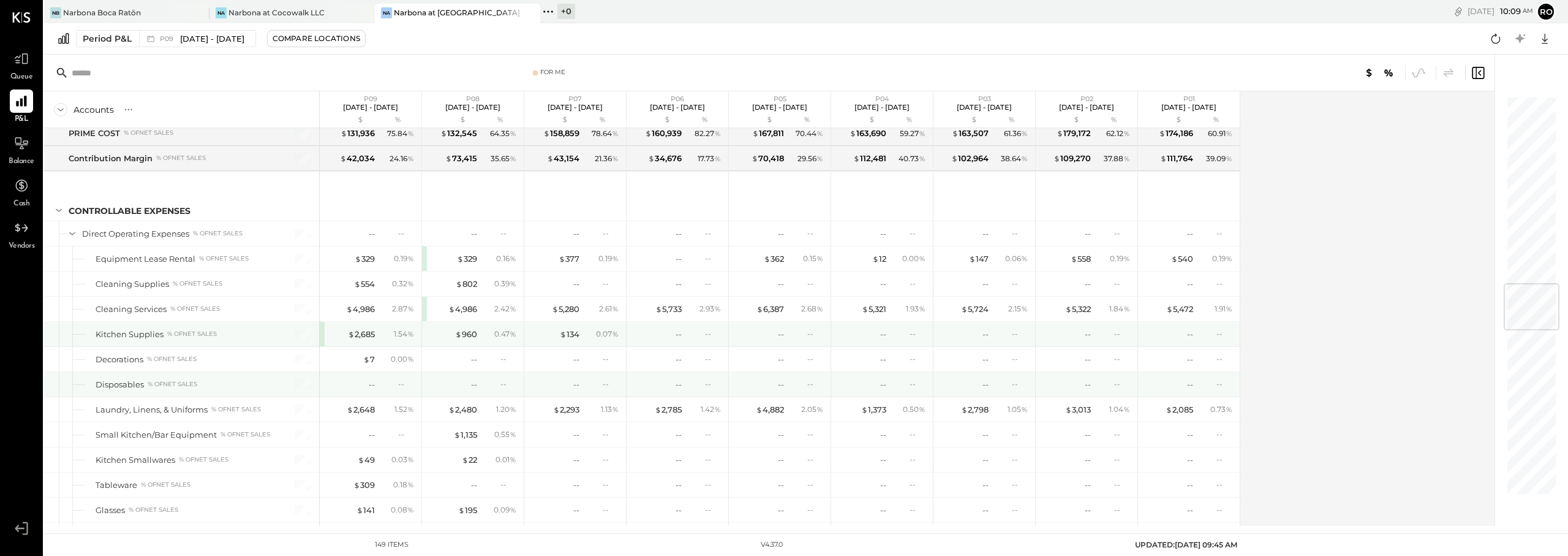
scroll to position [1589, 0]
click at [356, 334] on div "$ 2,685" at bounding box center [361, 333] width 27 height 11
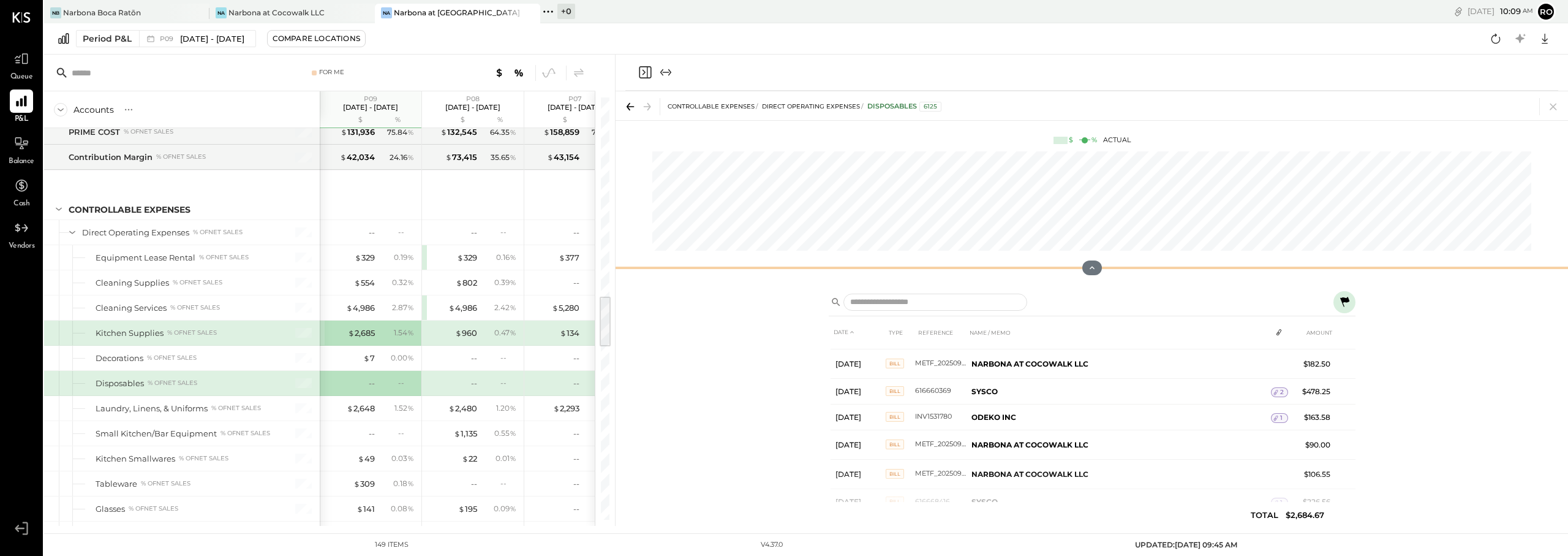
scroll to position [186, 0]
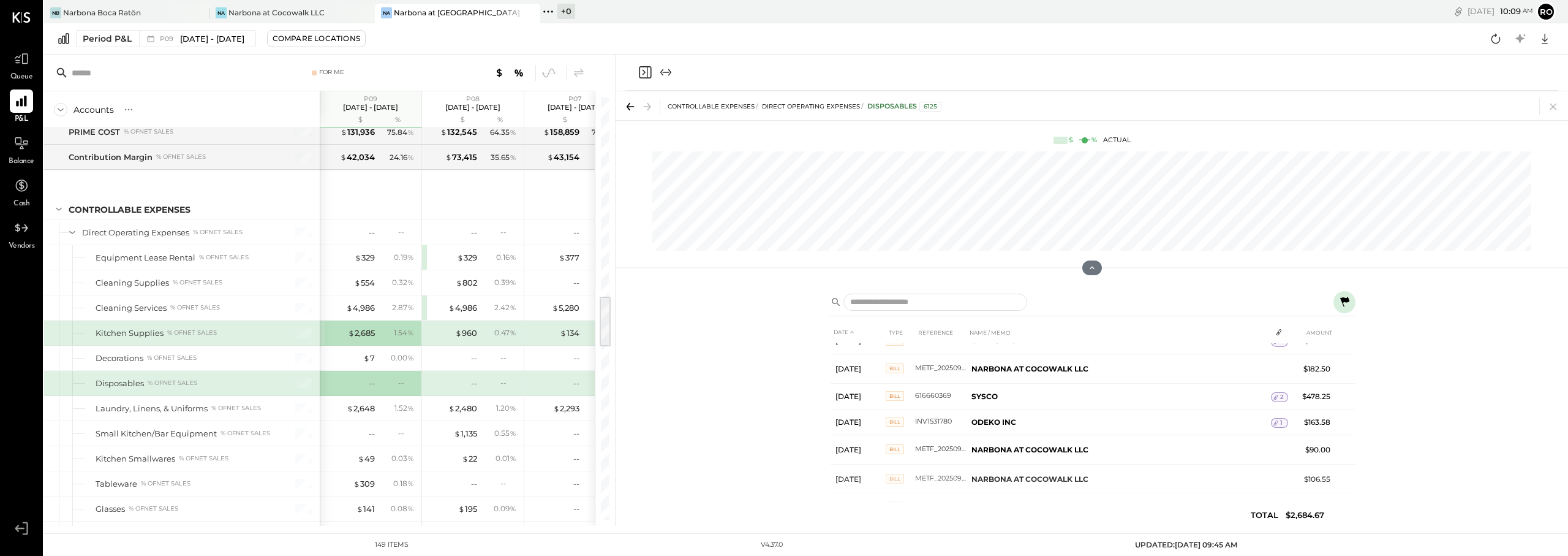
click at [644, 70] on icon "Close panel" at bounding box center [644, 72] width 3 height 5
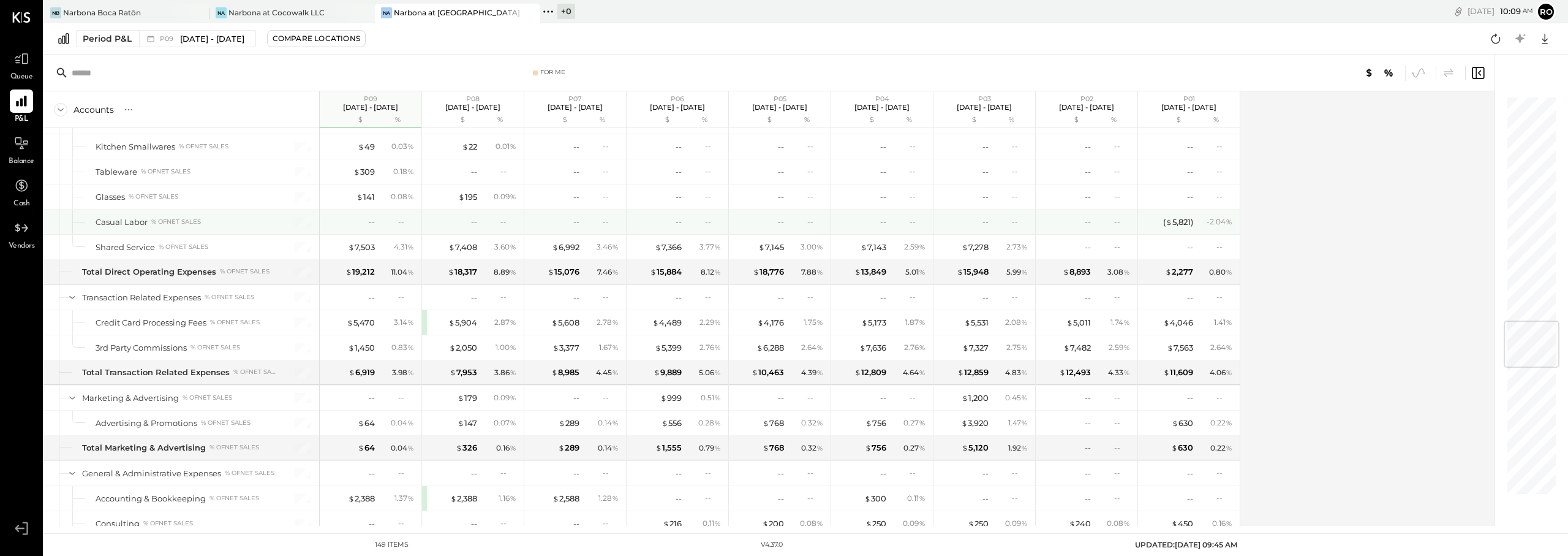
scroll to position [1901, 0]
